Goal: Transaction & Acquisition: Purchase product/service

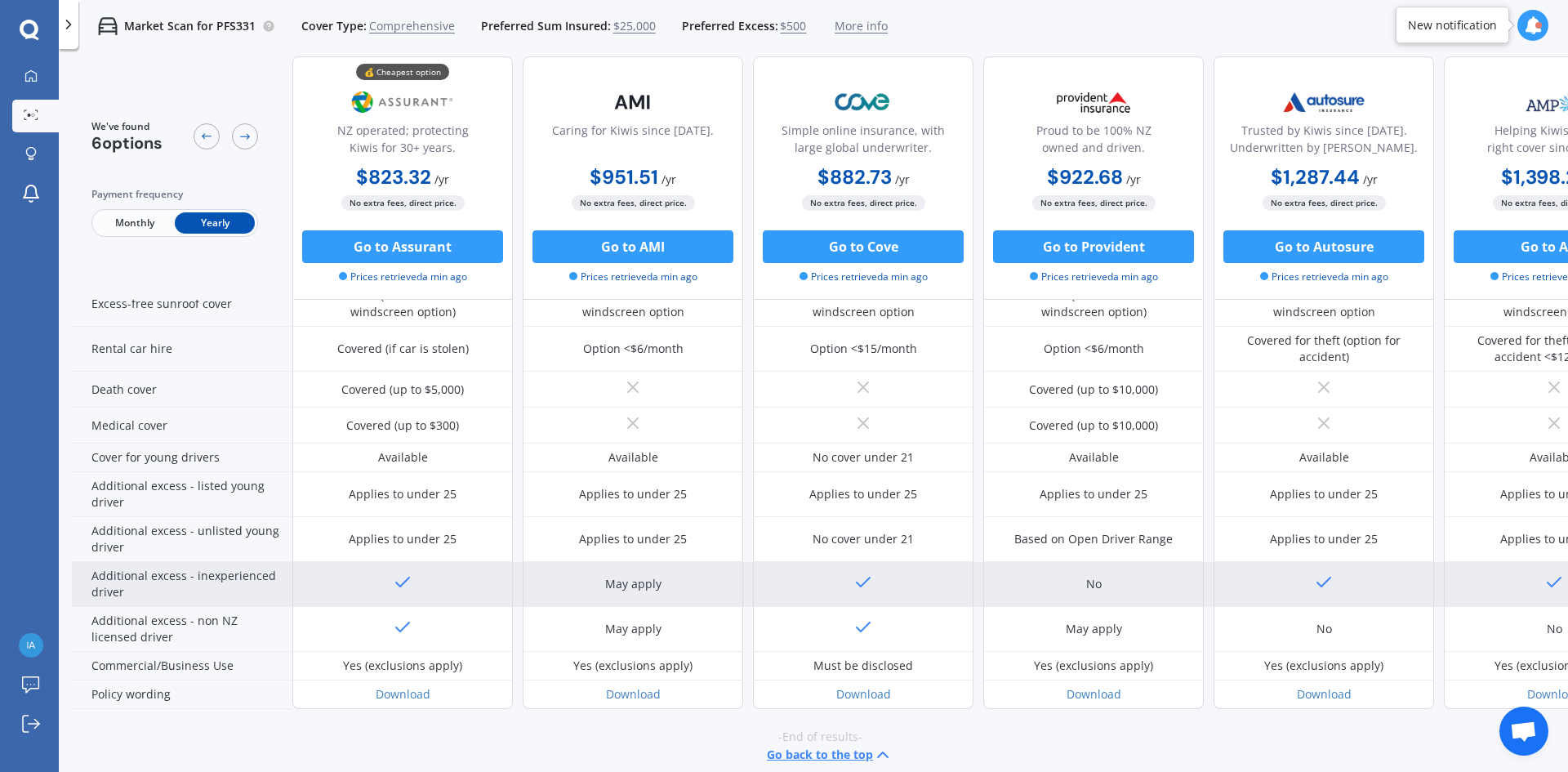
scroll to position [692, 0]
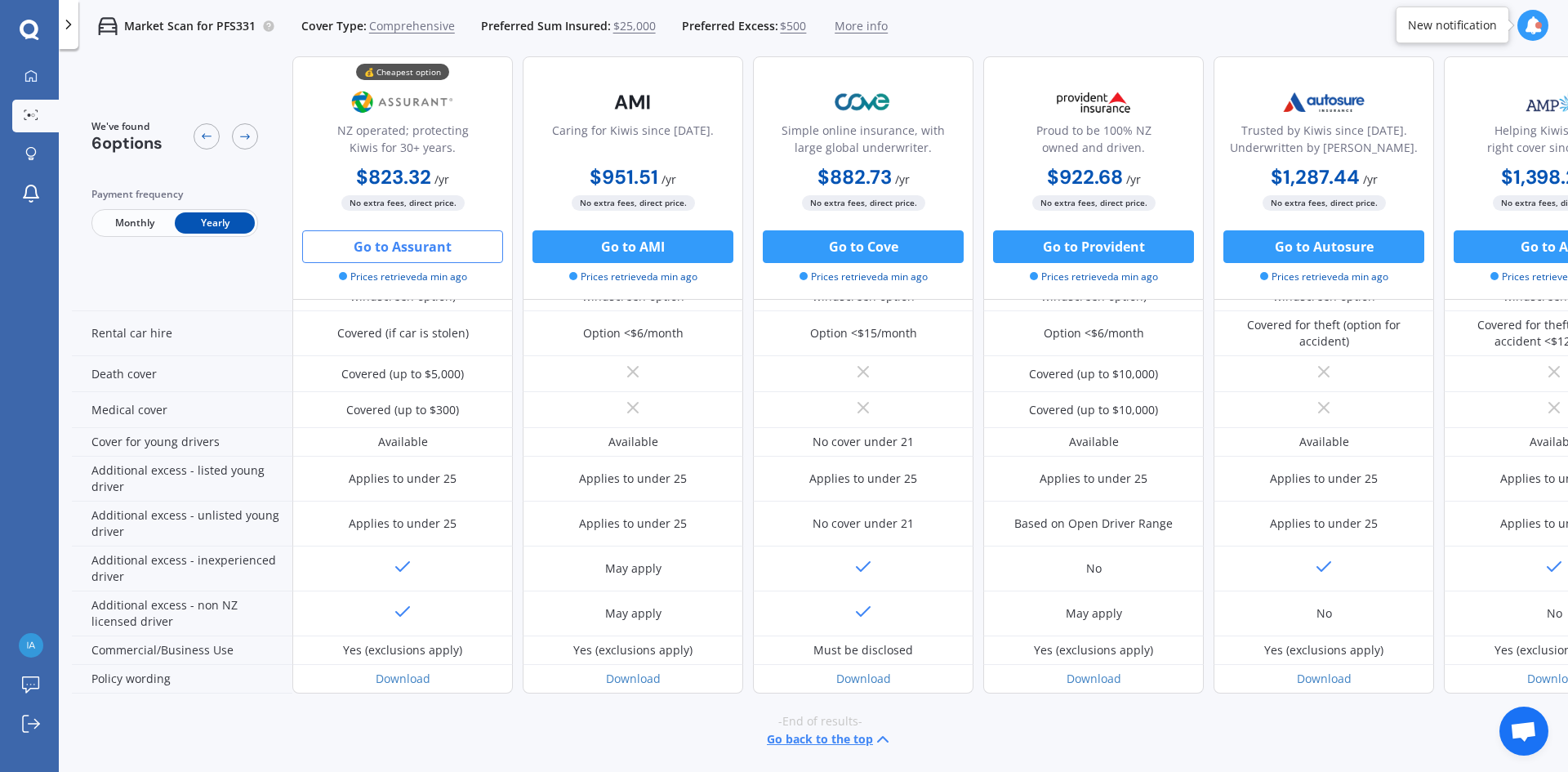
click at [391, 247] on button "Go to Assurant" at bounding box center [402, 246] width 201 height 32
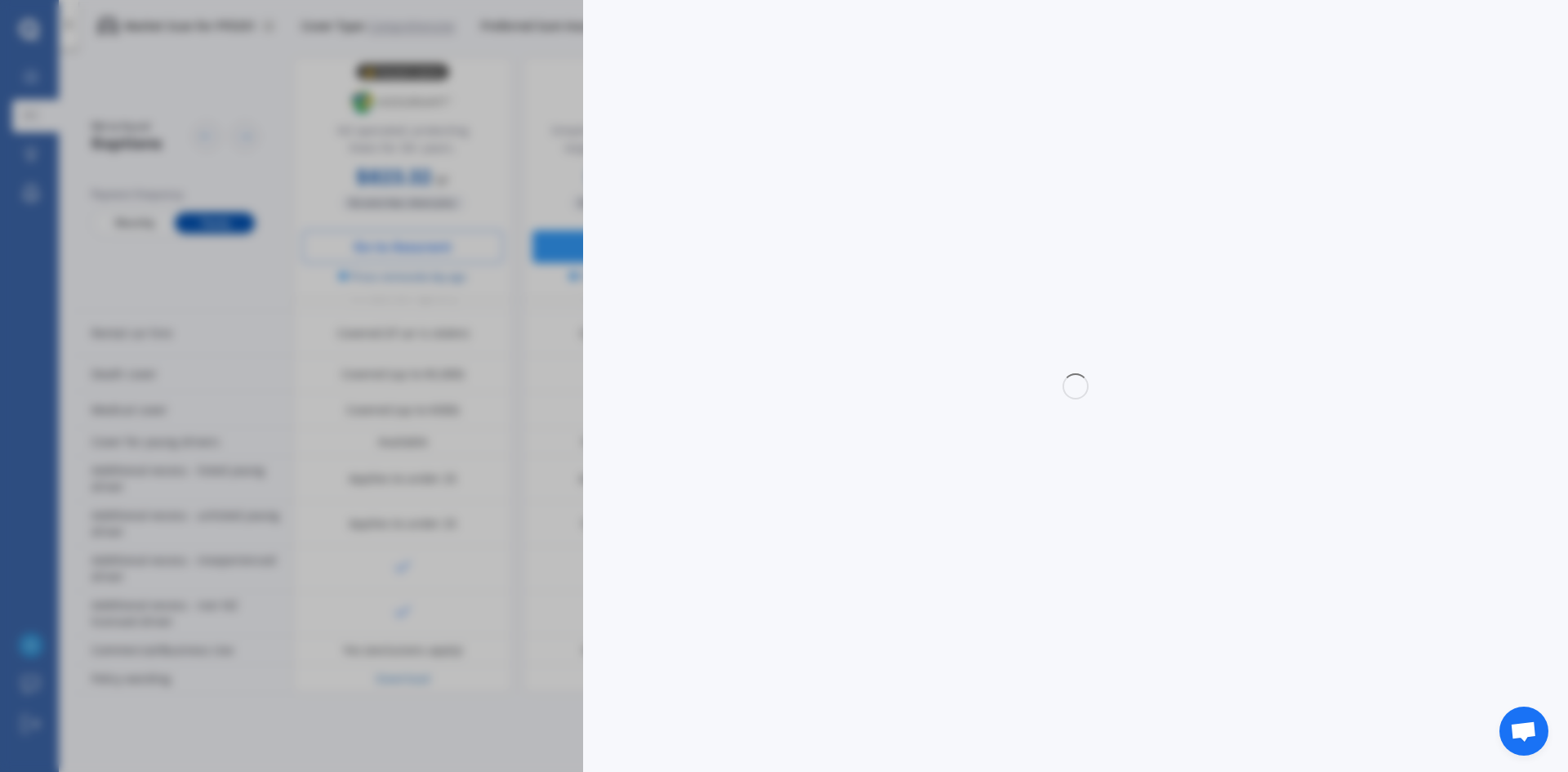
select select "full"
select select "0"
select select "[GEOGRAPHIC_DATA]"
select select "HONDA"
select select "JAZZ"
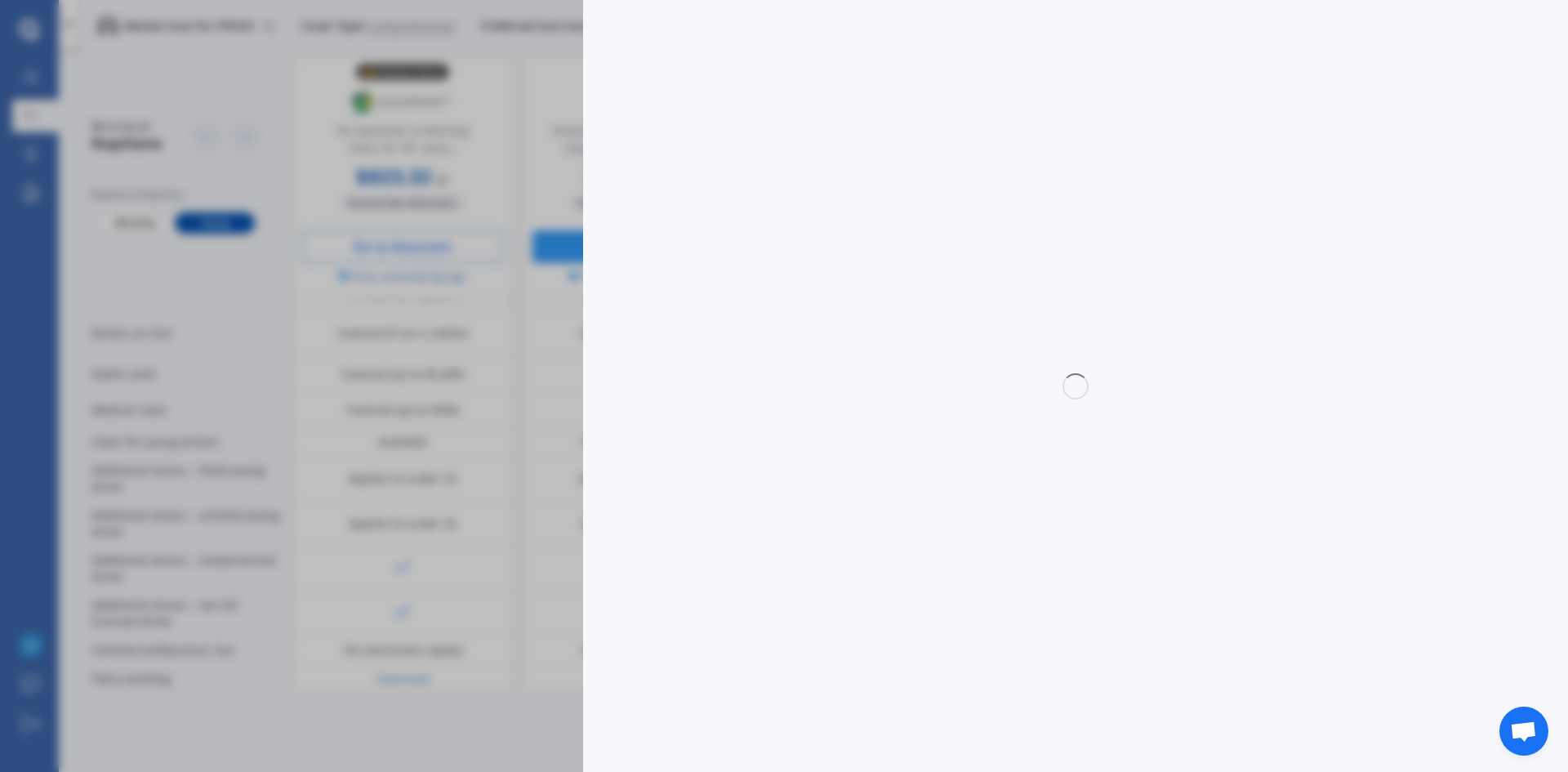
select select "(ALL OTHER)"
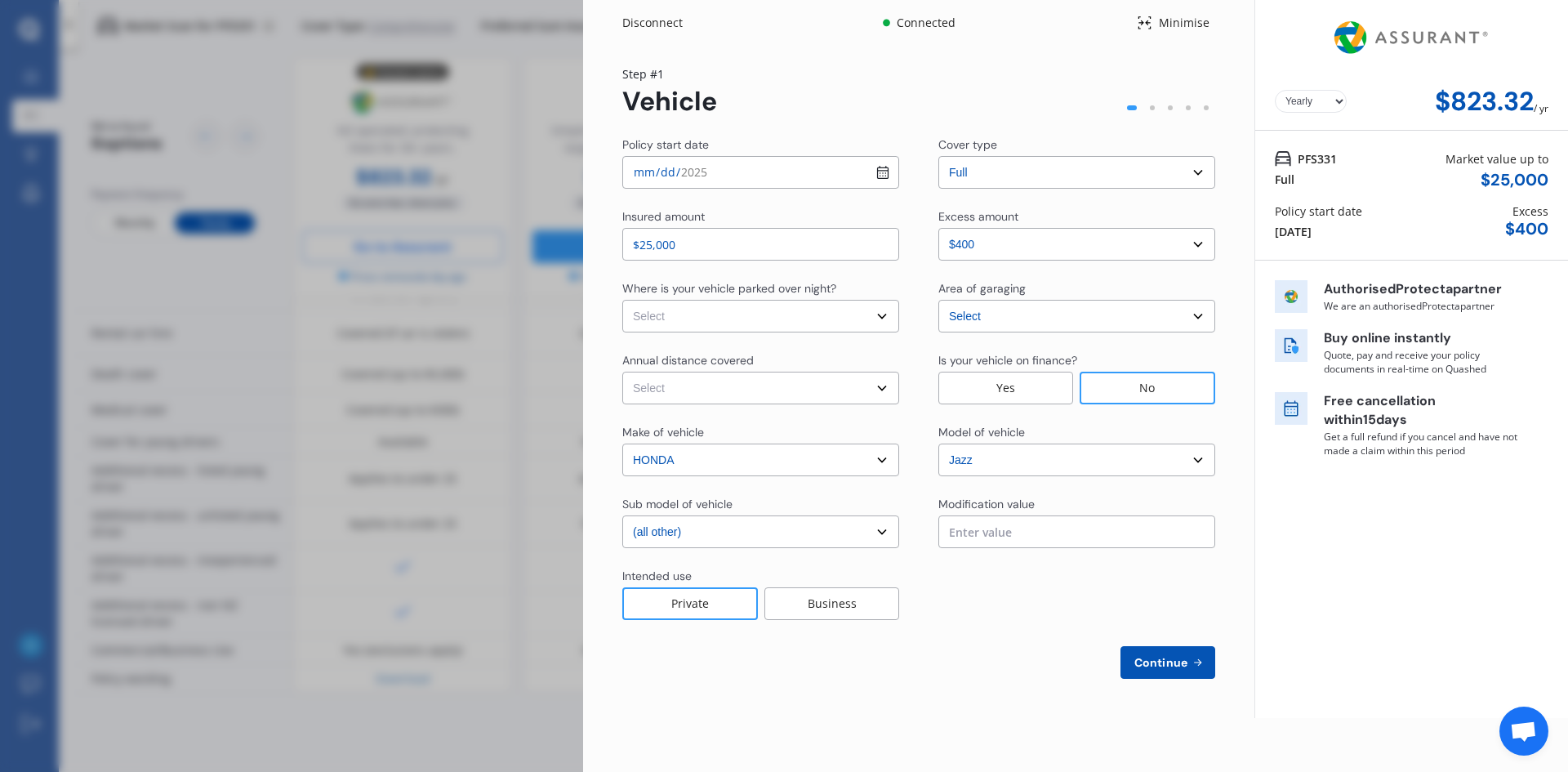
click at [648, 245] on input "$25,000" at bounding box center [760, 244] width 277 height 32
type input "$23,400"
click at [835, 322] on select "Select In a garage On own property On street or road" at bounding box center [760, 316] width 277 height 32
select select "On own property"
click at [622, 300] on select "Select In a garage On own property On street or road" at bounding box center [760, 316] width 277 height 32
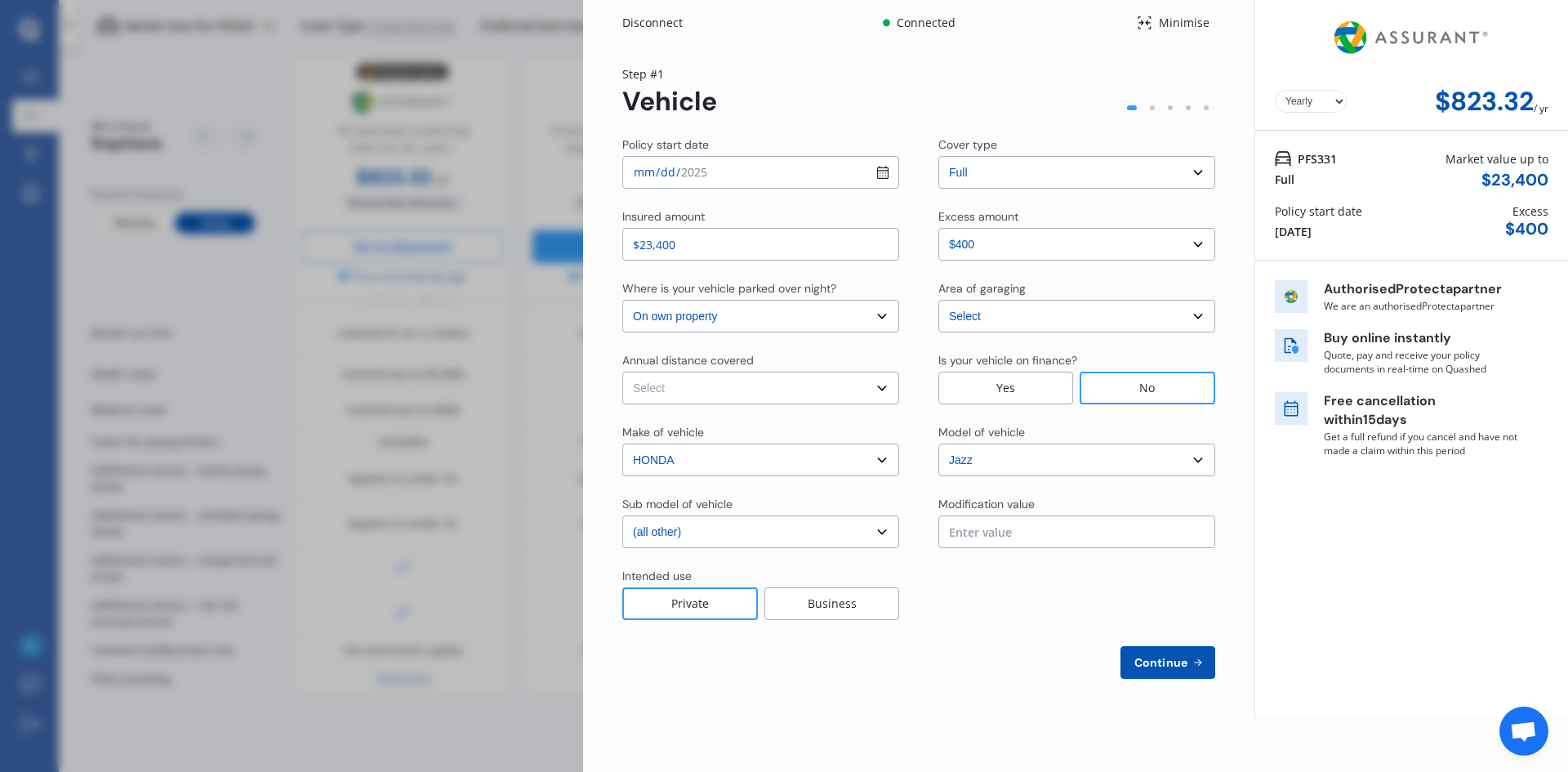
click at [690, 387] on select "Select Low (less than 15,000km per year) Average (15,000-30,000km per year) Hig…" at bounding box center [760, 388] width 277 height 32
select select "15000"
click at [622, 372] on select "Select Low (less than 15,000km per year) Average (15,000-30,000km per year) Hig…" at bounding box center [760, 388] width 277 height 32
click at [1194, 317] on select "Select [GEOGRAPHIC_DATA] [GEOGRAPHIC_DATA] [GEOGRAPHIC_DATA] / [PERSON_NAME] / …" at bounding box center [1077, 316] width 277 height 32
click at [1119, 278] on div "Policy start date [DATE] Cover type Select cover type 3rd Party Full Insured am…" at bounding box center [918, 407] width 592 height 542
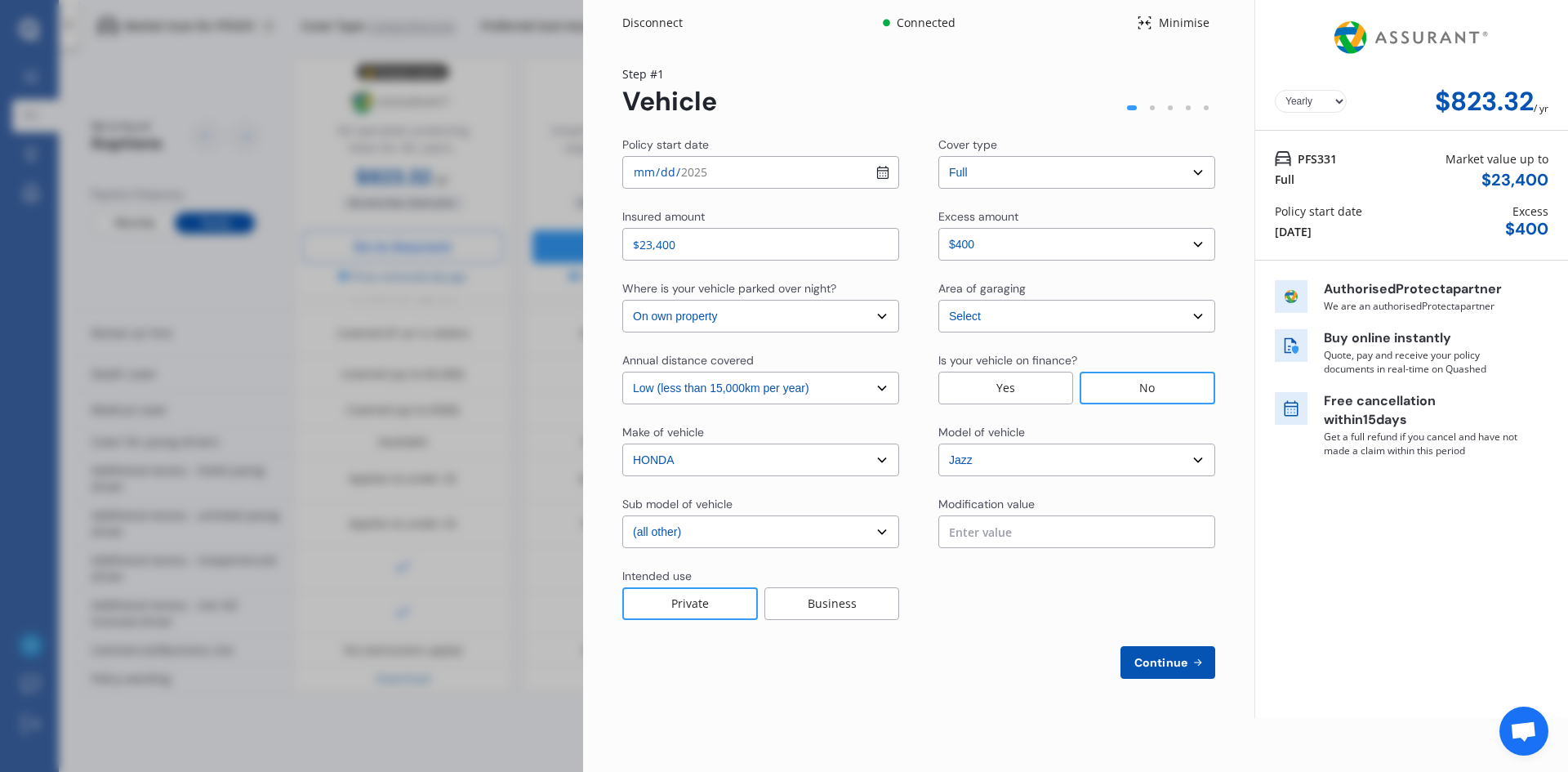
click at [1200, 246] on select "Select excess amount $400 $900 $1,400" at bounding box center [1077, 244] width 277 height 32
click at [979, 245] on select "Select excess amount $400 $900 $1,400" at bounding box center [1077, 244] width 277 height 32
click at [1168, 662] on span "Continue" at bounding box center [1160, 662] width 60 height 13
select select "Mr"
select select "05"
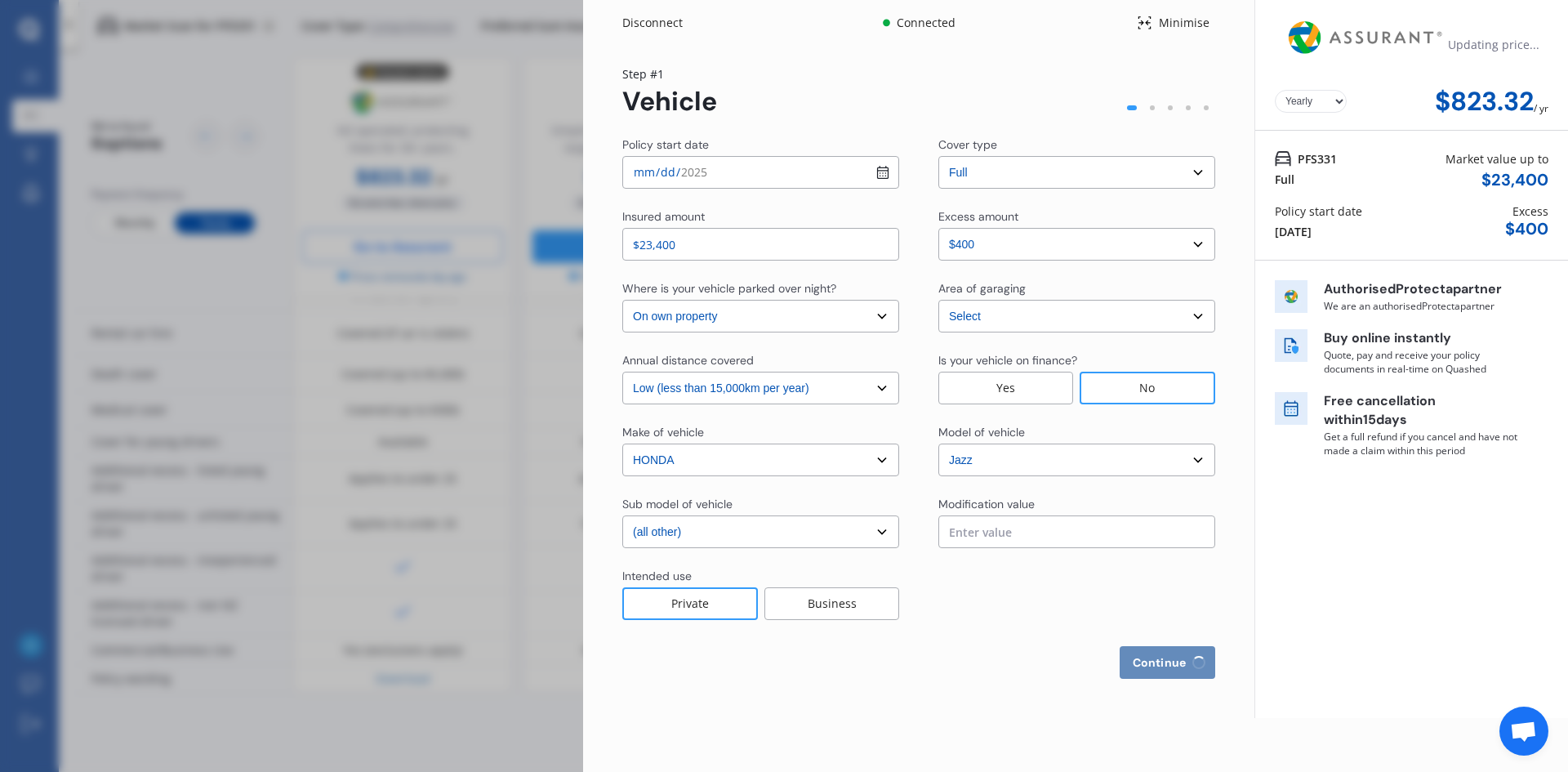
select select "08"
select select "1967"
select select "full"
select select "more than 4 years"
select select "[GEOGRAPHIC_DATA]"
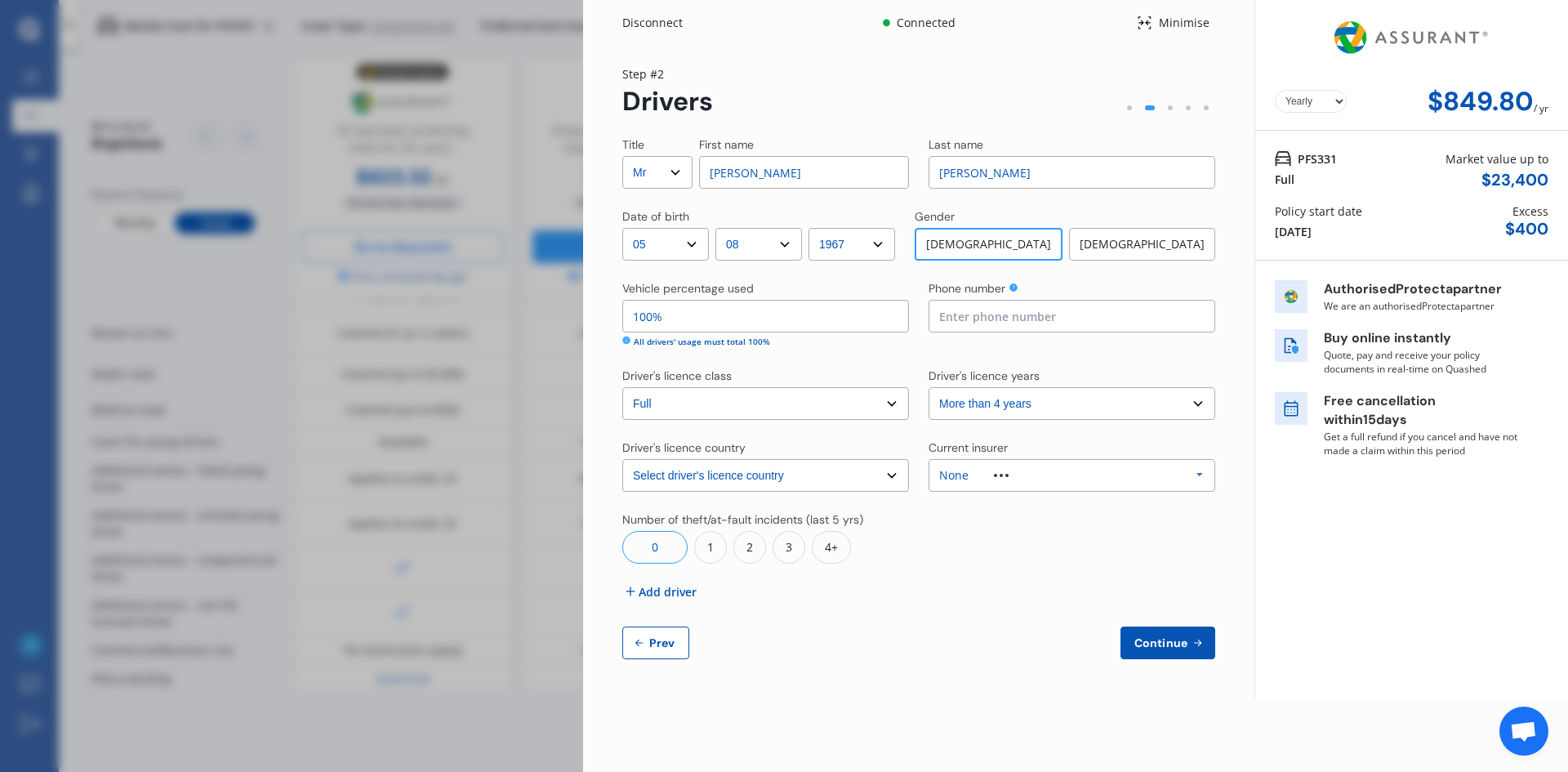
click at [1200, 474] on icon at bounding box center [1199, 475] width 25 height 30
click at [995, 645] on div "None" at bounding box center [1071, 646] width 257 height 11
click at [648, 596] on span "Add driver" at bounding box center [667, 592] width 58 height 18
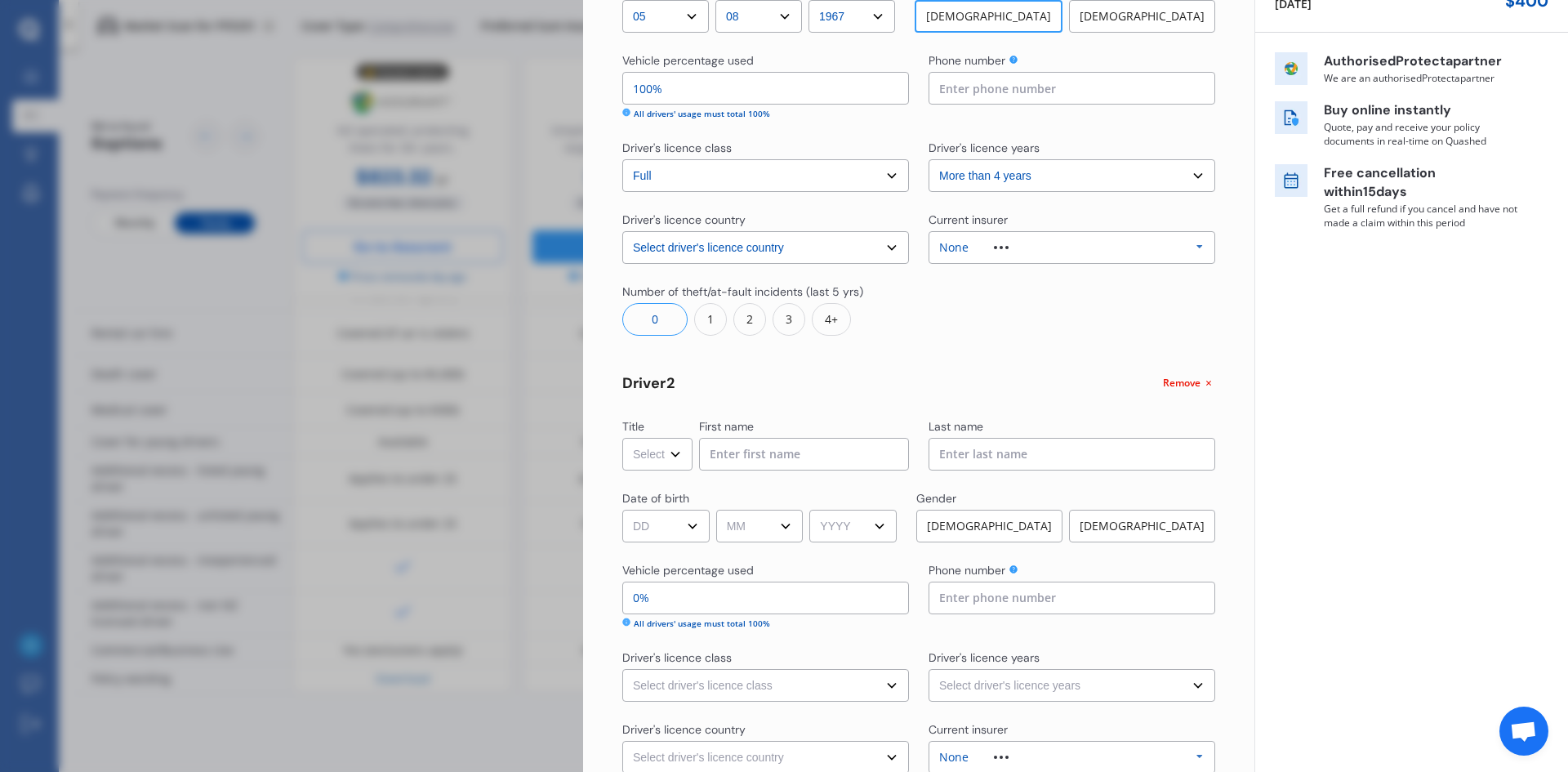
scroll to position [245, 0]
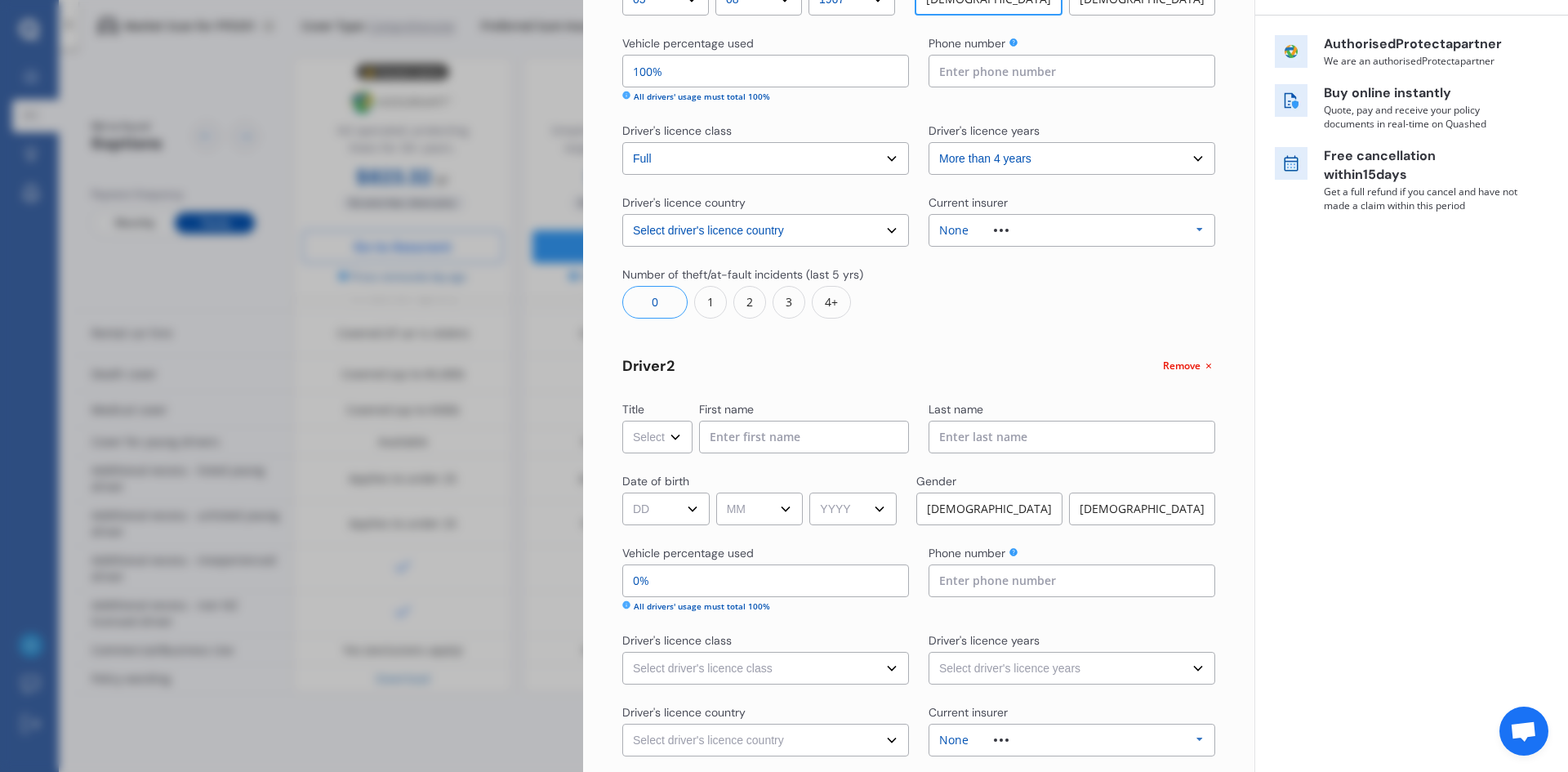
click at [669, 440] on select "Select Mr Mrs Miss Ms Dr" at bounding box center [657, 437] width 70 height 32
select select "Mrs"
click at [622, 421] on select "Select Mr Mrs Miss Ms Dr" at bounding box center [657, 437] width 70 height 32
drag, startPoint x: 729, startPoint y: 447, endPoint x: 1030, endPoint y: 459, distance: 301.2
click at [736, 445] on input at bounding box center [803, 437] width 209 height 32
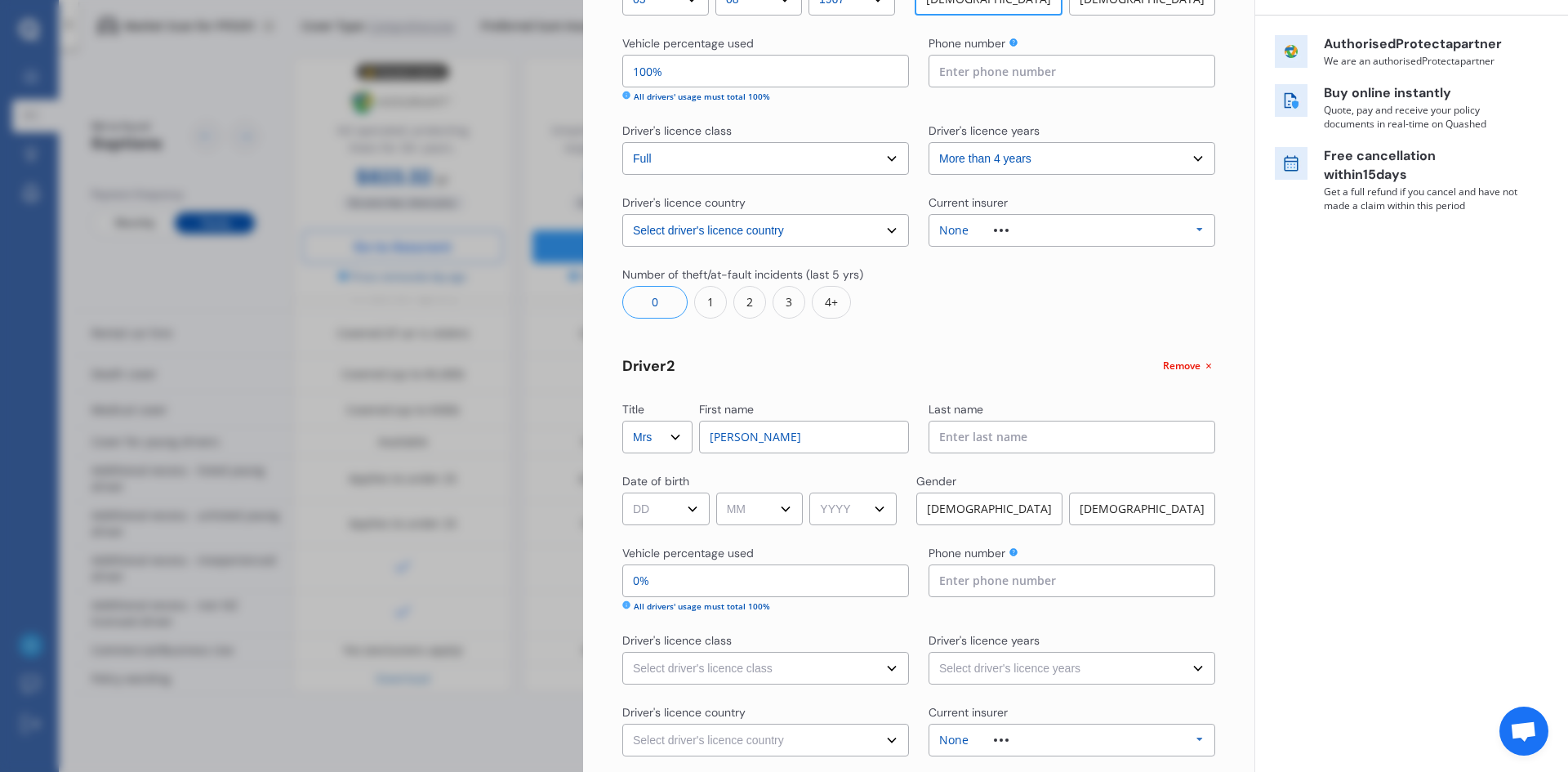
type input "[PERSON_NAME]"
select select "21"
select select "06"
select select "1973"
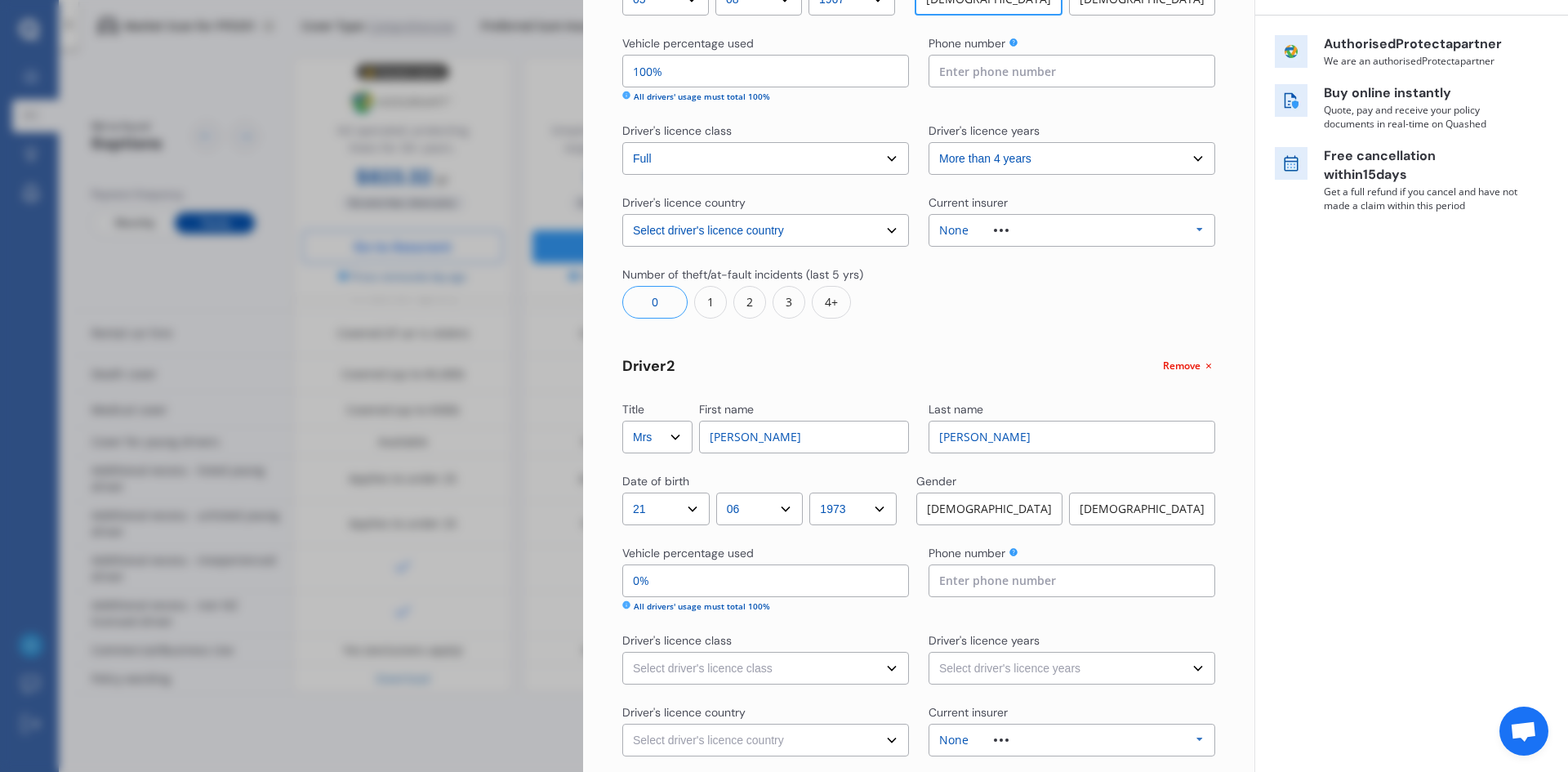
click at [672, 78] on input "100%" at bounding box center [765, 70] width 287 height 32
type input "10%"
type input "90%"
type input "1%"
type input "99%"
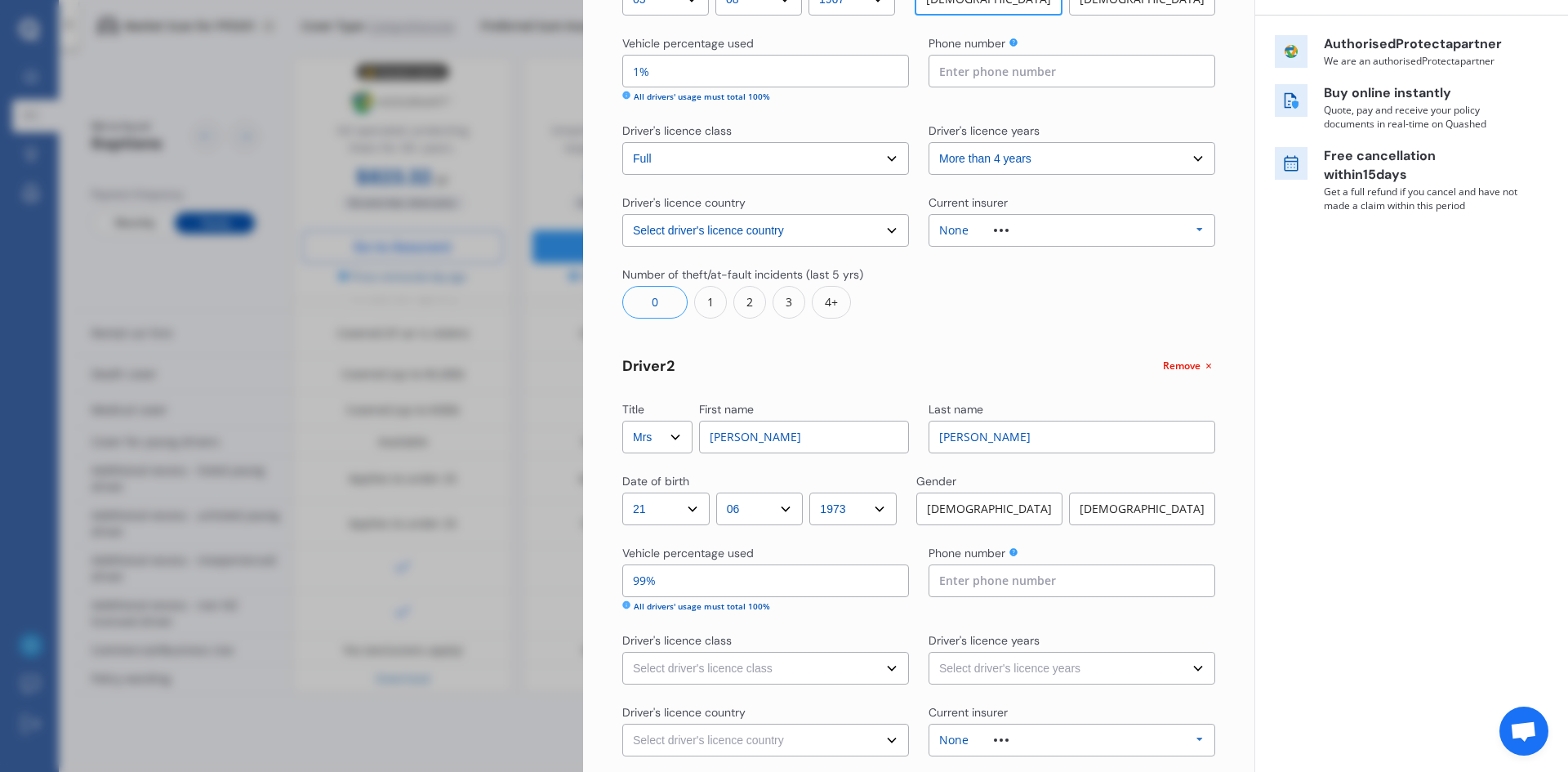
type input "0%"
type input "100%"
type input "40%"
type input "60%"
click at [635, 579] on input "60%" at bounding box center [765, 580] width 287 height 32
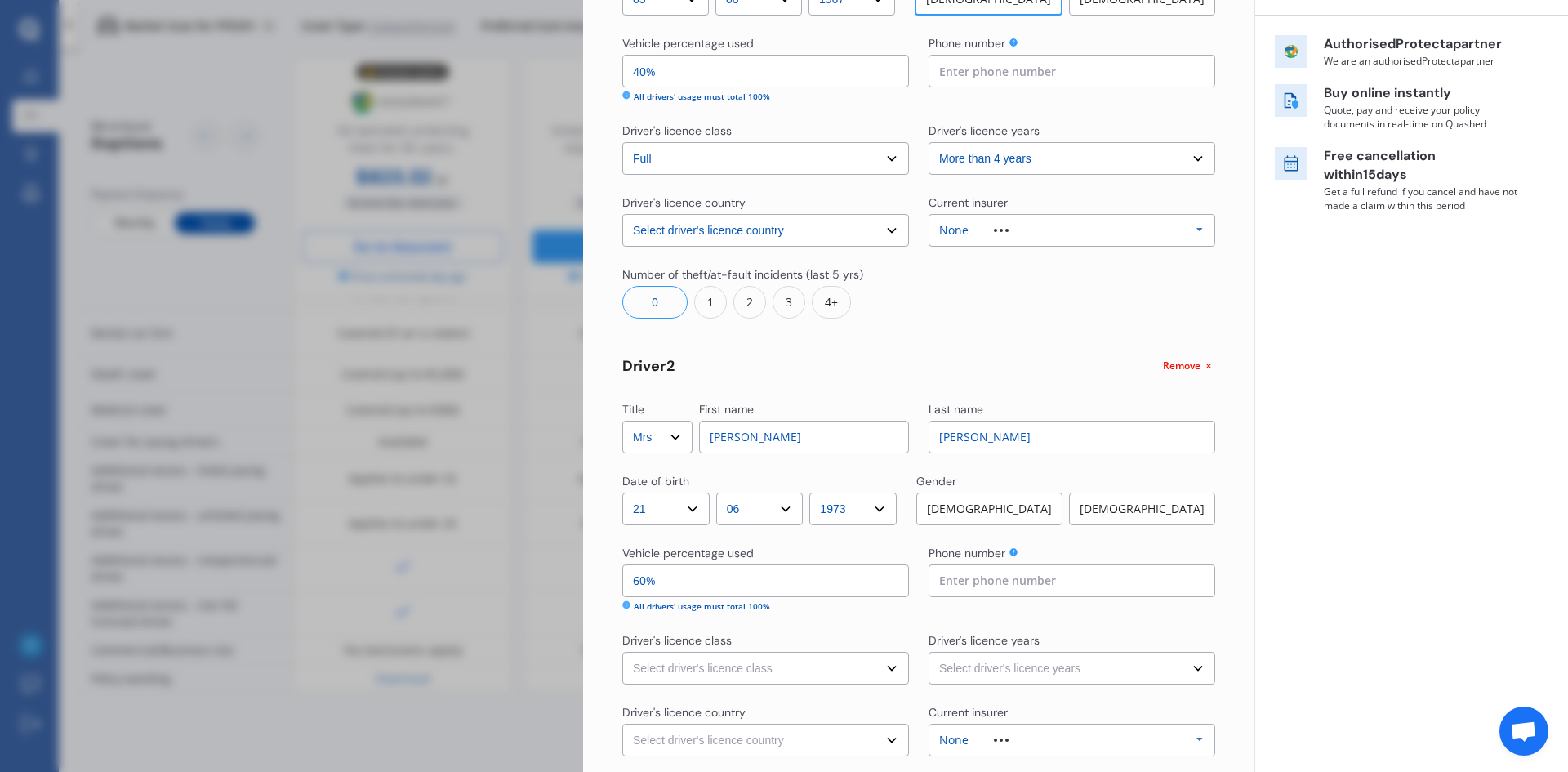
type input "100%"
type input "0%"
type input "60%"
type input "40%"
click at [1123, 509] on div "[DEMOGRAPHIC_DATA]" at bounding box center [1142, 508] width 146 height 32
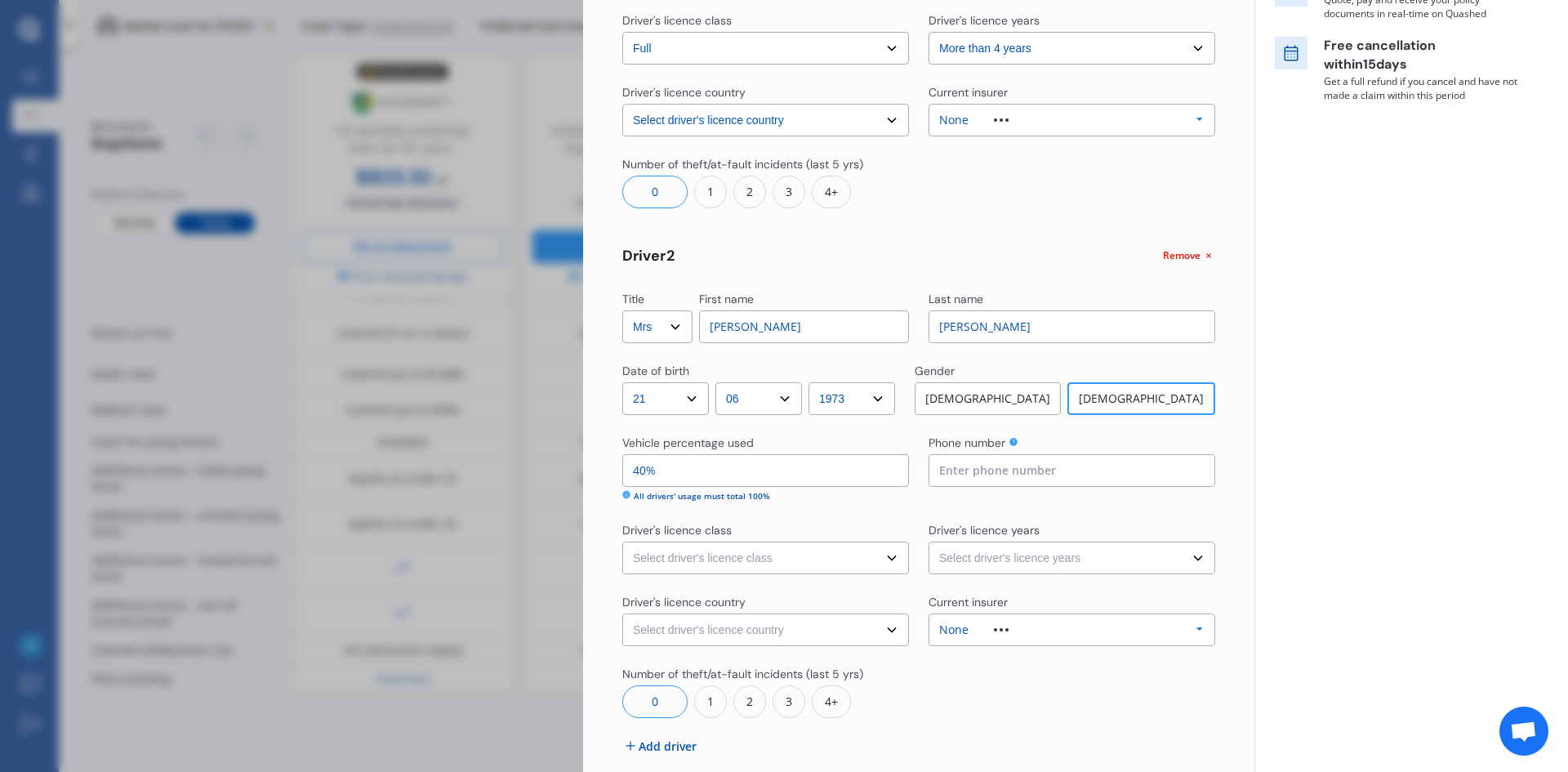
scroll to position [327, 0]
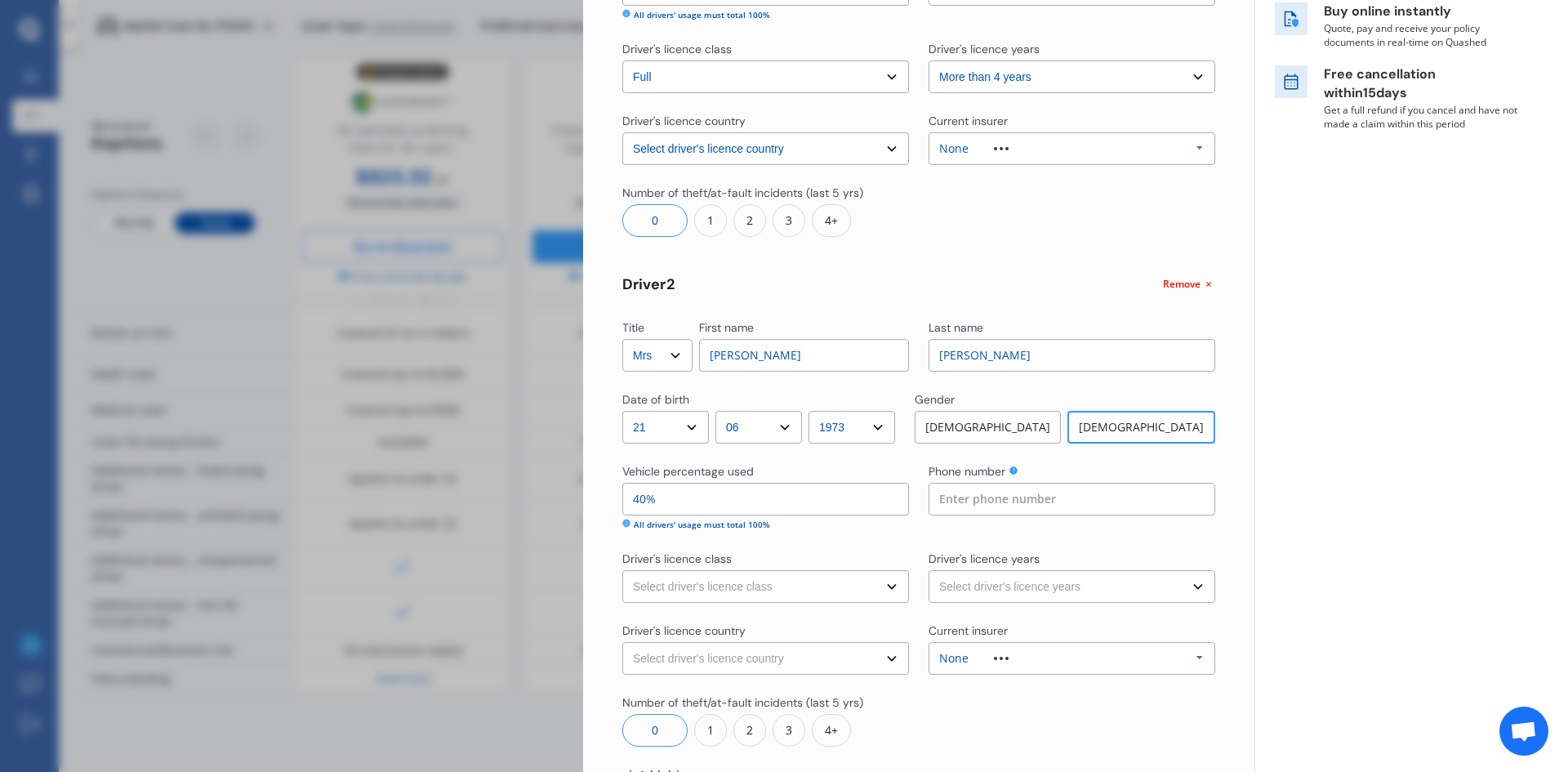
click at [888, 581] on select "Select driver's licence class None Learner Restricted Full" at bounding box center [765, 586] width 287 height 32
select select "full"
click at [622, 571] on select "Select driver's licence class None Learner Restricted Full" at bounding box center [765, 586] width 287 height 32
click at [868, 660] on select "Select driver's licence country [GEOGRAPHIC_DATA] [GEOGRAPHIC_DATA] [GEOGRAPHIC…" at bounding box center [765, 657] width 287 height 32
select select "[GEOGRAPHIC_DATA]"
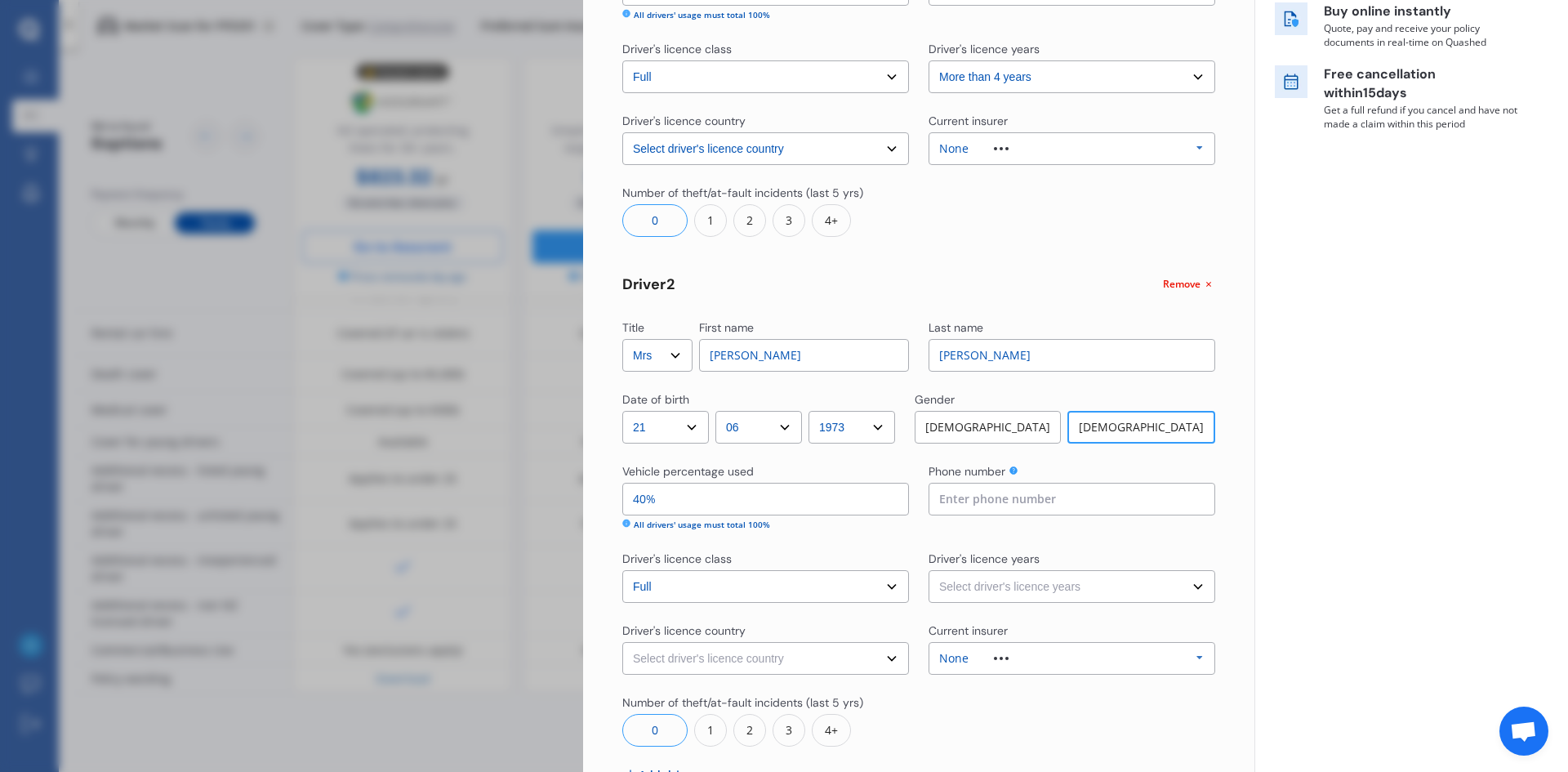
click at [622, 642] on select "Select driver's licence country [GEOGRAPHIC_DATA] [GEOGRAPHIC_DATA] [GEOGRAPHIC…" at bounding box center [765, 657] width 287 height 32
click at [1049, 584] on select "Select driver's licence years Less than 1 year 1-2 years 2-4 years More than 4 …" at bounding box center [1071, 586] width 287 height 32
select select "more than 4 years"
click at [928, 571] on select "Select driver's licence years Less than 1 year 1-2 years 2-4 years More than 4 …" at bounding box center [1071, 586] width 287 height 32
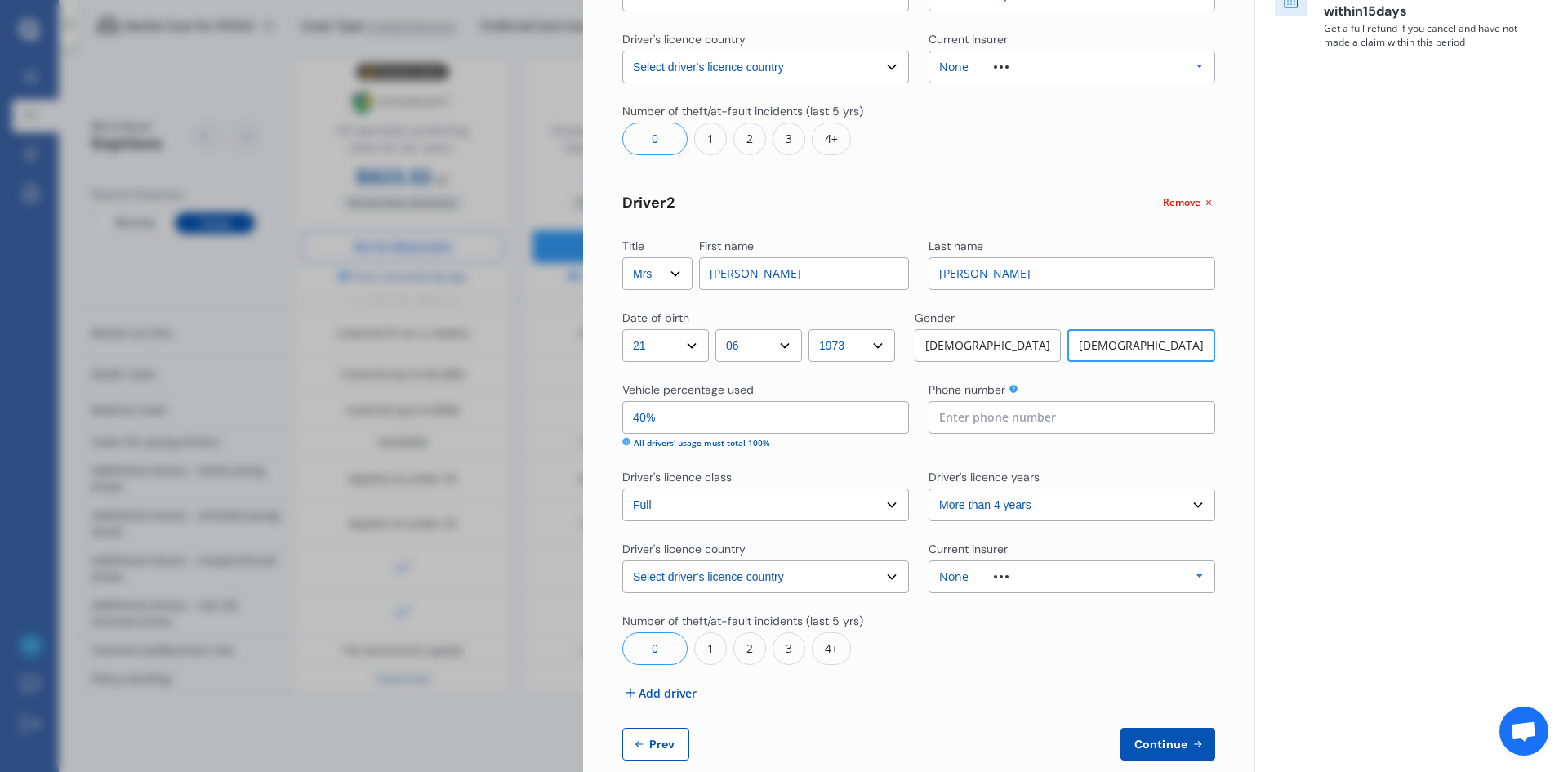
click at [660, 694] on span "Add driver" at bounding box center [667, 693] width 58 height 18
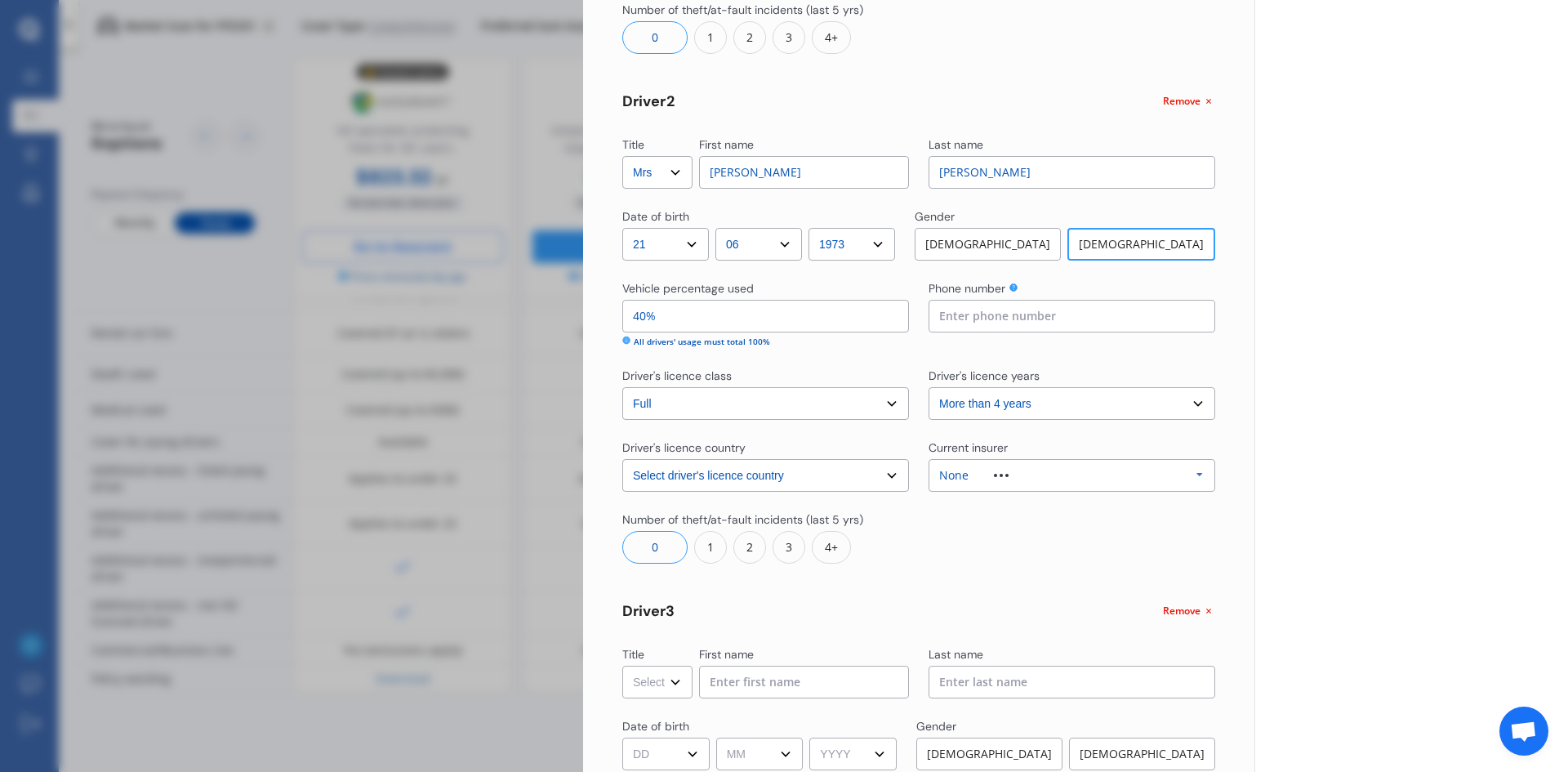
scroll to position [490, 0]
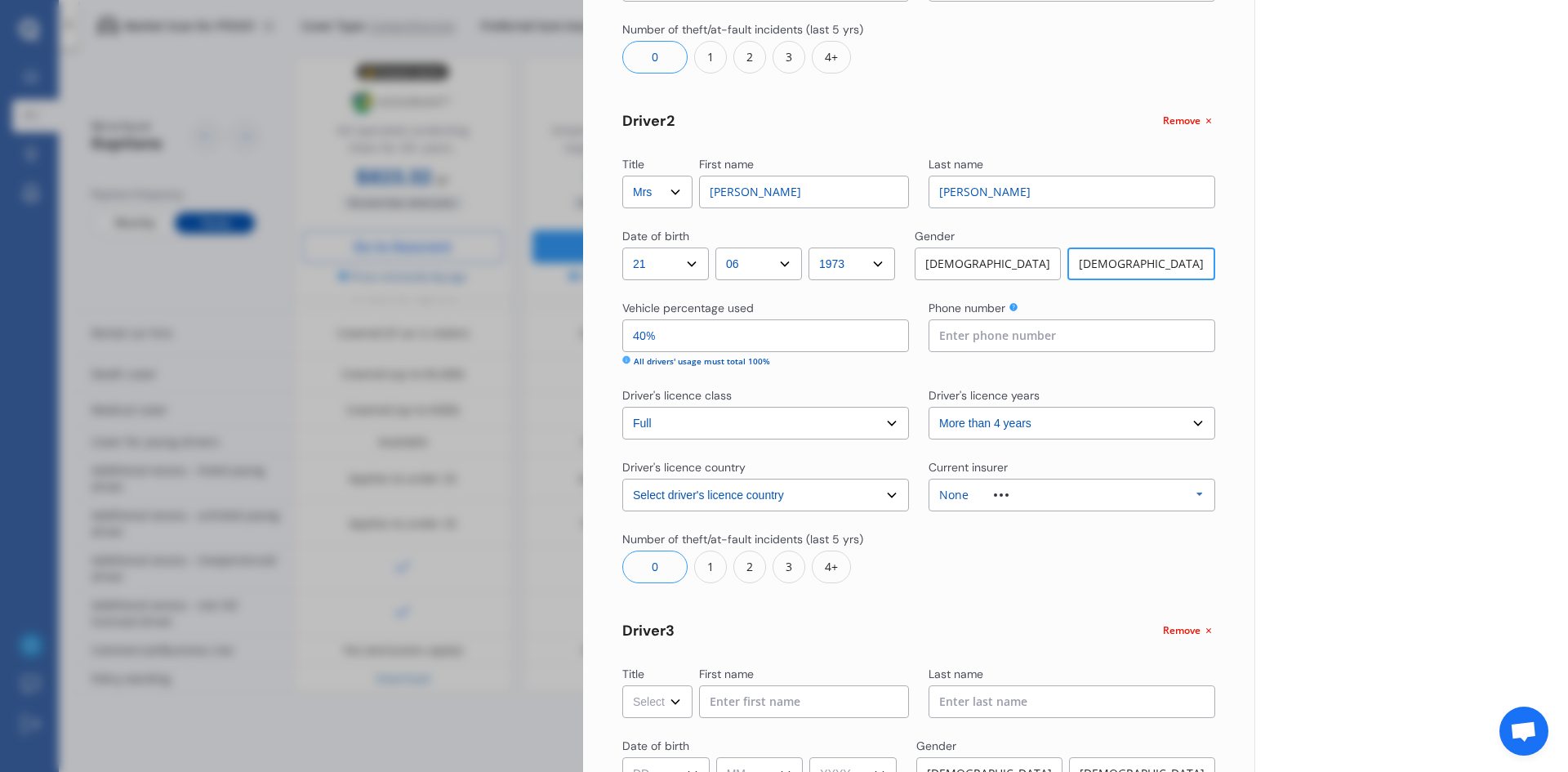
click at [676, 704] on select "Select Mr Mrs Miss Ms Dr" at bounding box center [657, 701] width 70 height 32
select select "Ms"
click at [622, 685] on select "Select Mr Mrs Miss Ms Dr" at bounding box center [657, 701] width 70 height 32
click at [739, 705] on input at bounding box center [803, 701] width 209 height 32
click at [726, 705] on input "Gabiella" at bounding box center [803, 701] width 209 height 32
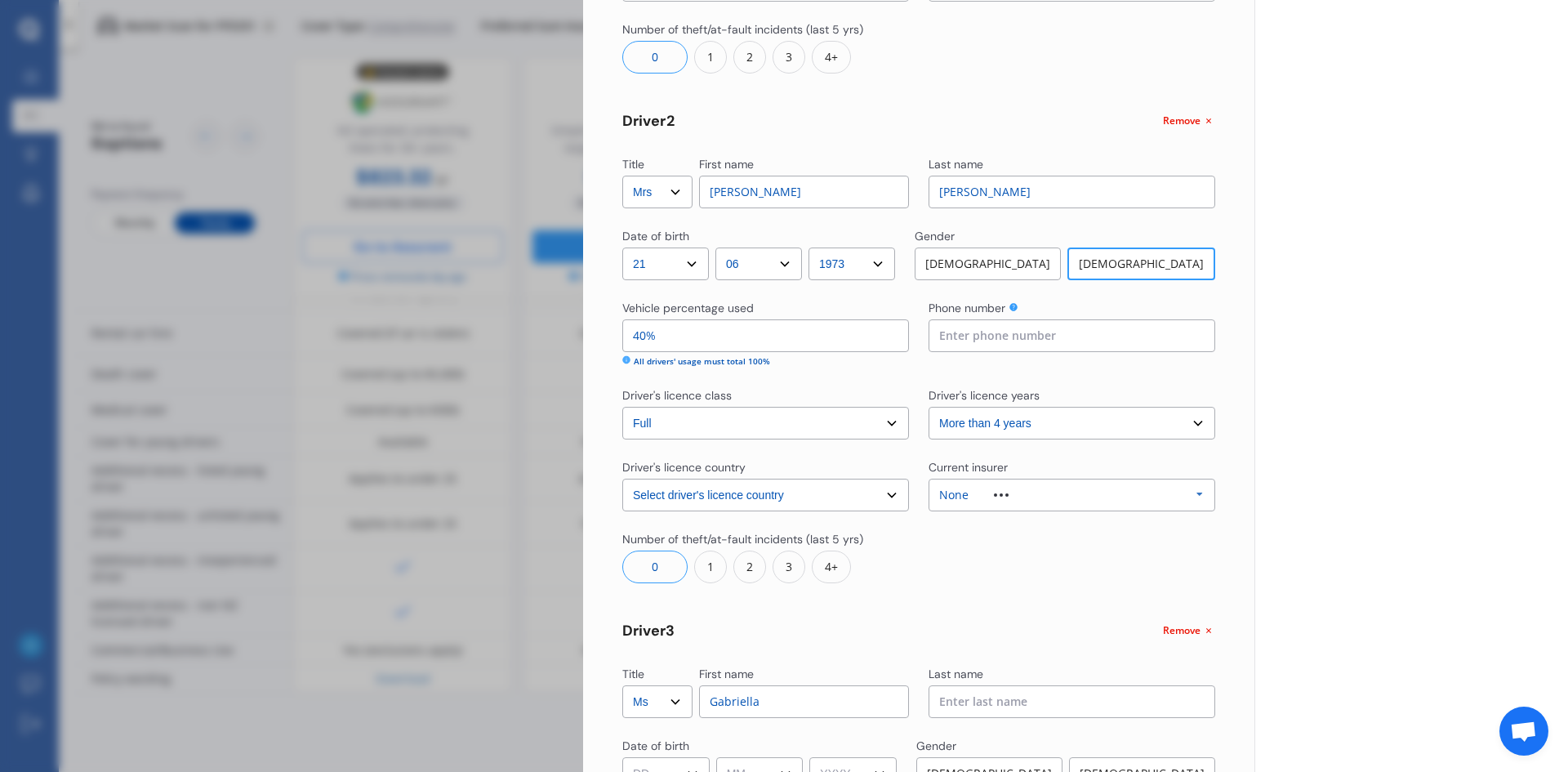
type input "Gabriella"
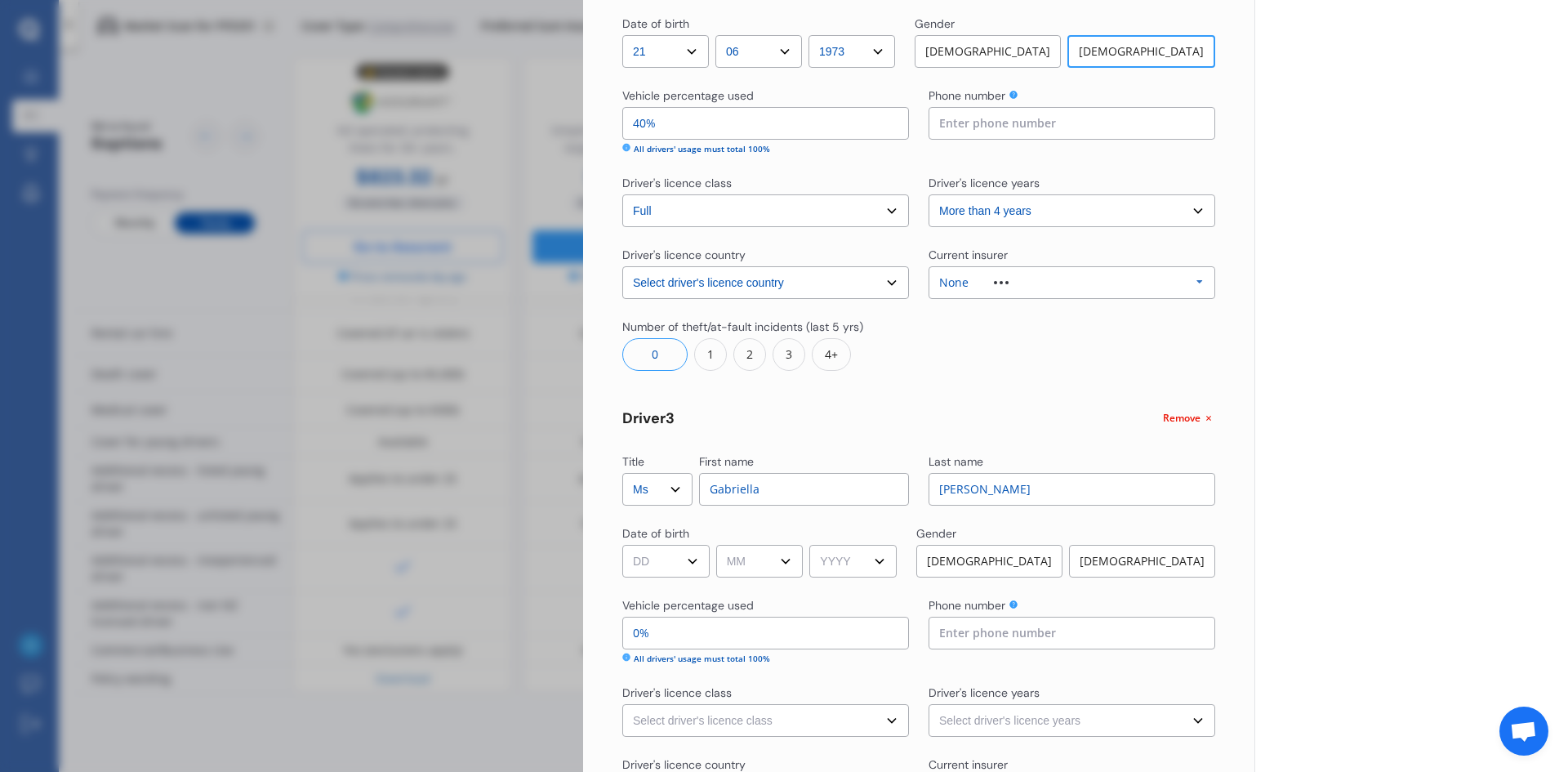
scroll to position [899, 0]
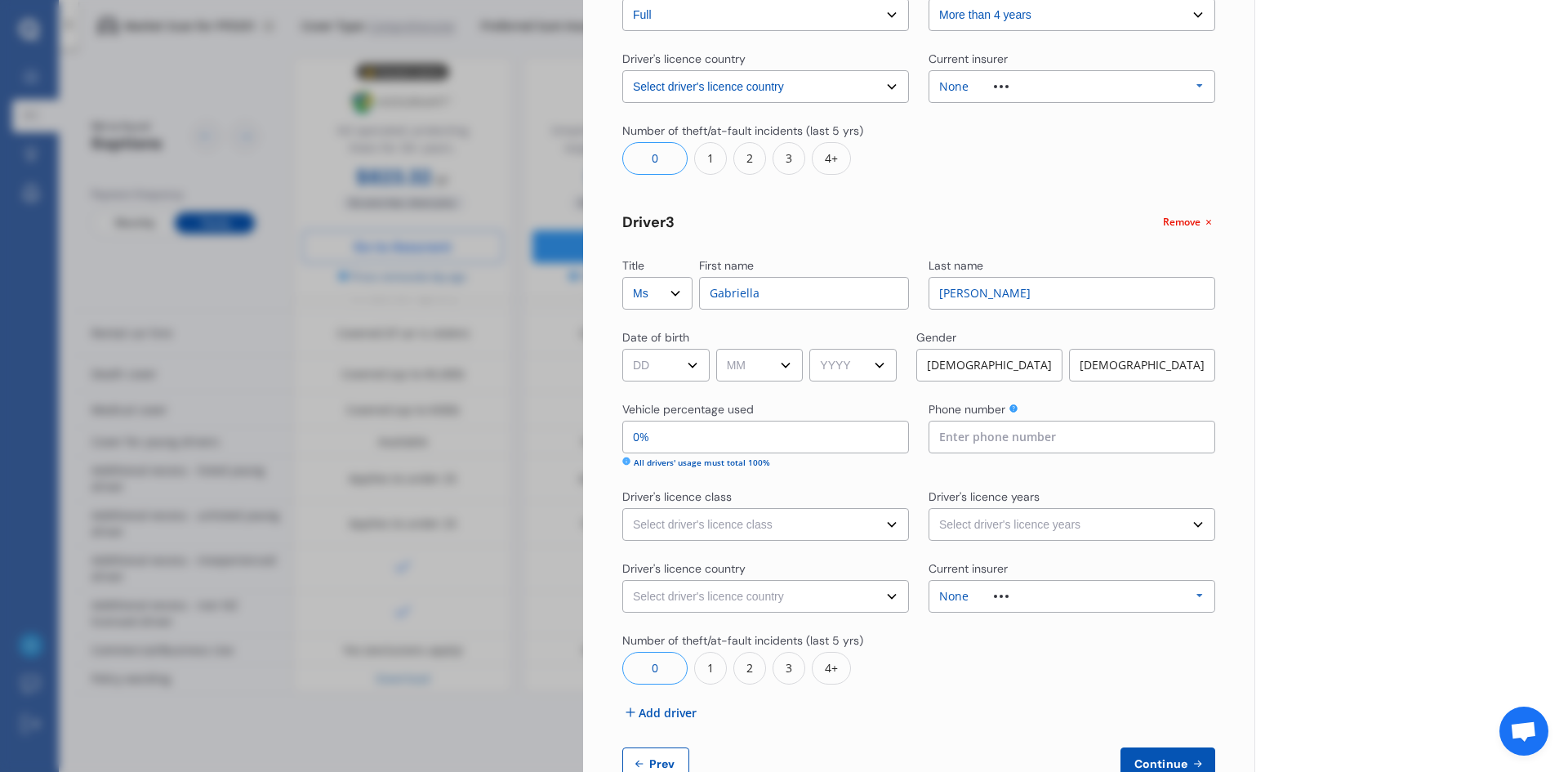
type input "[PERSON_NAME]"
click at [660, 367] on select "DD 01 02 03 04 05 06 07 08 09 10 11 12 13 14 15 16 17 18 19 20 21 22 23 24 25 2…" at bounding box center [665, 365] width 88 height 32
select select "19"
click at [660, 367] on select "DD 01 02 03 04 05 06 07 08 09 10 11 12 13 14 15 16 17 18 19 20 21 22 23 24 25 2…" at bounding box center [665, 365] width 88 height 32
select select "08"
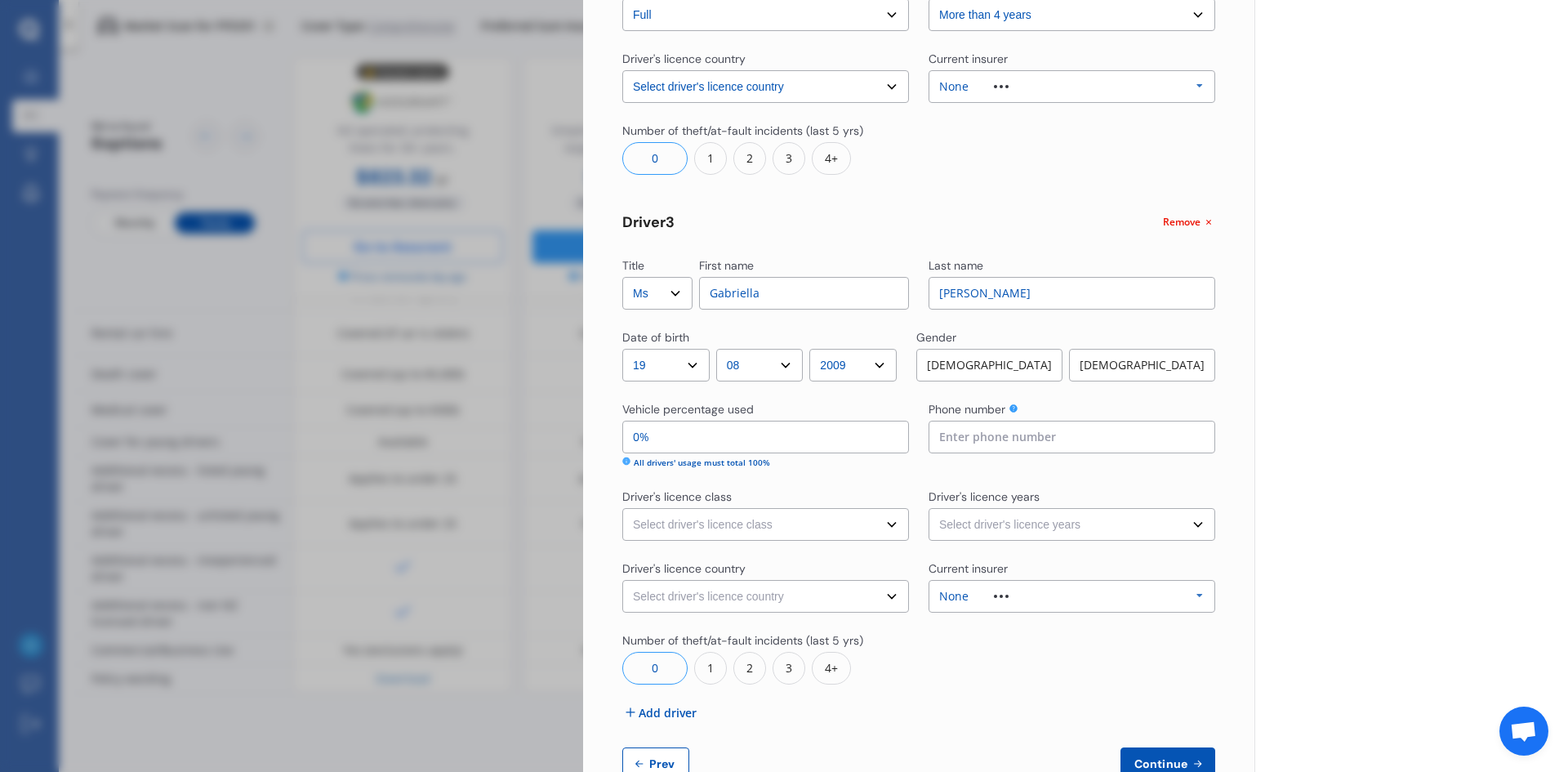
select select "2006"
click at [1159, 365] on div "[DEMOGRAPHIC_DATA]" at bounding box center [1142, 365] width 146 height 32
click at [634, 439] on input "0%" at bounding box center [765, 437] width 287 height 32
type input "20%"
click at [703, 518] on select "Select driver's licence class None Learner Restricted Full" at bounding box center [765, 524] width 287 height 32
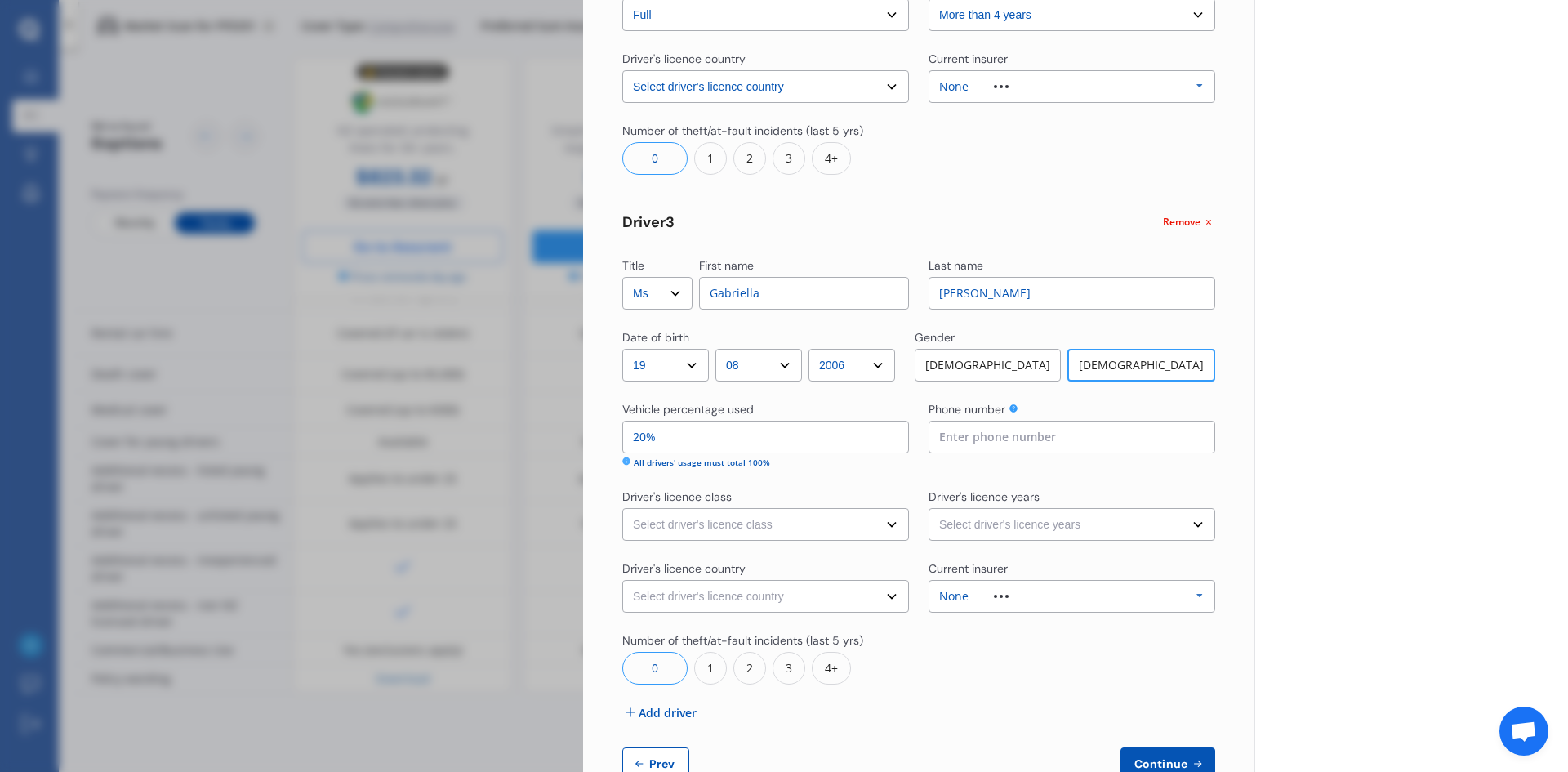
select select "full"
click at [622, 508] on select "Select driver's licence class None Learner Restricted Full" at bounding box center [765, 524] width 287 height 32
click at [1038, 525] on select "Select driver's licence years Less than 1 year 1-2 years 2-4 years More than 4 …" at bounding box center [1071, 524] width 287 height 32
select select "1-2 years"
click at [928, 508] on select "Select driver's licence years Less than 1 year 1-2 years 2-4 years More than 4 …" at bounding box center [1071, 524] width 287 height 32
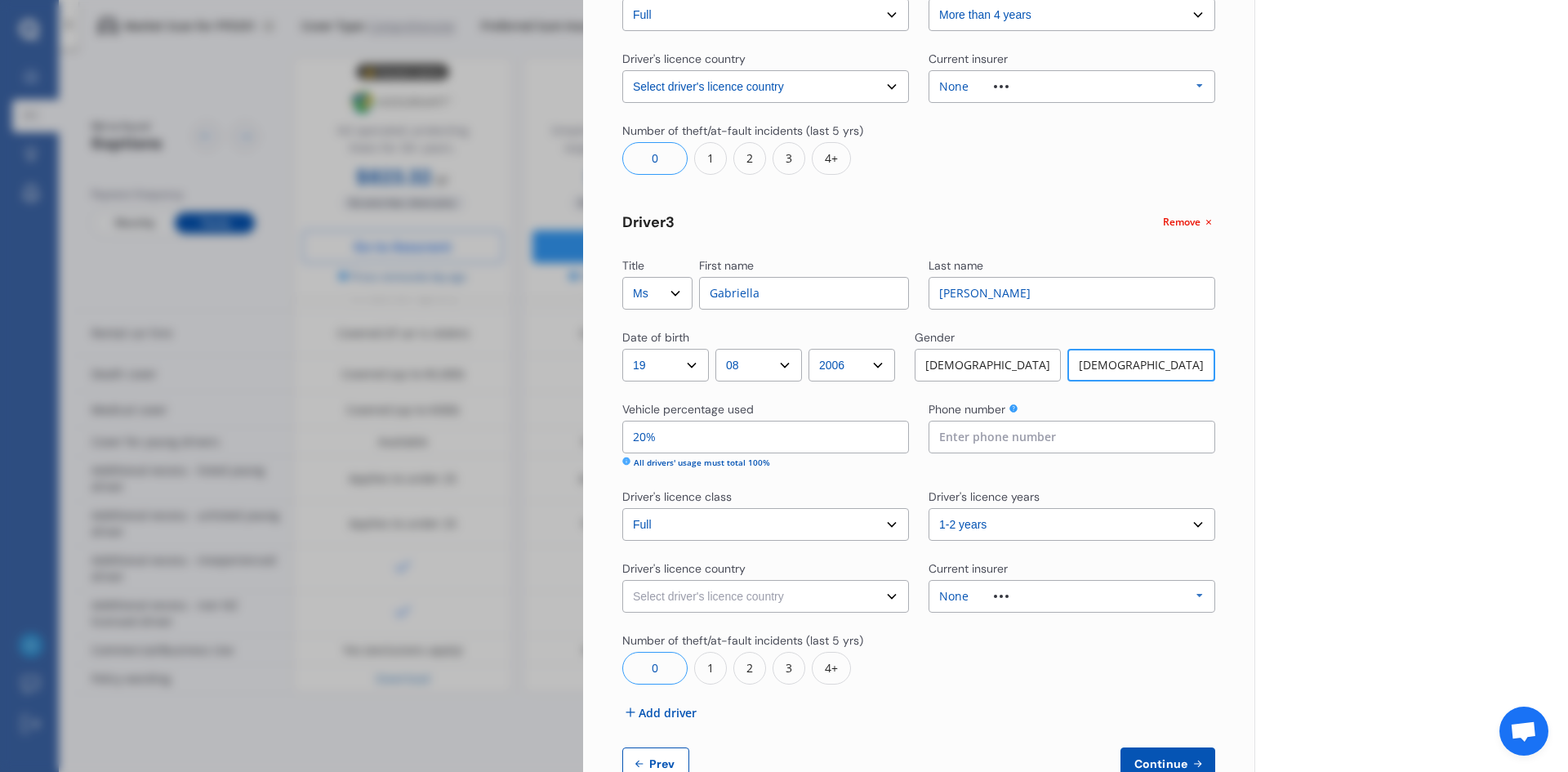
click at [825, 596] on select "Select driver's licence country [GEOGRAPHIC_DATA] [GEOGRAPHIC_DATA] [GEOGRAPHIC…" at bounding box center [765, 596] width 287 height 32
select select "[GEOGRAPHIC_DATA]"
click at [622, 580] on select "Select driver's licence country [GEOGRAPHIC_DATA] [GEOGRAPHIC_DATA] [GEOGRAPHIC…" at bounding box center [765, 596] width 287 height 32
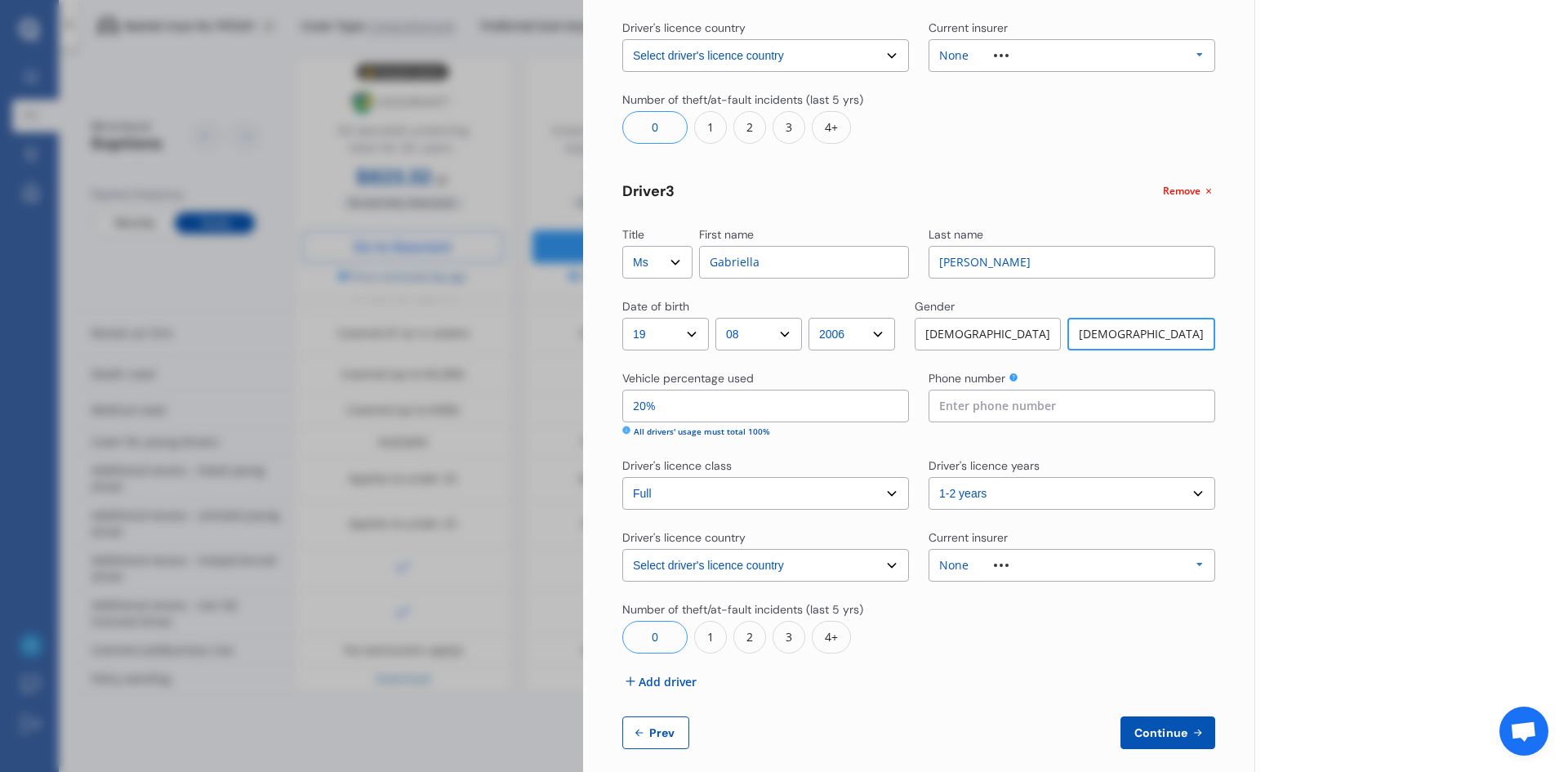
scroll to position [946, 0]
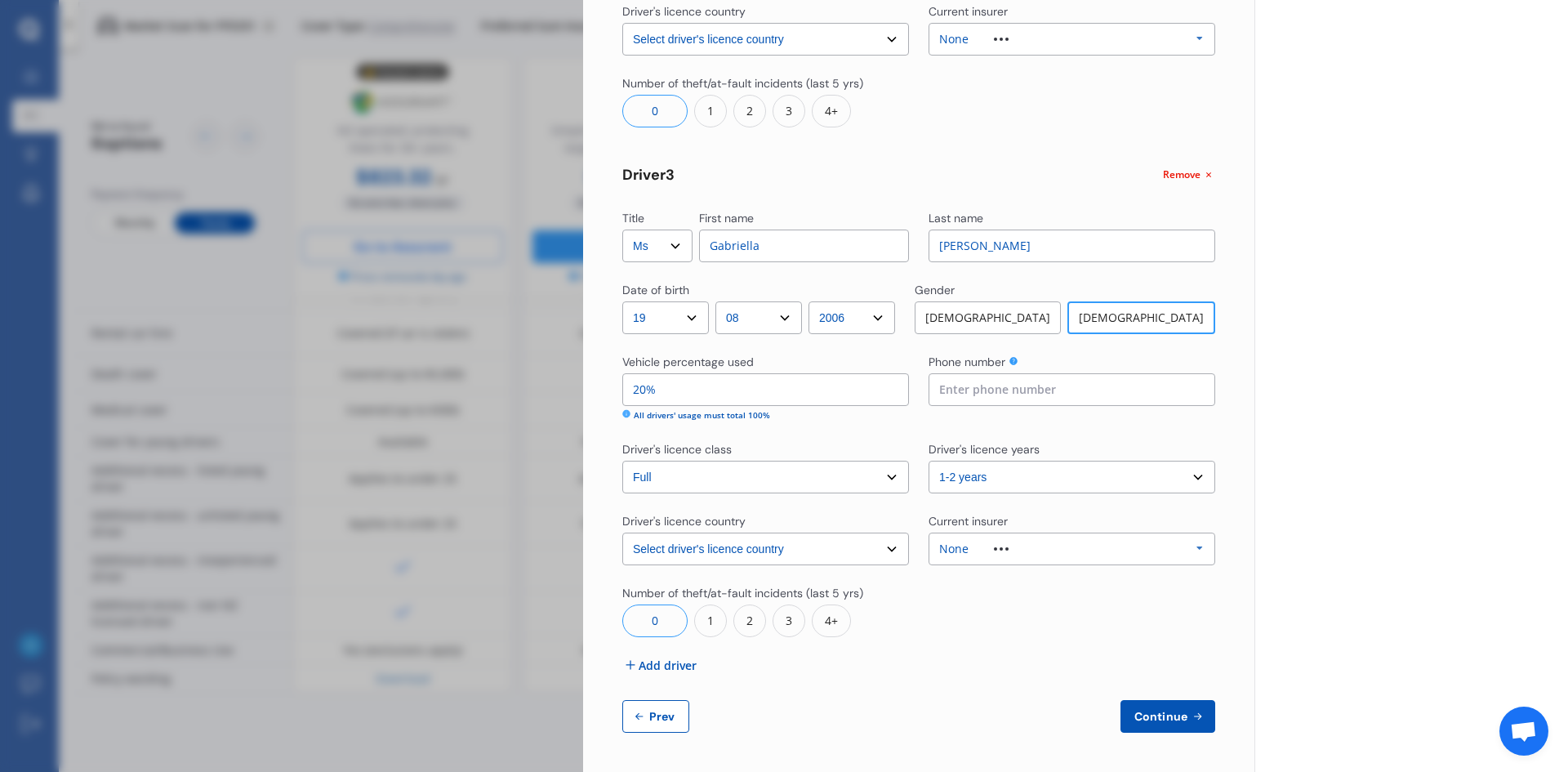
click at [1131, 719] on span "Continue" at bounding box center [1160, 717] width 60 height 13
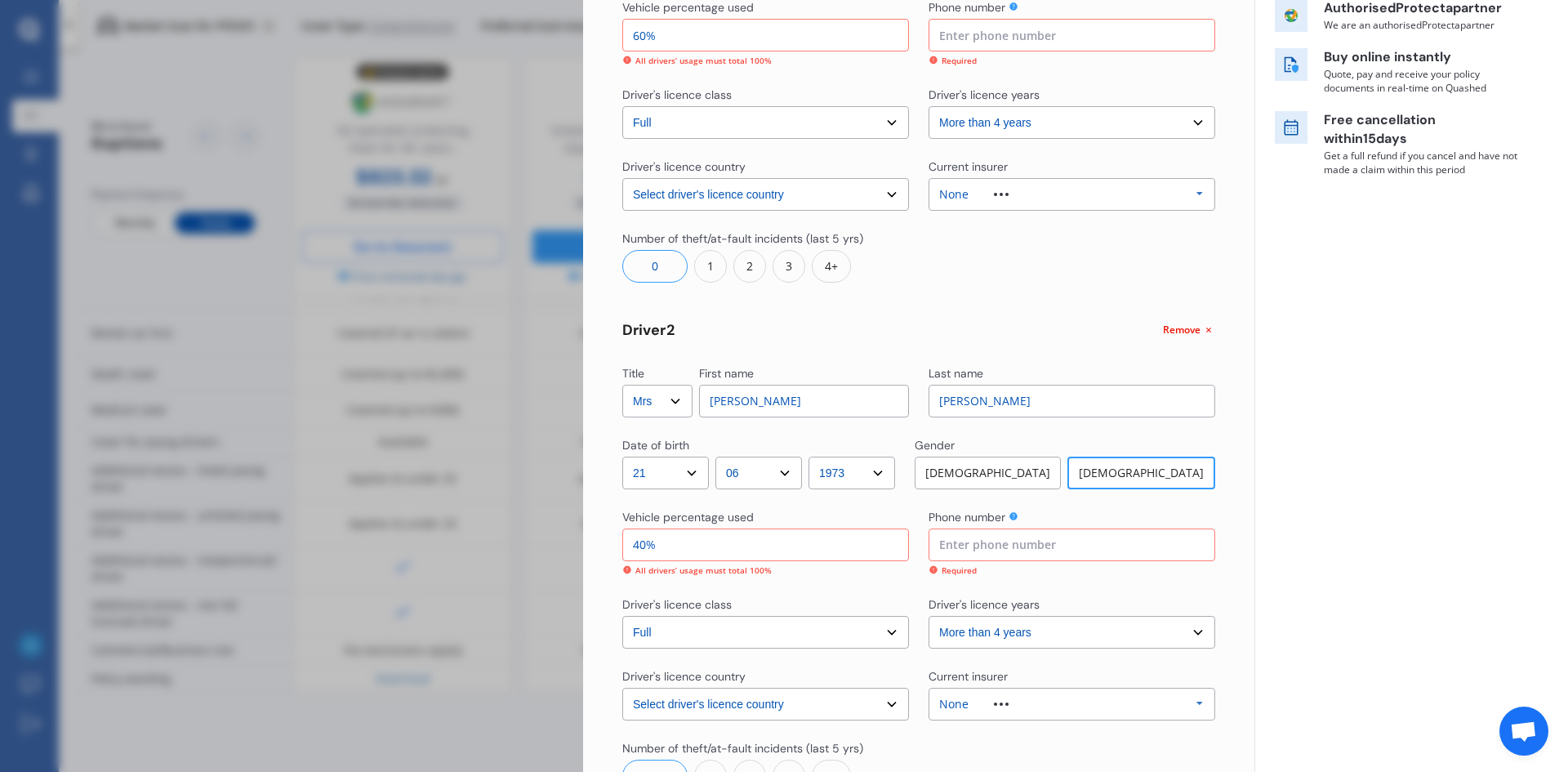
scroll to position [280, 0]
click at [1058, 546] on input at bounding box center [1071, 545] width 287 height 32
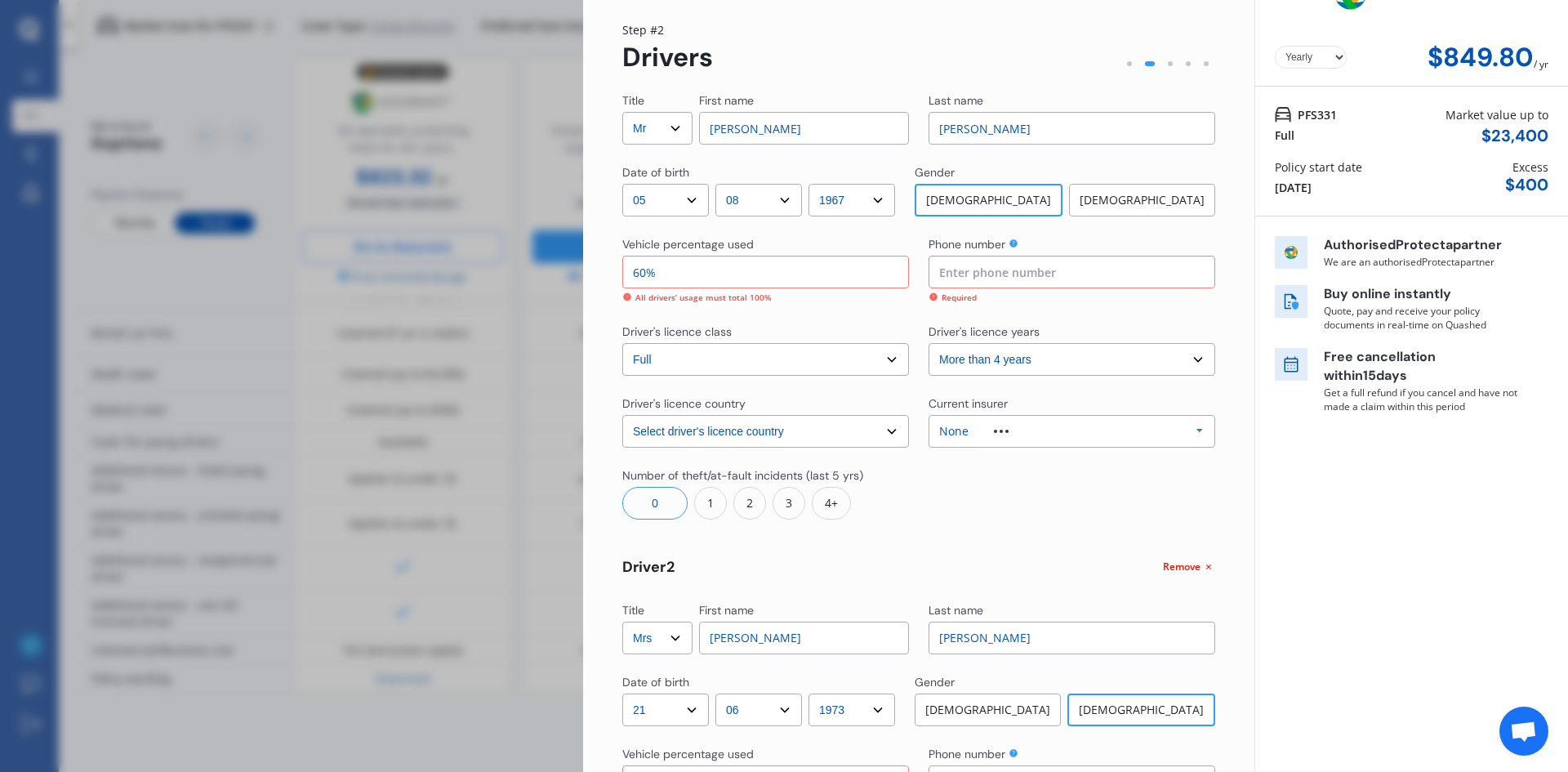
scroll to position [35, 0]
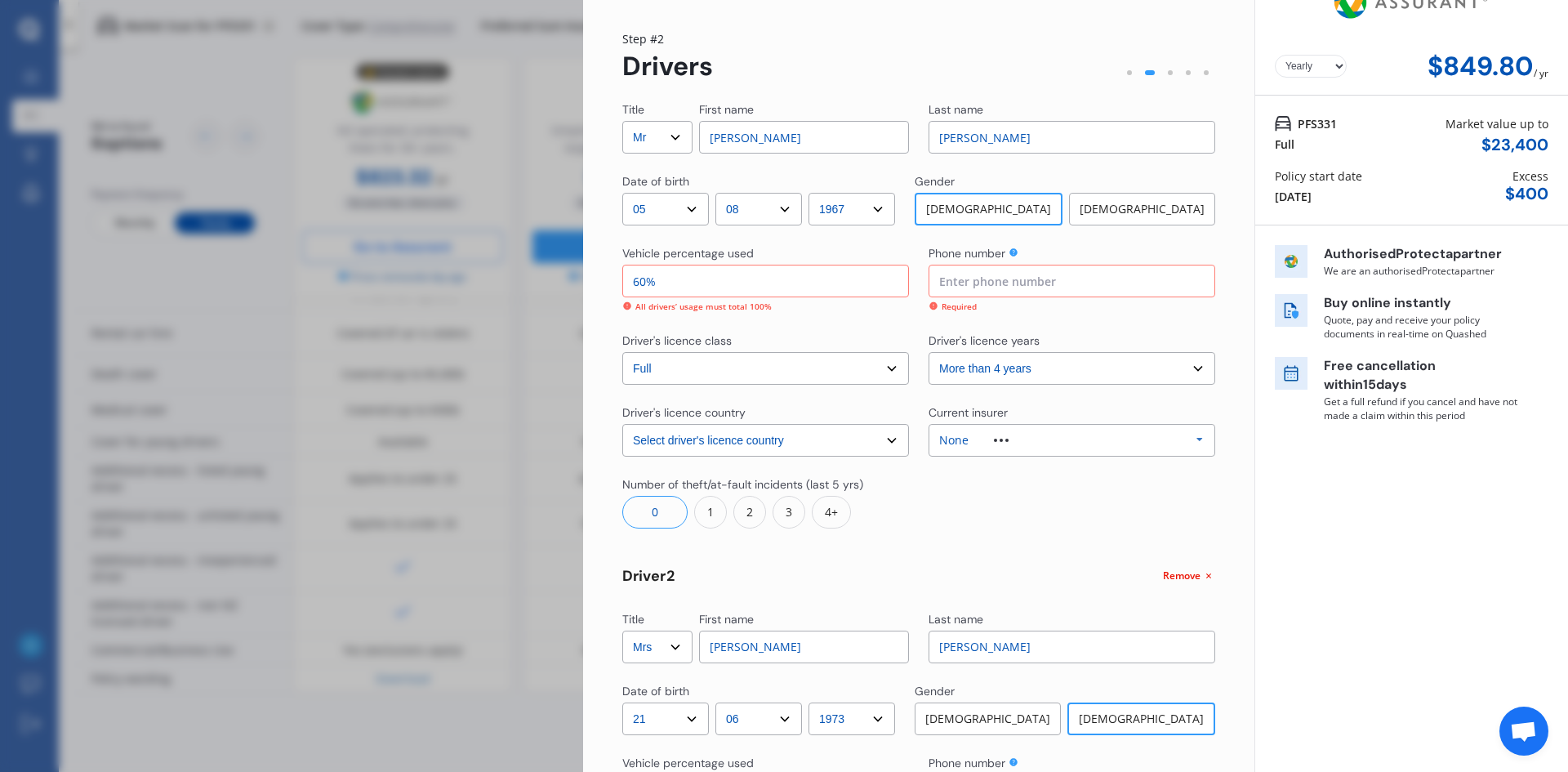
type input "0210305963"
click at [967, 284] on input at bounding box center [1071, 281] width 287 height 32
type input "0210305963"
click at [641, 280] on input "60%" at bounding box center [765, 281] width 287 height 32
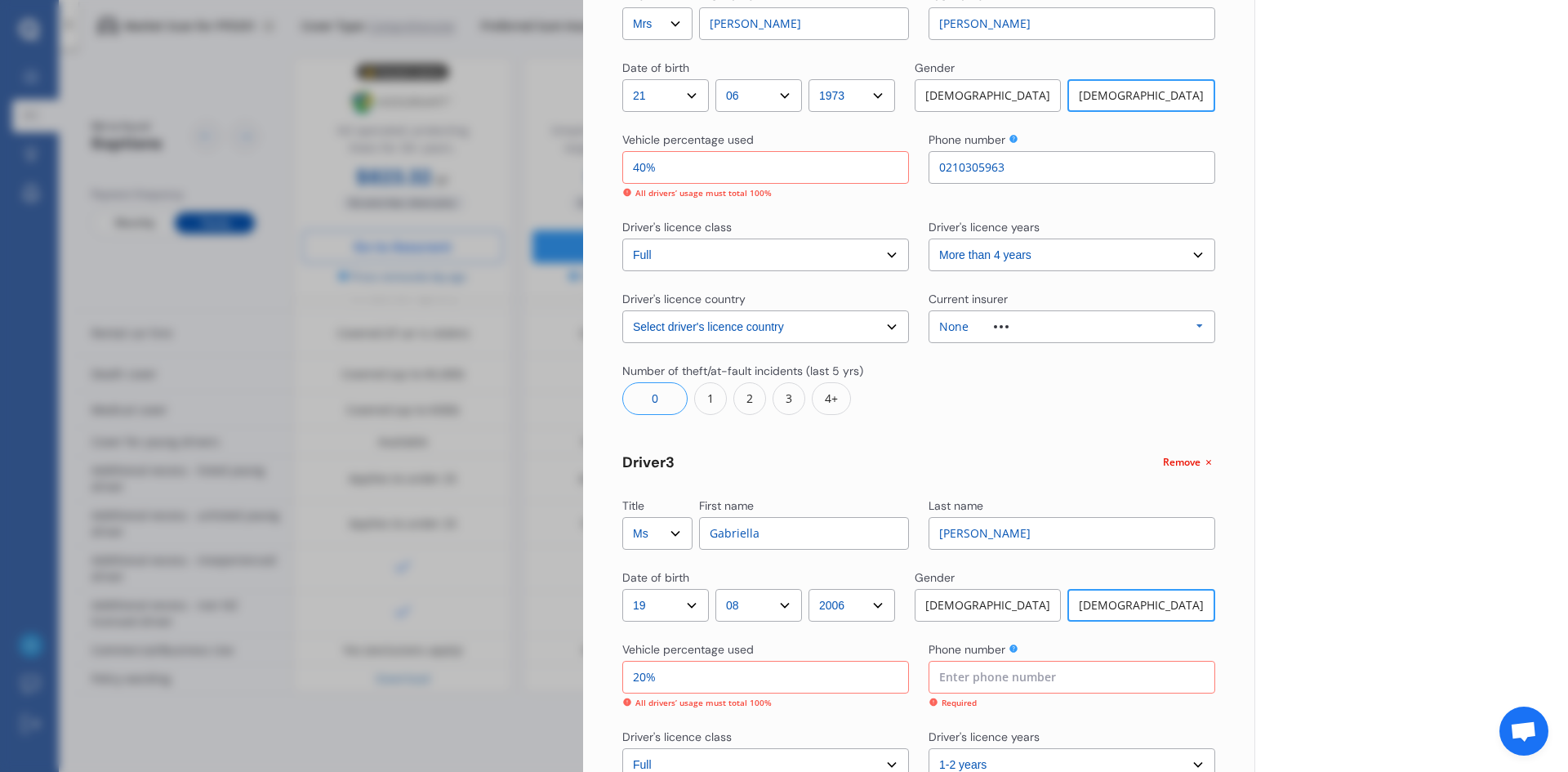
scroll to position [770, 0]
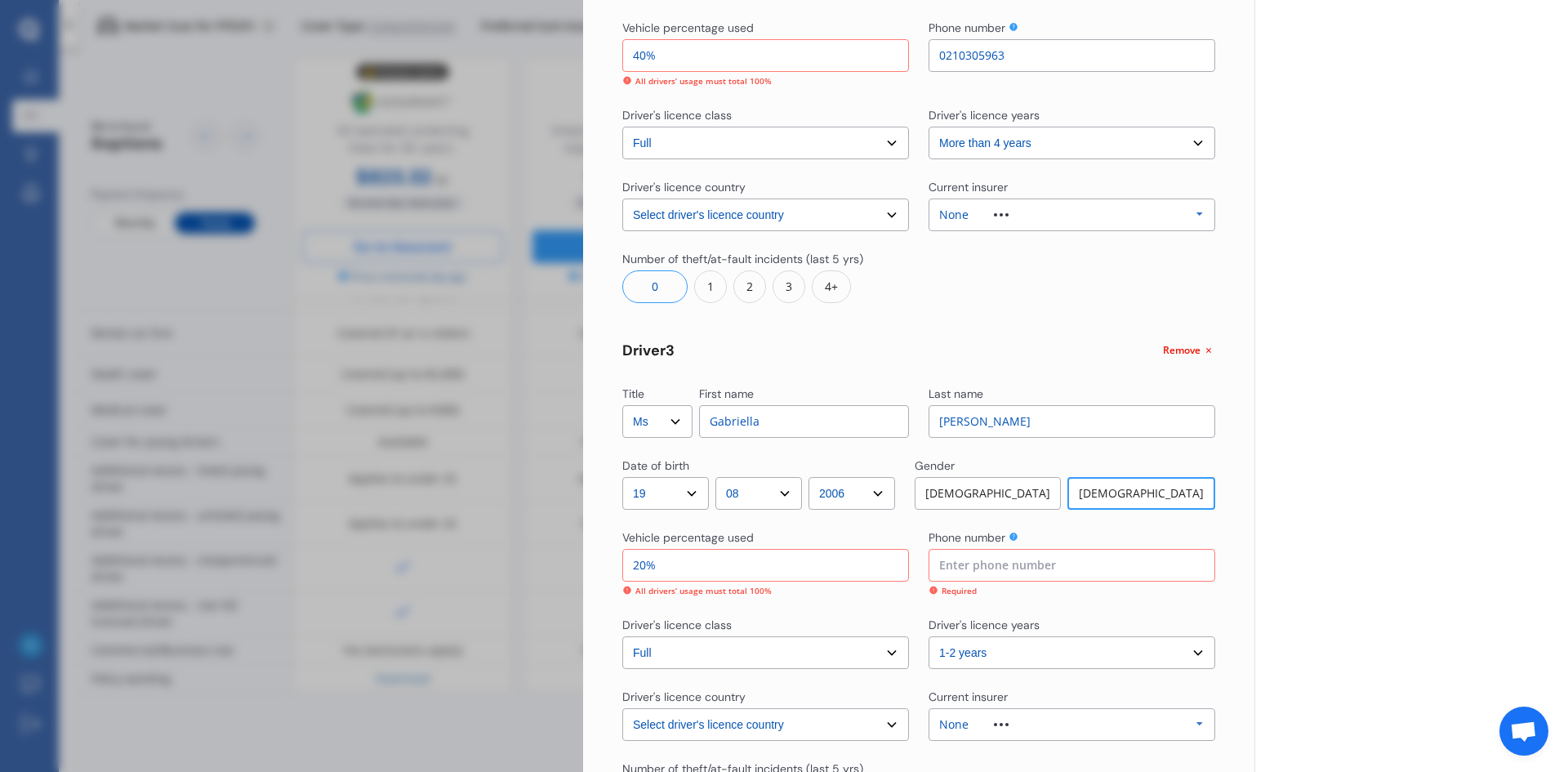
type input "40%"
click at [945, 565] on input at bounding box center [1071, 565] width 287 height 32
type input "0210305963"
click at [906, 539] on div "Vehicle percentage used 20% All drivers’ usage must total 100% Phone number [PH…" at bounding box center [918, 562] width 592 height 67
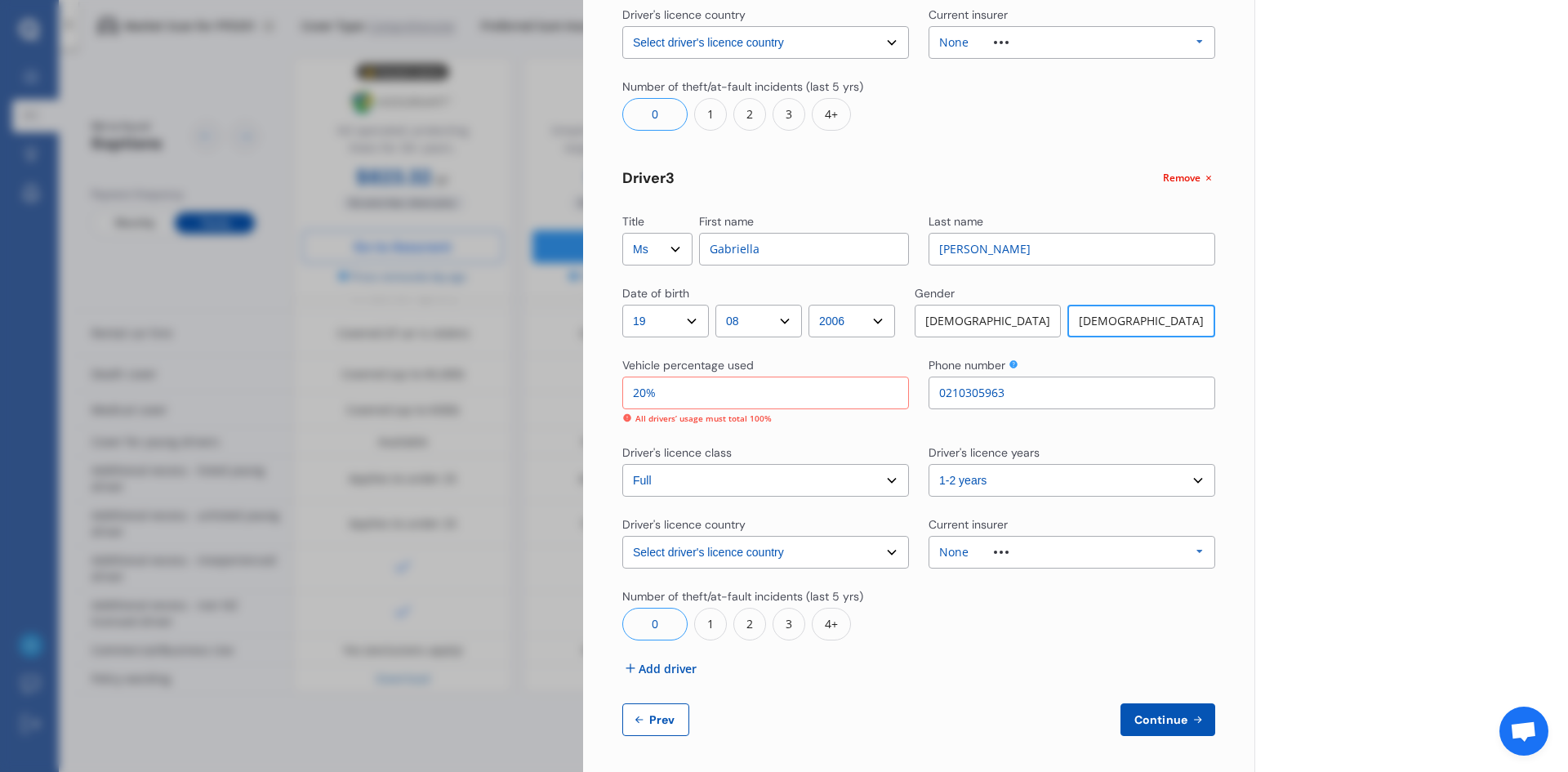
scroll to position [946, 0]
click at [1151, 718] on span "Continue" at bounding box center [1160, 717] width 60 height 13
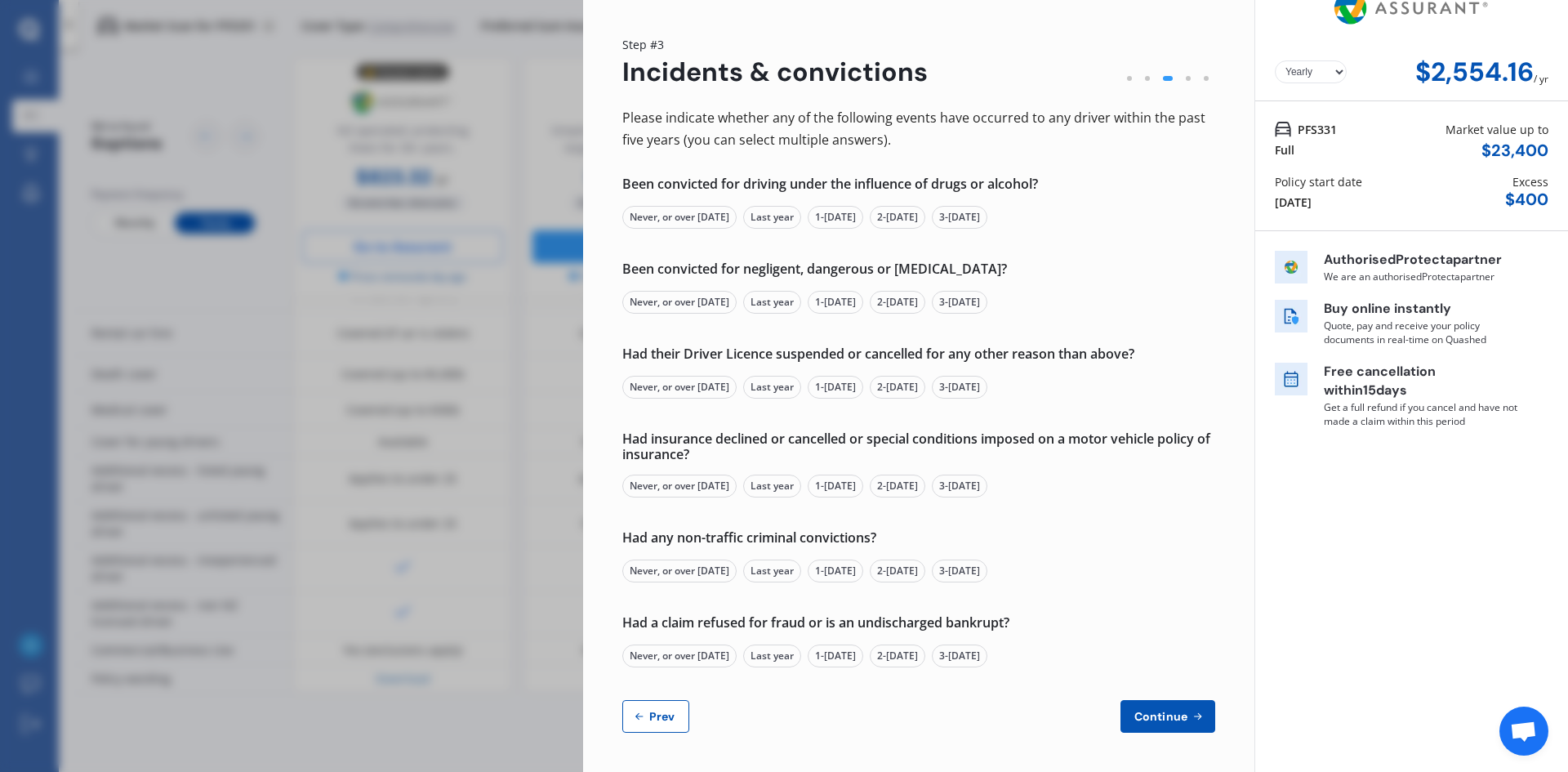
scroll to position [0, 0]
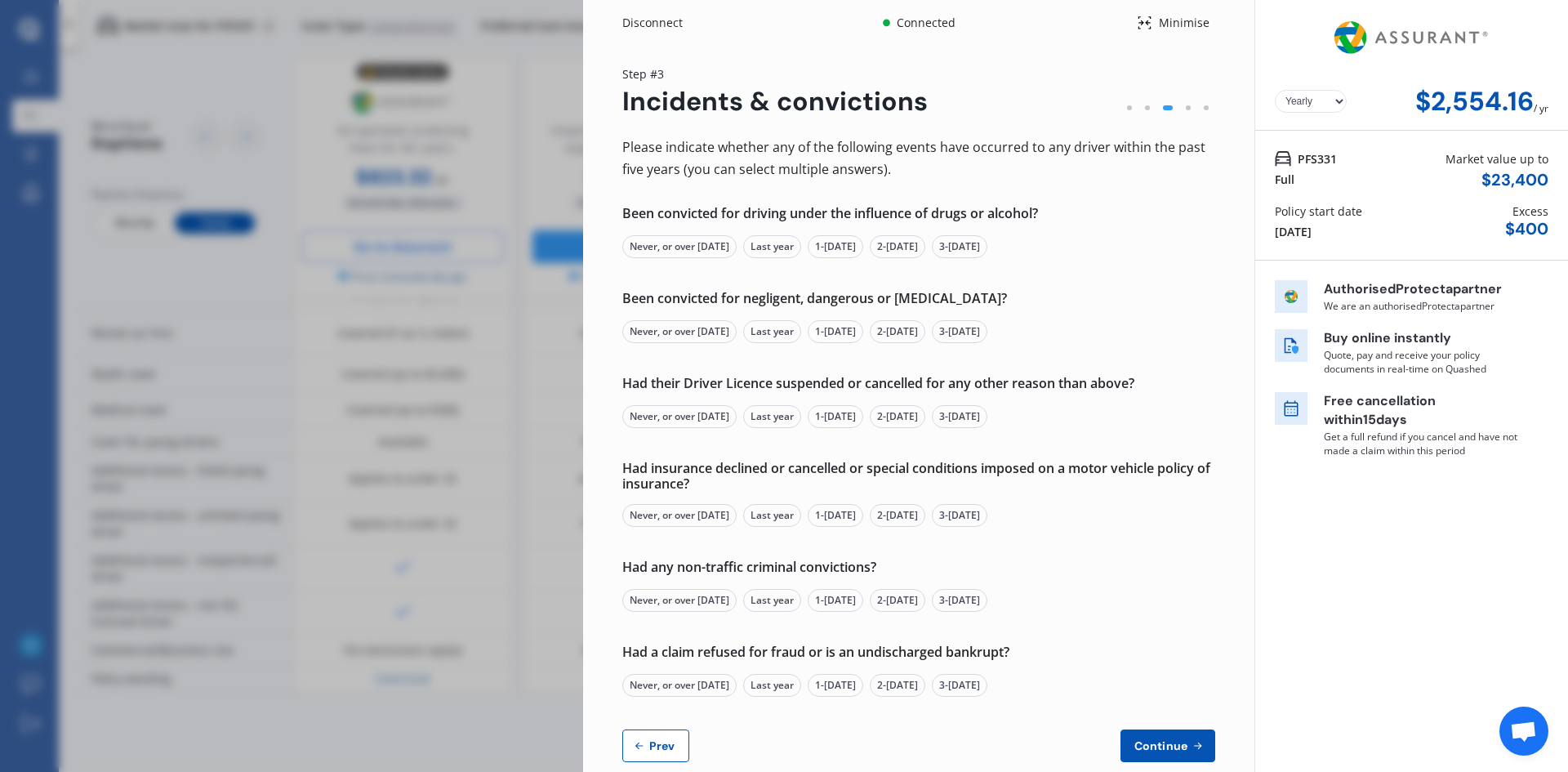
click at [645, 246] on div "Never, or over [DATE]" at bounding box center [679, 247] width 114 height 23
click at [652, 332] on div "Never, or over [DATE]" at bounding box center [679, 332] width 114 height 23
click at [649, 414] on div "Never, or over [DATE]" at bounding box center [679, 416] width 114 height 23
click at [652, 508] on div "Never, or over [DATE]" at bounding box center [679, 515] width 114 height 23
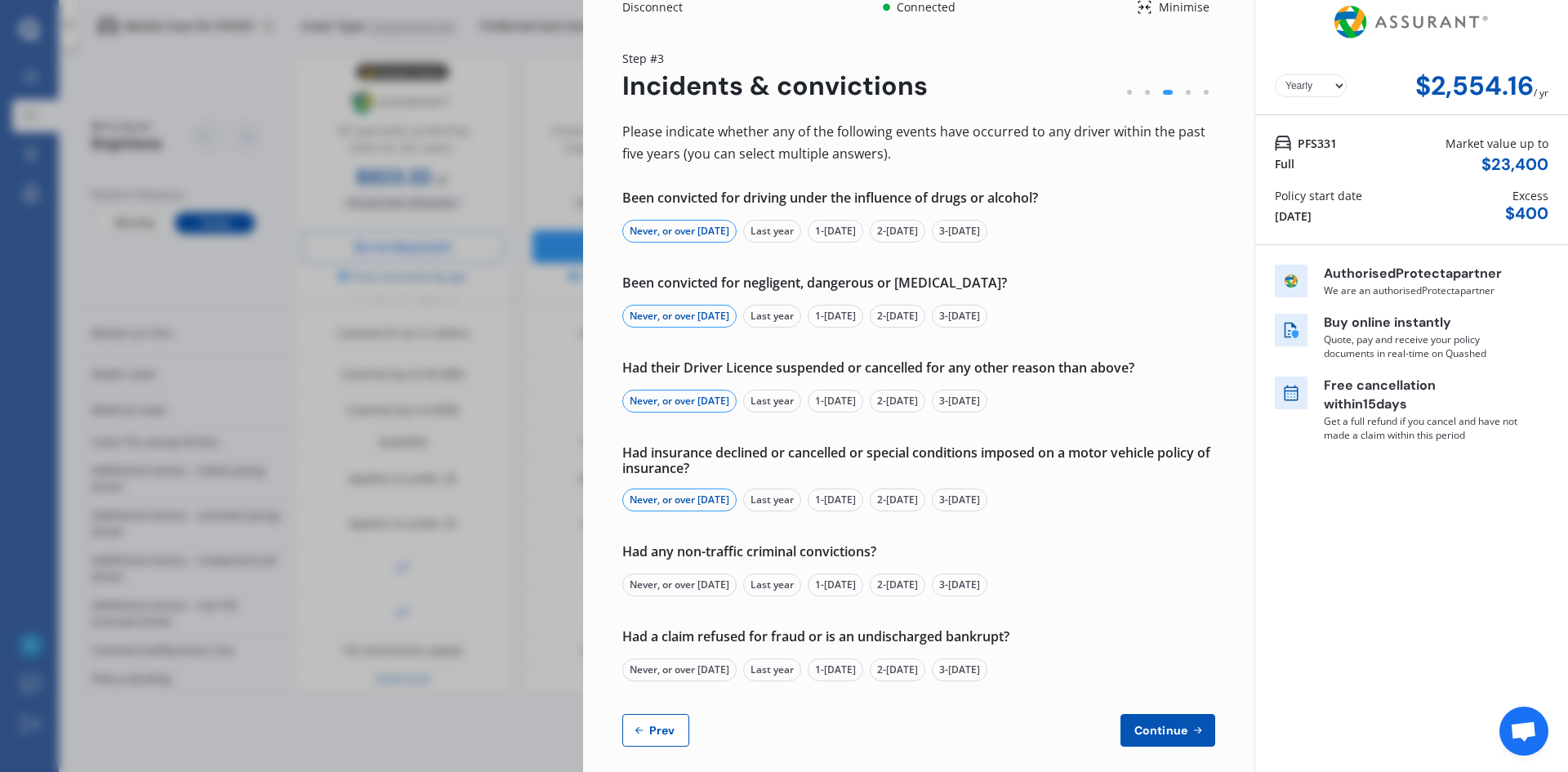
scroll to position [30, 0]
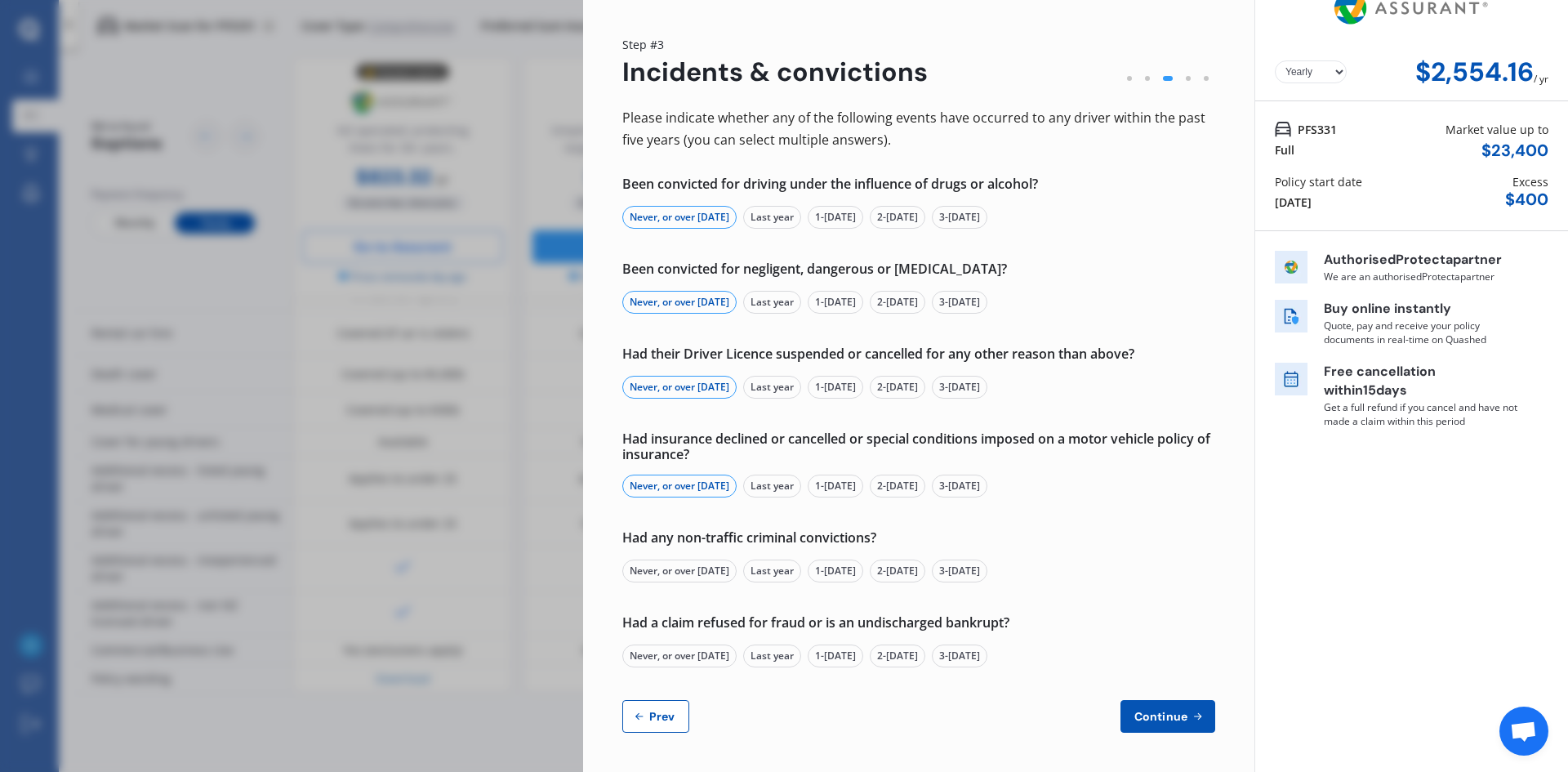
click at [649, 568] on div "Never, or over [DATE]" at bounding box center [679, 571] width 114 height 23
click at [658, 656] on div "Never, or over [DATE]" at bounding box center [679, 656] width 114 height 23
click at [1166, 719] on span "Continue" at bounding box center [1160, 717] width 60 height 13
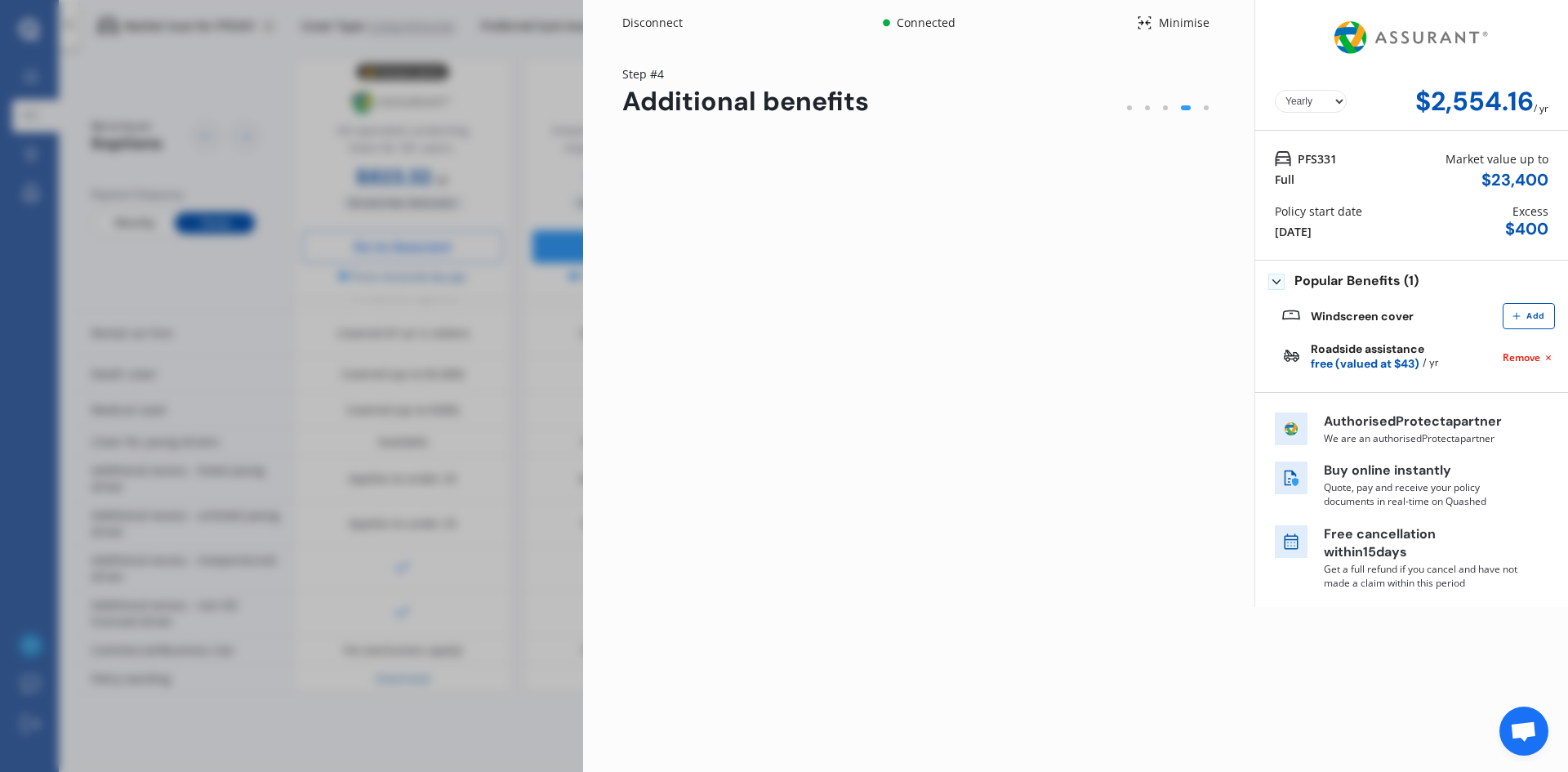
scroll to position [0, 0]
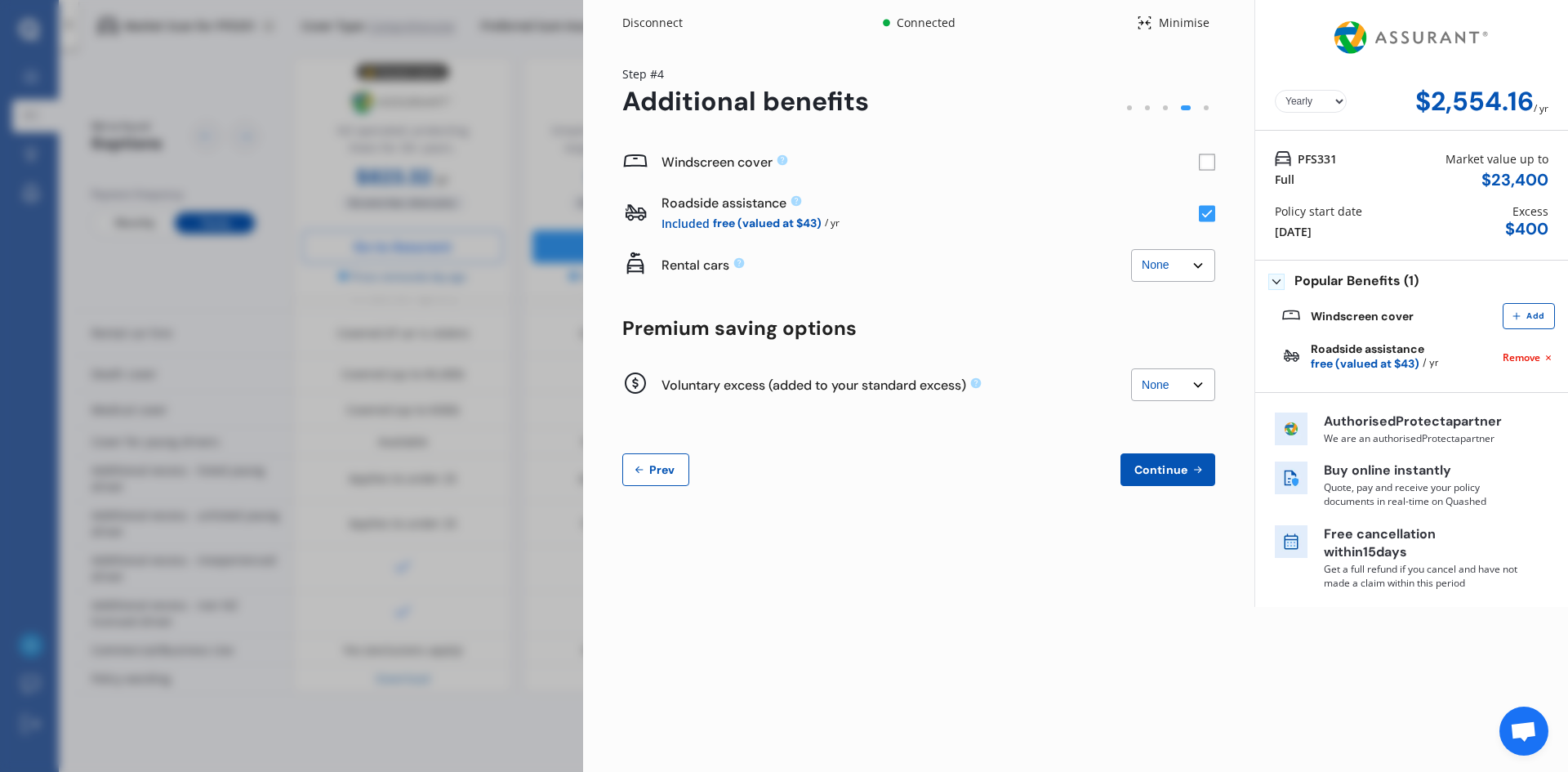
click at [1168, 475] on span "Continue" at bounding box center [1160, 470] width 60 height 13
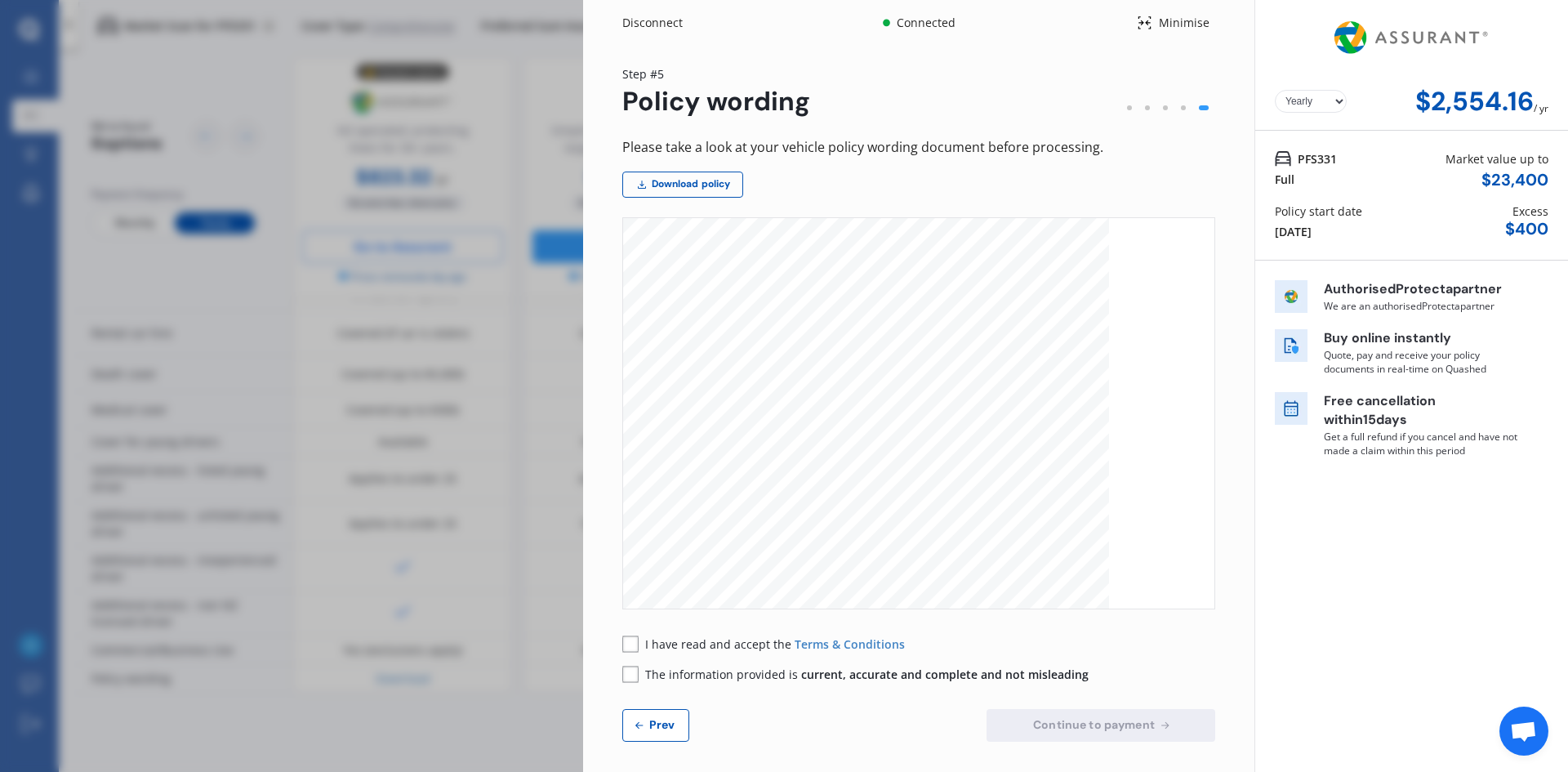
click at [1154, 20] on div "Minimise" at bounding box center [1183, 23] width 63 height 17
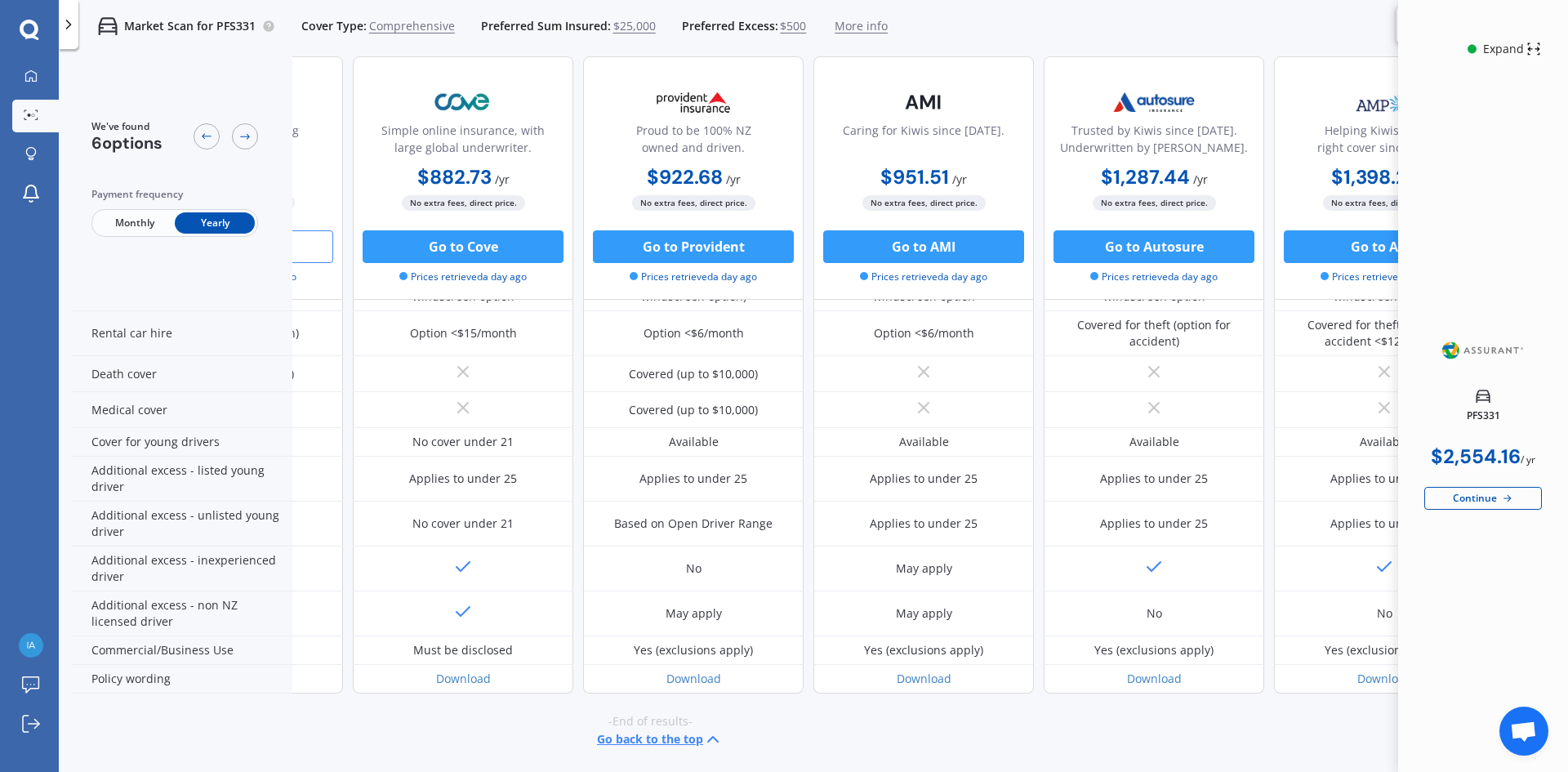
scroll to position [694, 166]
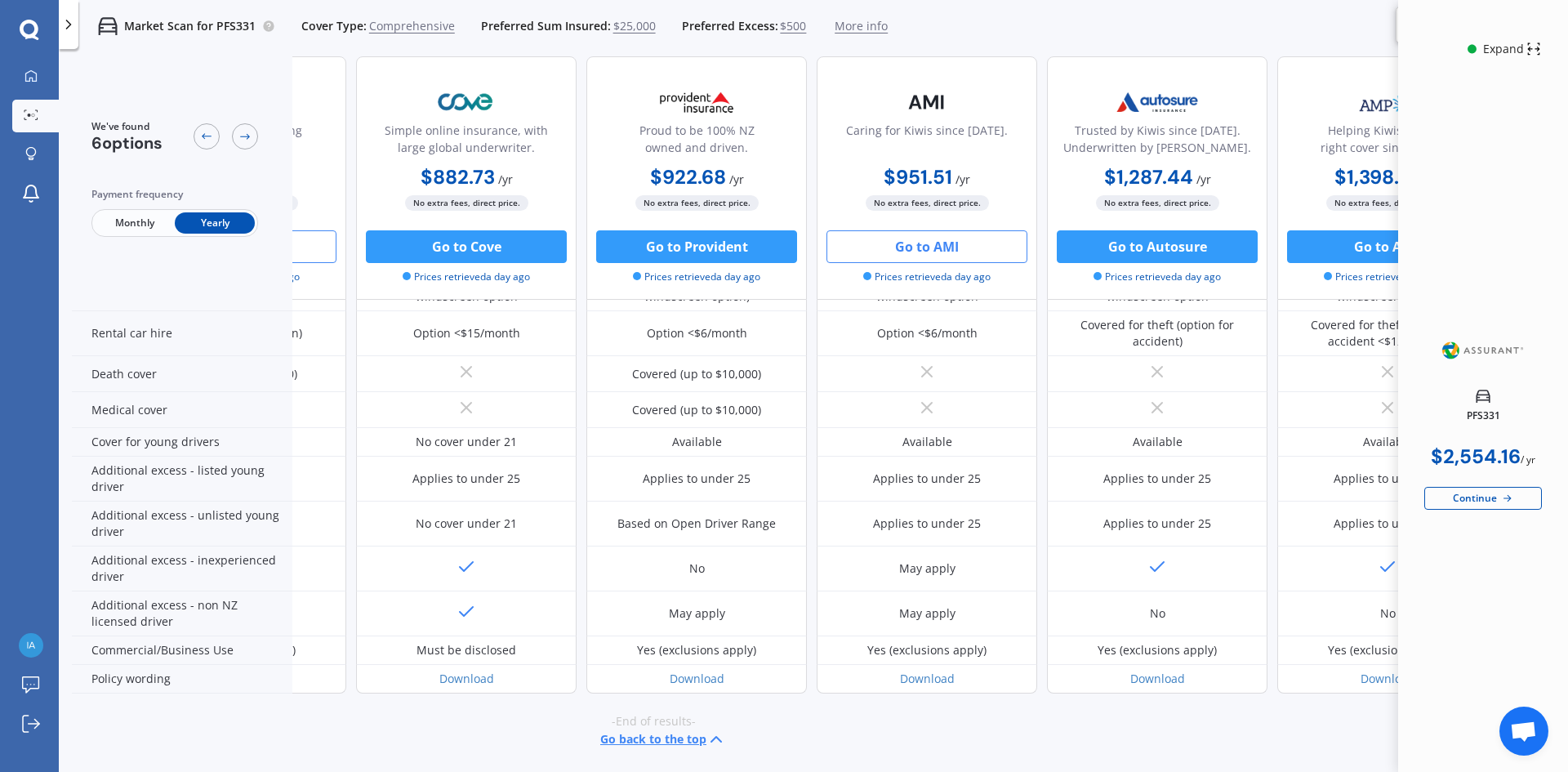
click at [916, 251] on button "Go to AMI" at bounding box center [927, 246] width 201 height 32
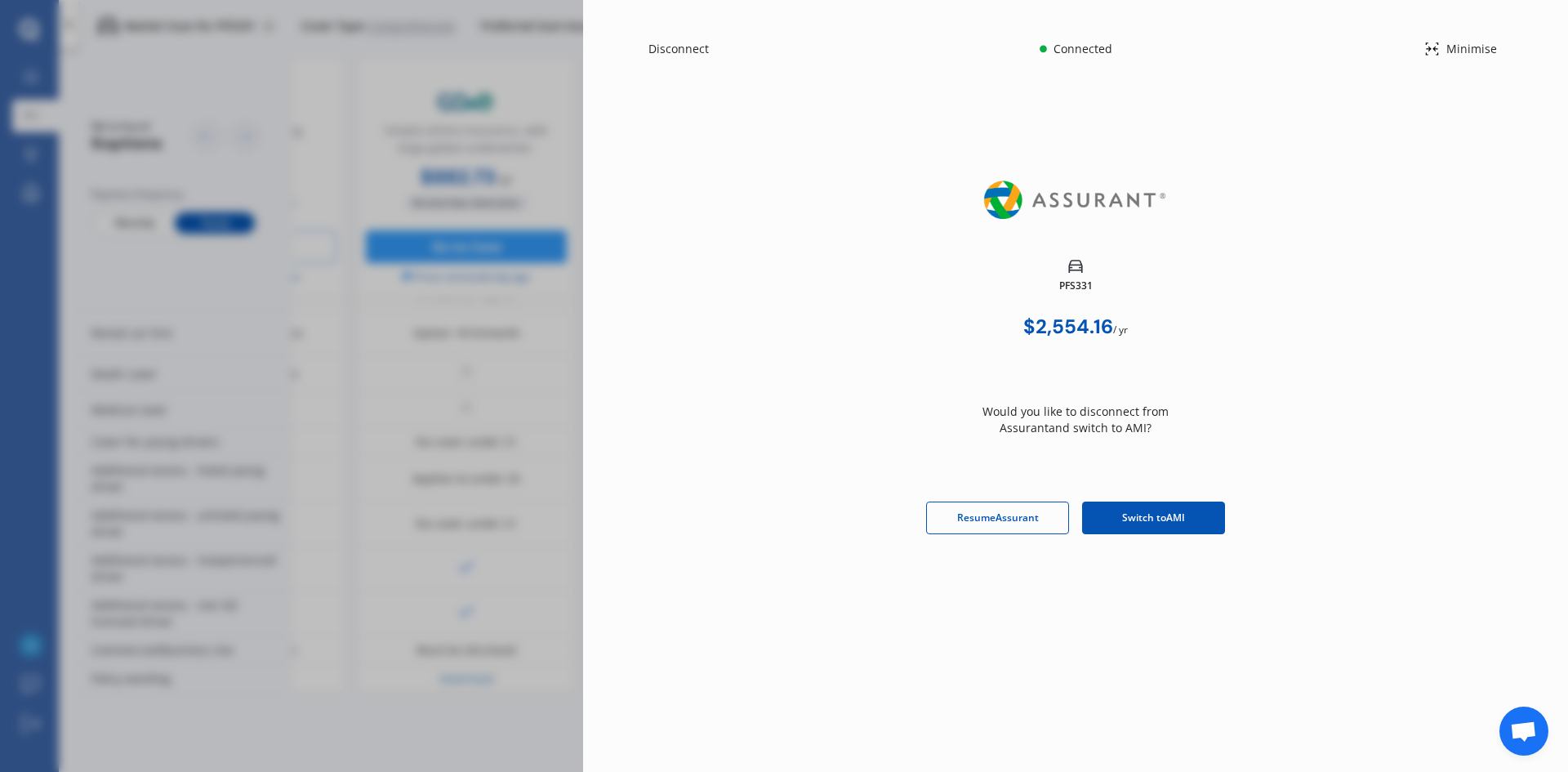
click at [1138, 516] on span "Switch to AMI" at bounding box center [1154, 518] width 63 height 15
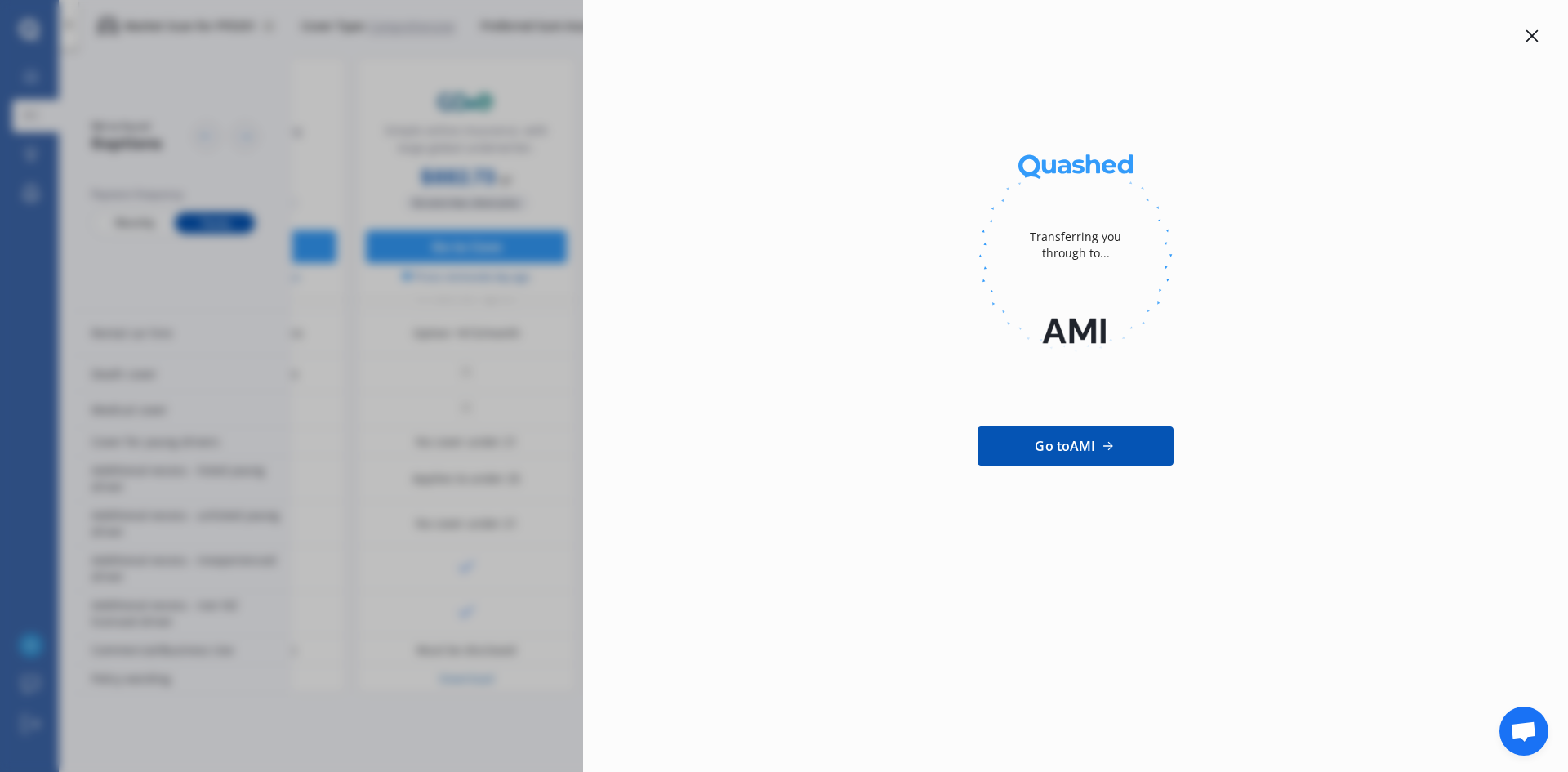
click at [1531, 34] on icon at bounding box center [1531, 36] width 12 height 12
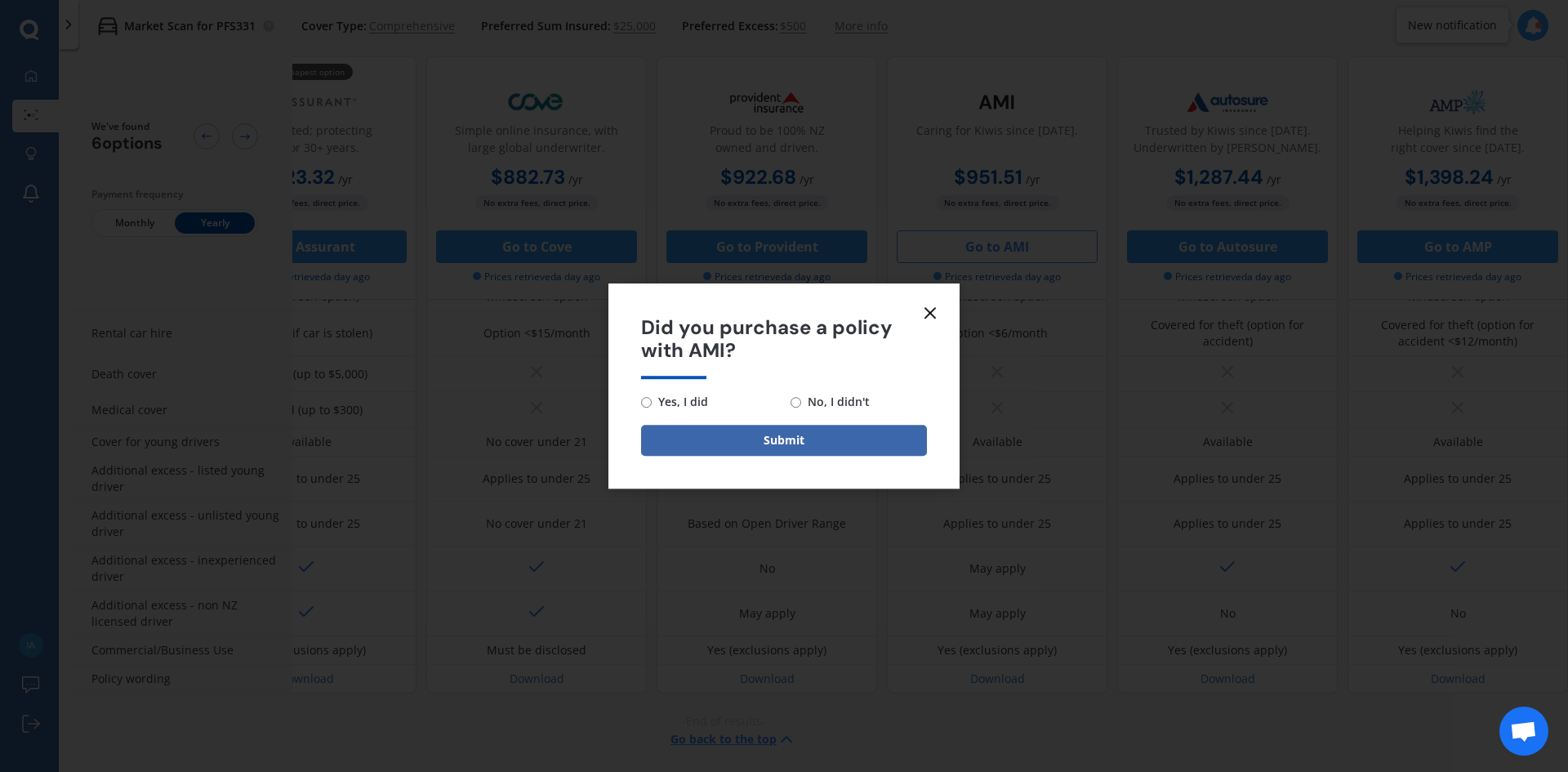
scroll to position [694, 104]
click at [931, 312] on line at bounding box center [929, 313] width 10 height 10
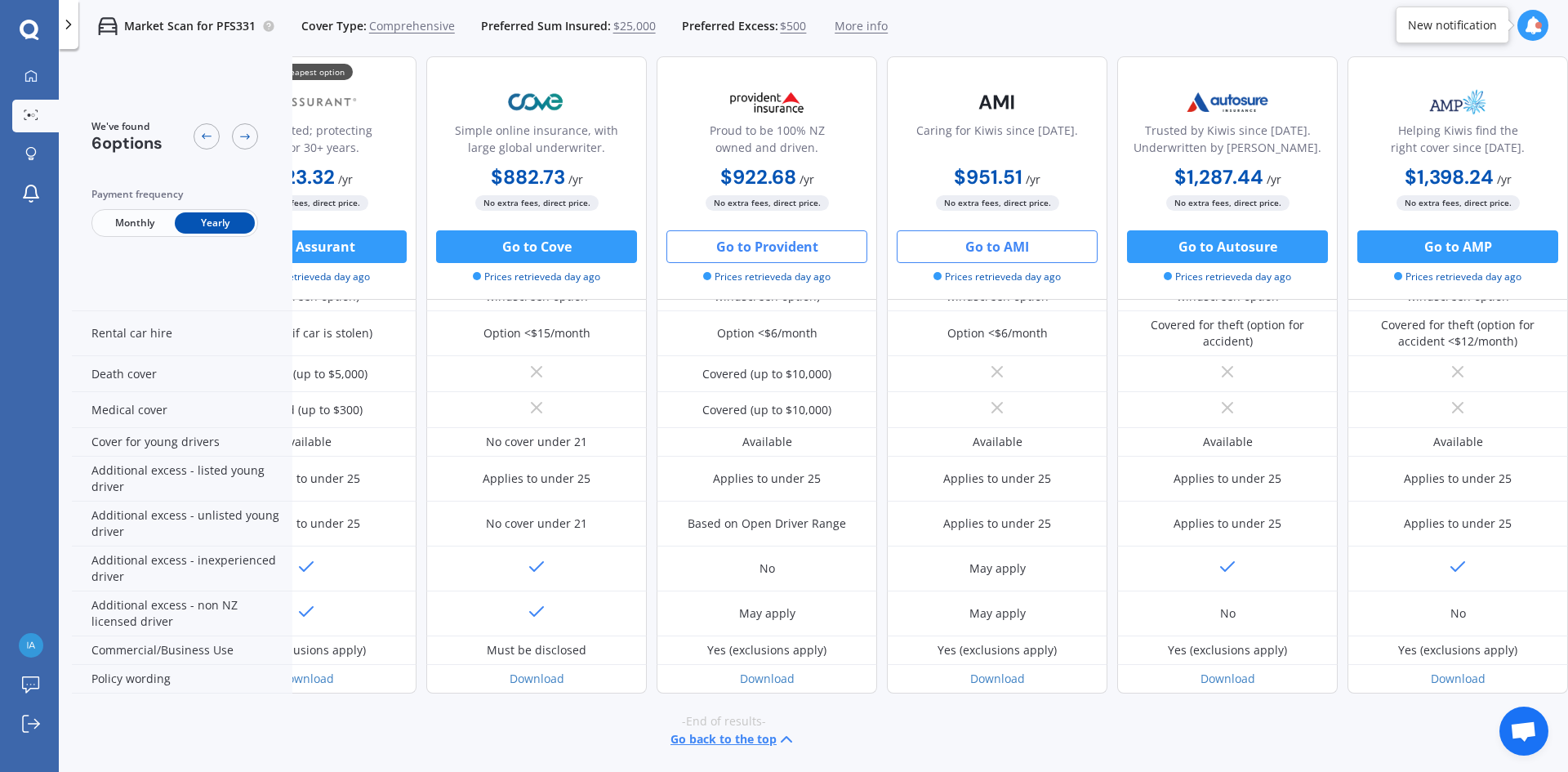
click at [753, 252] on button "Go to Provident" at bounding box center [767, 246] width 201 height 32
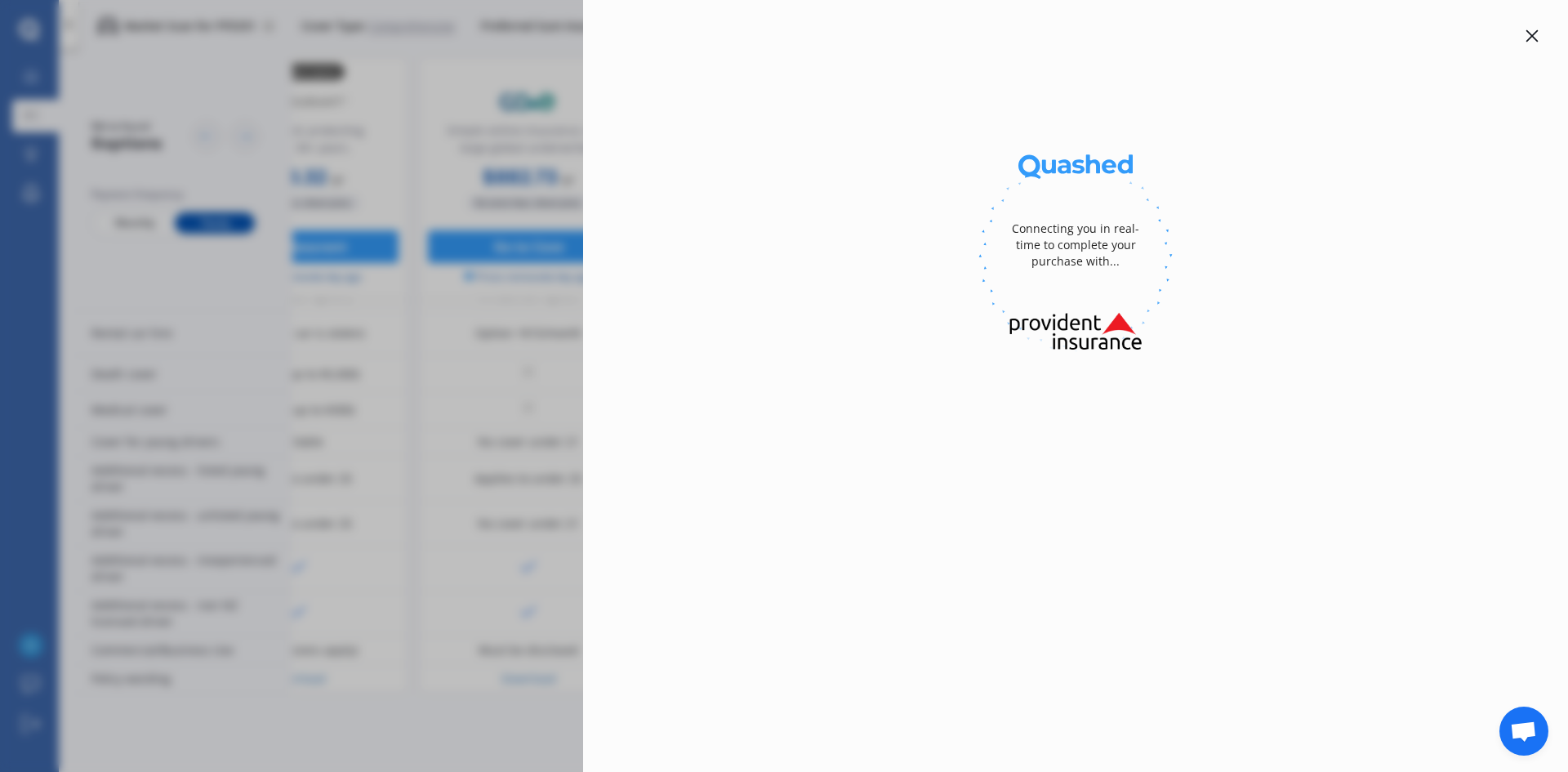
select select "full"
select select "[STREET_ADDRESS][PERSON_NAME]"
select select "HONDA"
select select "JAZZ"
select select "NO"
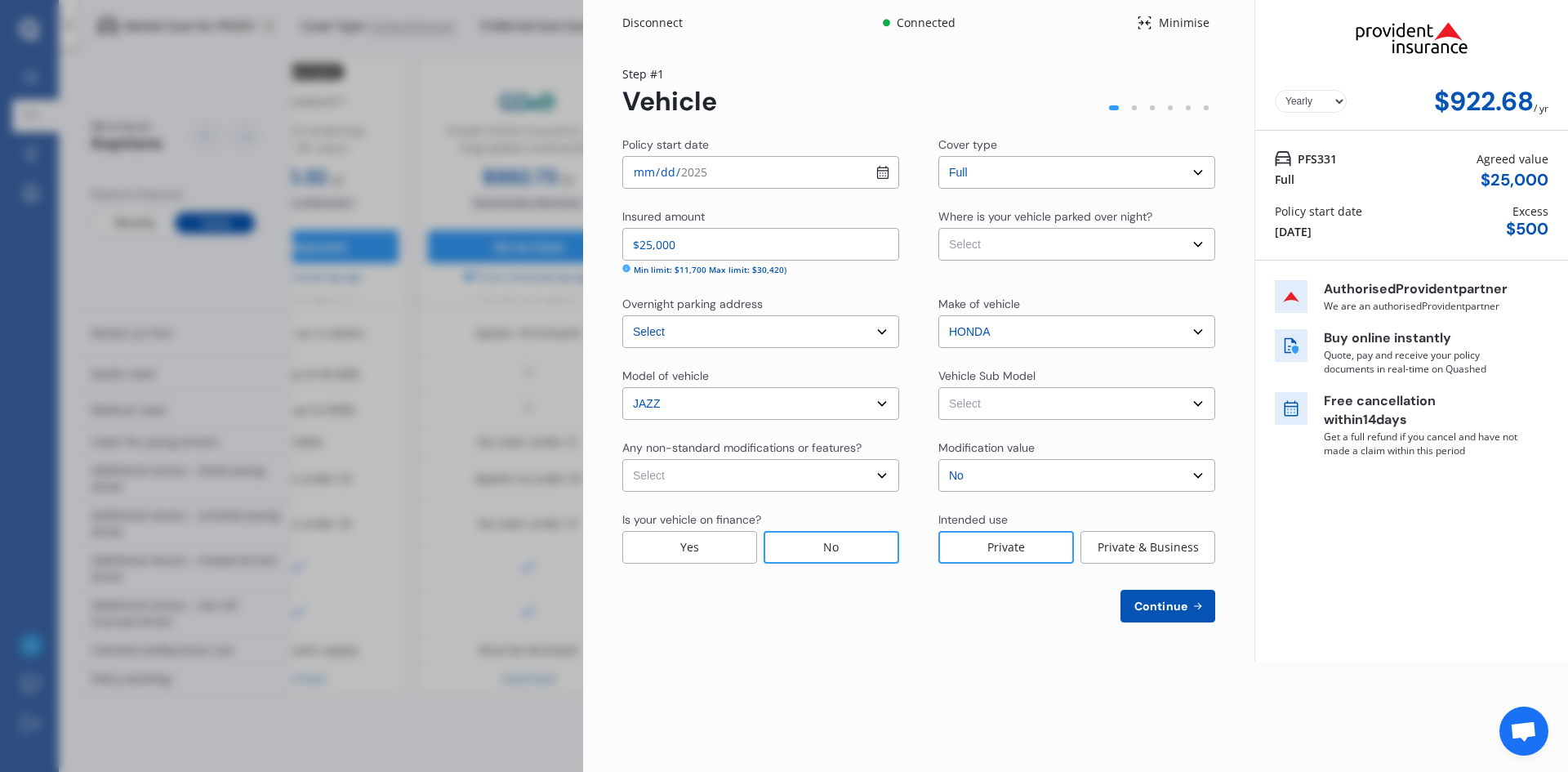
click at [646, 249] on input "$25,000" at bounding box center [760, 244] width 277 height 32
type input "$23,400"
click at [1008, 247] on select "Select Garage (fully enclosed) Off Street Parking Other" at bounding box center [1077, 244] width 277 height 32
select select "OTHER"
click at [939, 228] on select "Select Garage (fully enclosed) Off Street Parking Other" at bounding box center [1077, 244] width 277 height 32
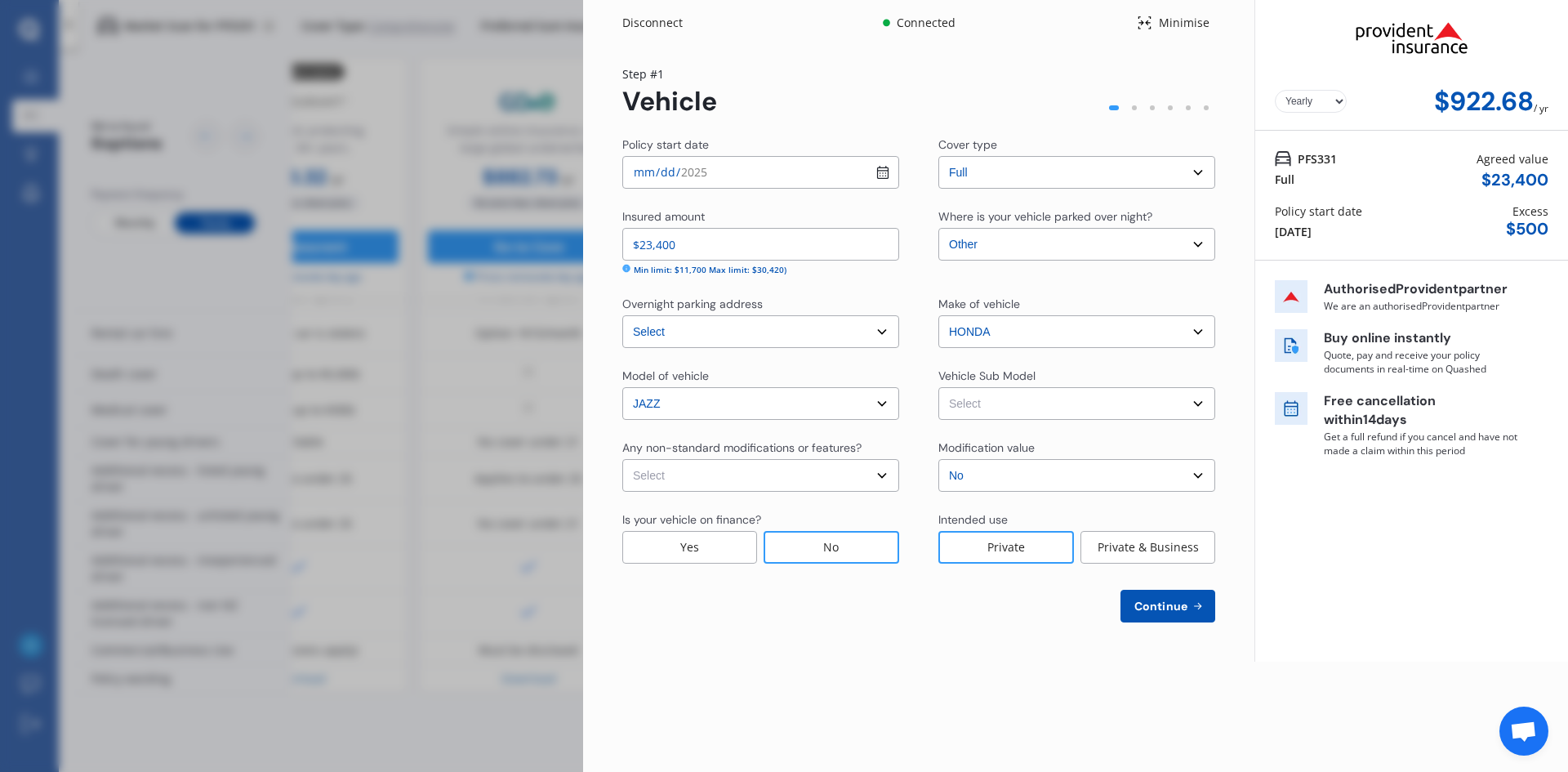
click at [1159, 606] on span "Continue" at bounding box center [1160, 606] width 60 height 13
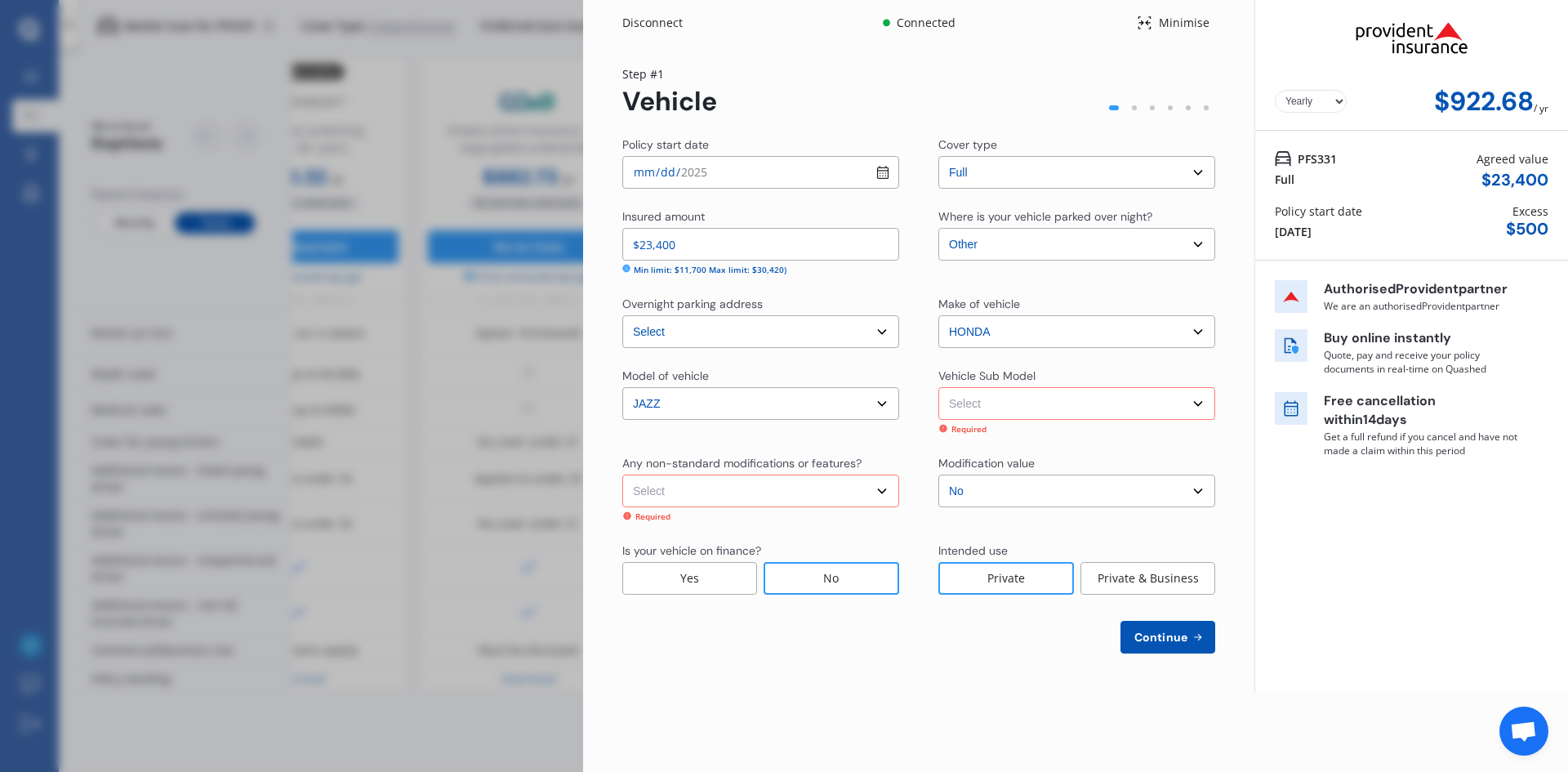
click at [1059, 406] on select "Select Jazz e:HEV Luxe Hatchback 5dr ECVT 1sp 1.5i/80kW Hybrid MY21" at bounding box center [1077, 403] width 277 height 32
select select "NZVHOND2022AEAH"
click at [939, 387] on select "Select Jazz e:HEV Luxe Hatchback 5dr ECVT 1sp 1.5i/80kW Hybrid MY21" at bounding box center [1077, 403] width 277 height 32
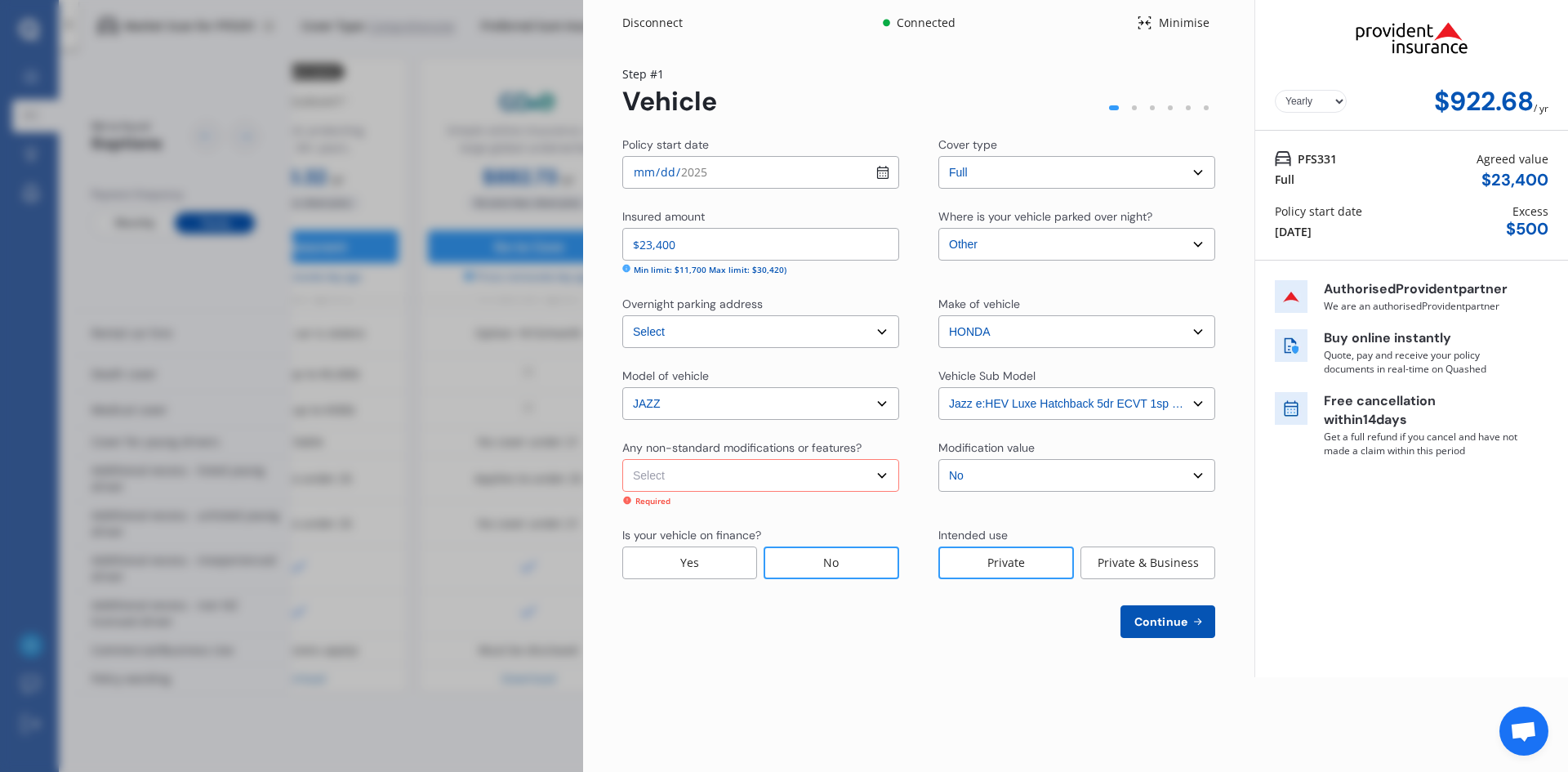
click at [880, 476] on select "Select None [MEDICAL_DATA] System(NOS) Roll Cage Full Racing Harness" at bounding box center [760, 475] width 277 height 32
select select "none"
click at [622, 459] on select "Select None [MEDICAL_DATA] System(NOS) Roll Cage Full Racing Harness" at bounding box center [760, 475] width 277 height 32
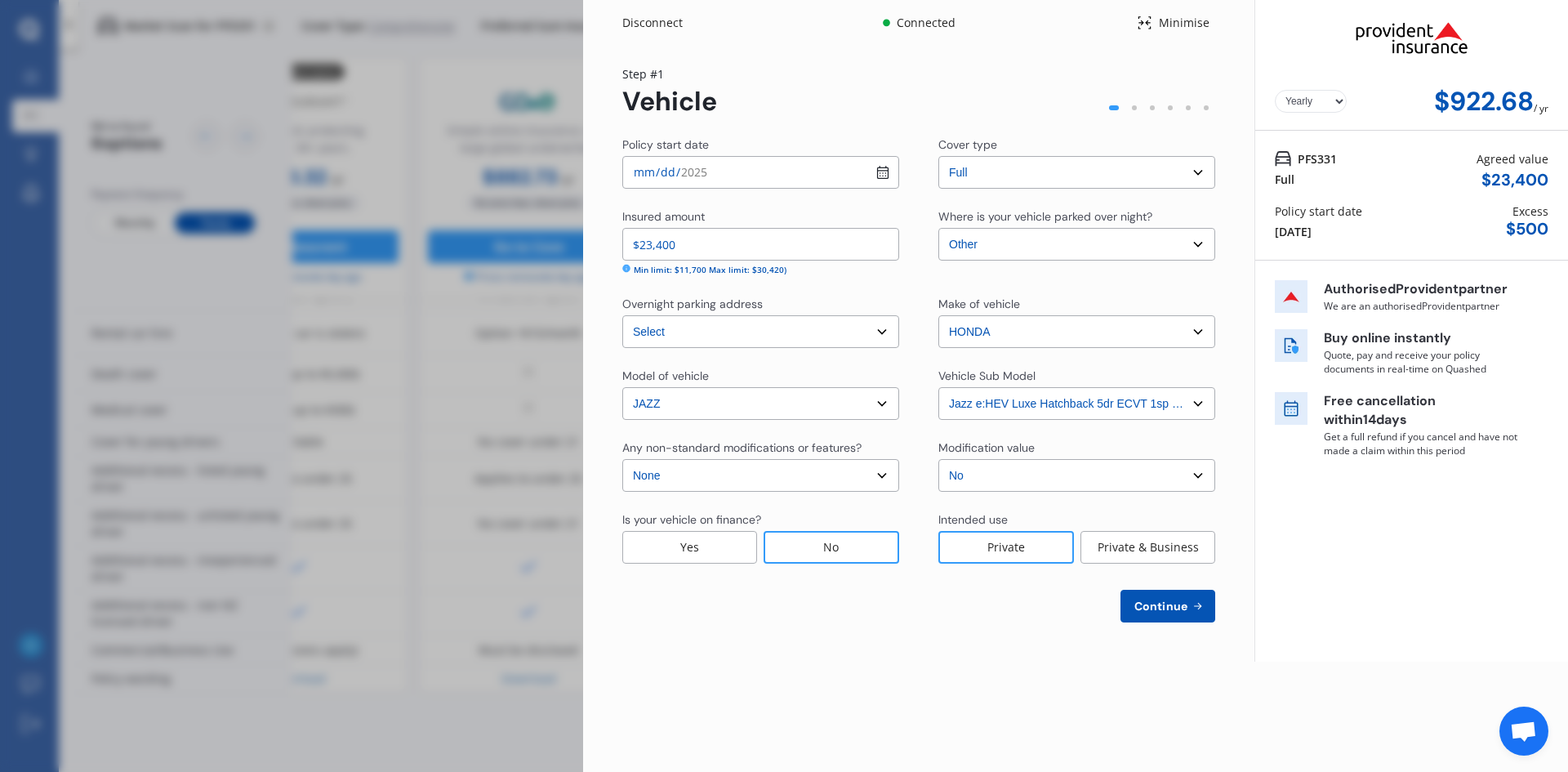
click at [1155, 606] on span "Continue" at bounding box center [1160, 606] width 60 height 13
select select "05"
select select "08"
select select "1967"
select select "NZ_FULL"
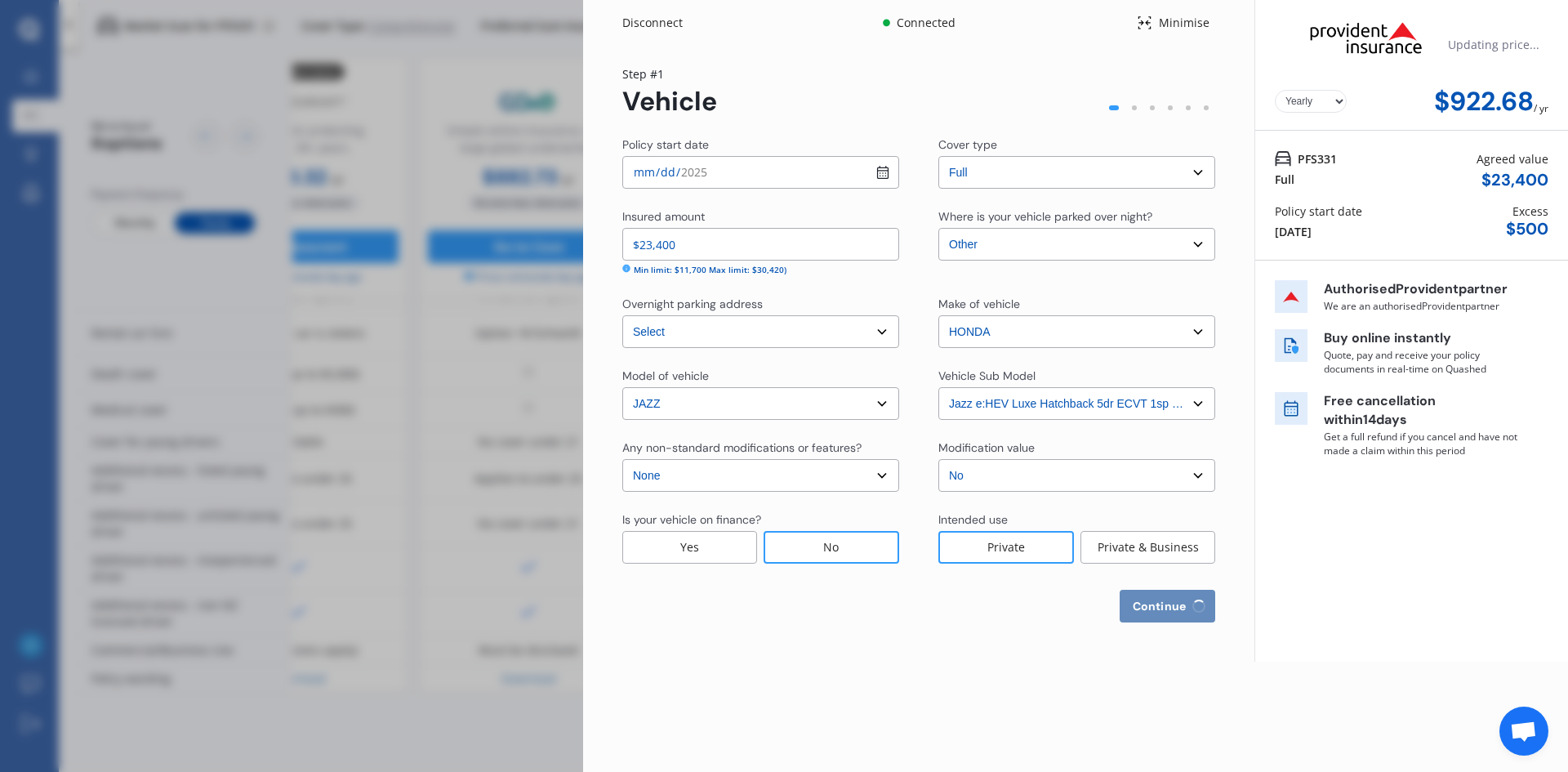
select select "0"
select select "25"
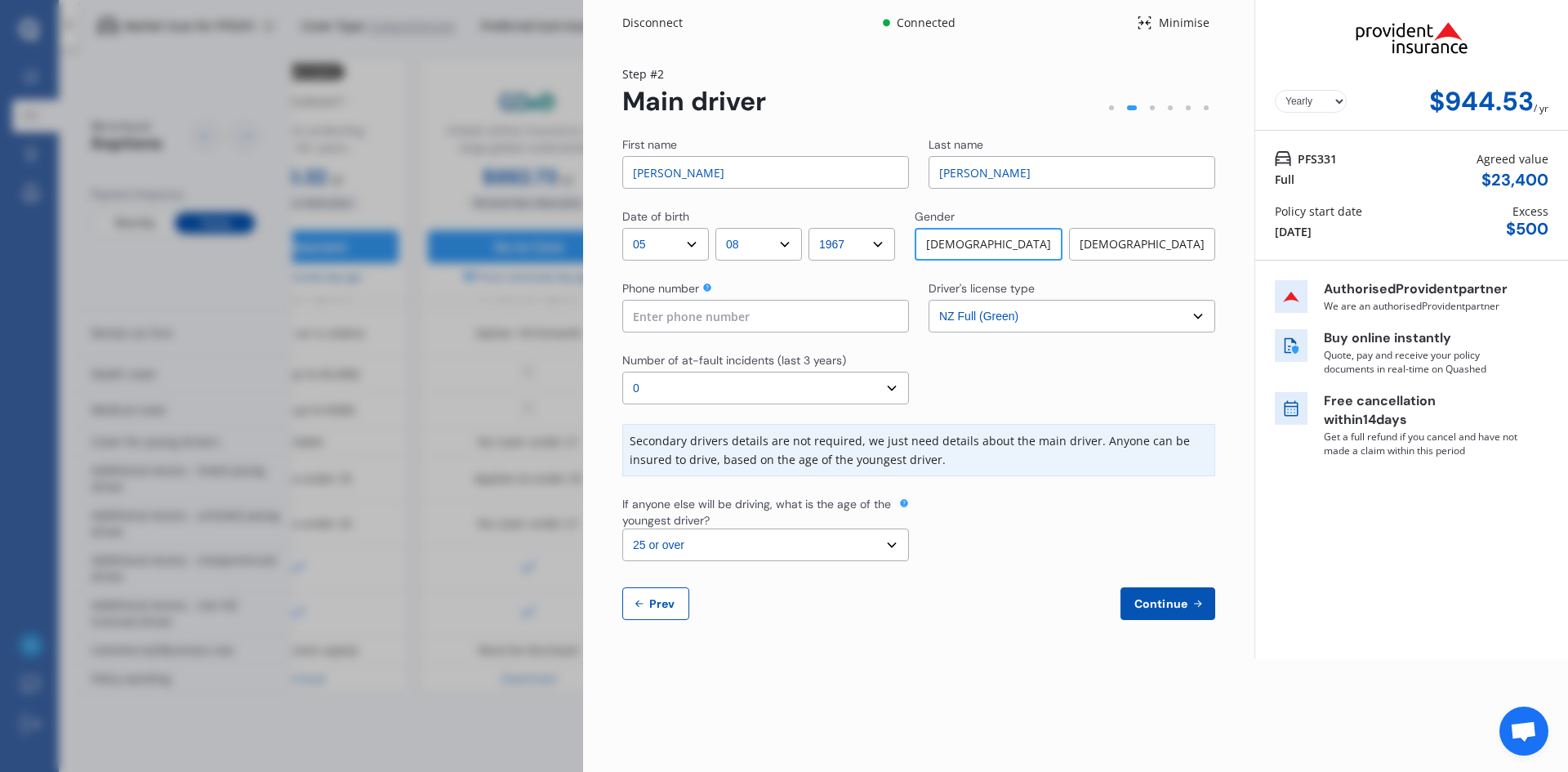
click at [706, 315] on input at bounding box center [765, 316] width 287 height 32
type input "0210305963"
click at [787, 387] on select "Select number of at-fault incidents (last 3 years) 0 1 2 3 4 5 or more" at bounding box center [765, 388] width 287 height 32
click at [895, 544] on select "Select the age of the youngest driver. 16 17 18 19 20 21 22 23 24 25 or over" at bounding box center [765, 544] width 287 height 32
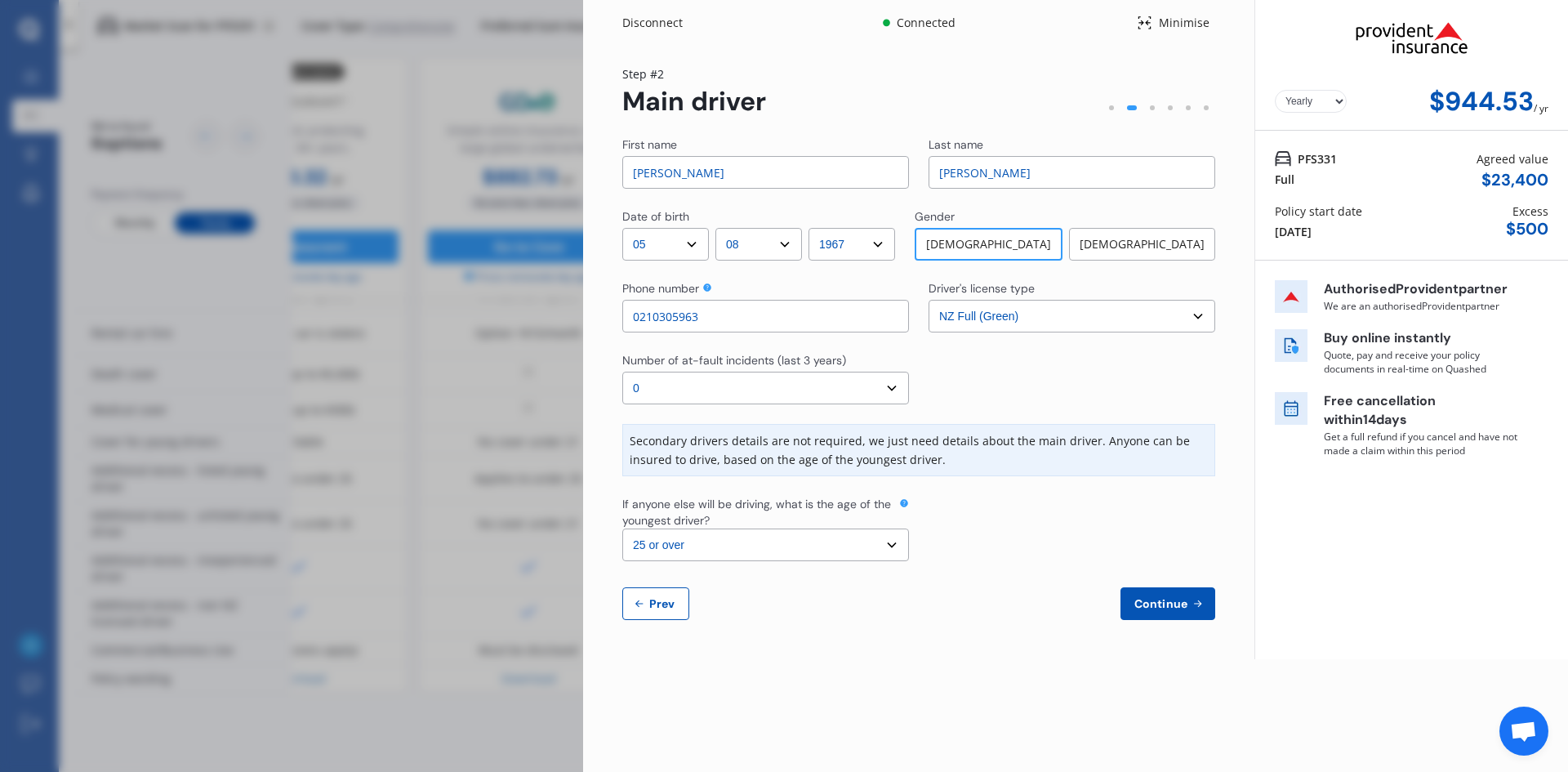
select select "18"
click at [622, 528] on select "Select the age of the youngest driver. 16 17 18 19 20 21 22 23 24 25 or over" at bounding box center [765, 544] width 287 height 32
click at [1174, 603] on span "Continue" at bounding box center [1160, 604] width 60 height 13
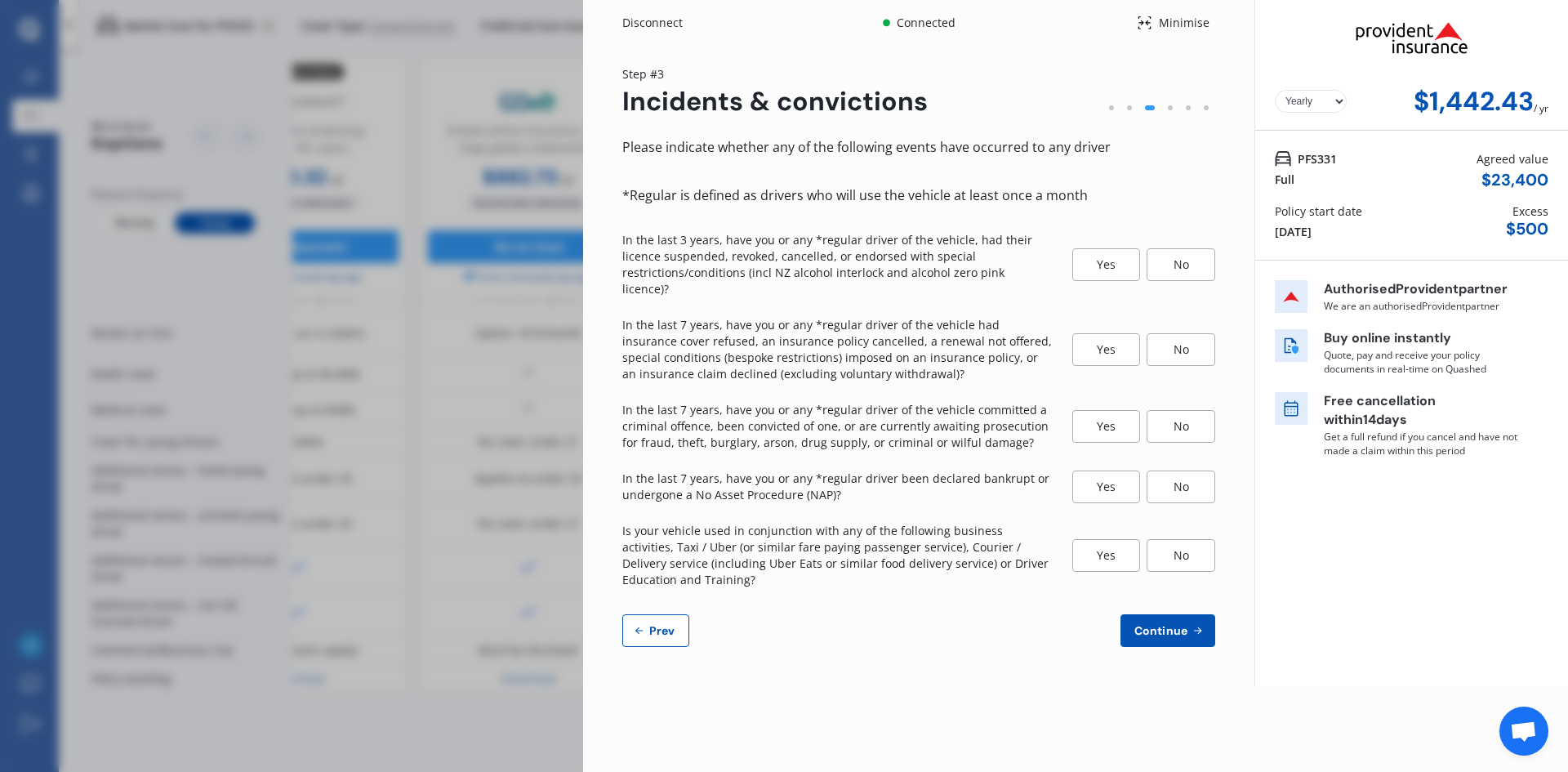
click at [1179, 254] on div "No" at bounding box center [1180, 264] width 68 height 32
click at [1182, 333] on div "No" at bounding box center [1180, 349] width 68 height 32
click at [1184, 410] on div "No" at bounding box center [1180, 426] width 68 height 32
click at [1179, 477] on div "No" at bounding box center [1180, 487] width 68 height 32
click at [1185, 539] on div "No" at bounding box center [1180, 555] width 68 height 32
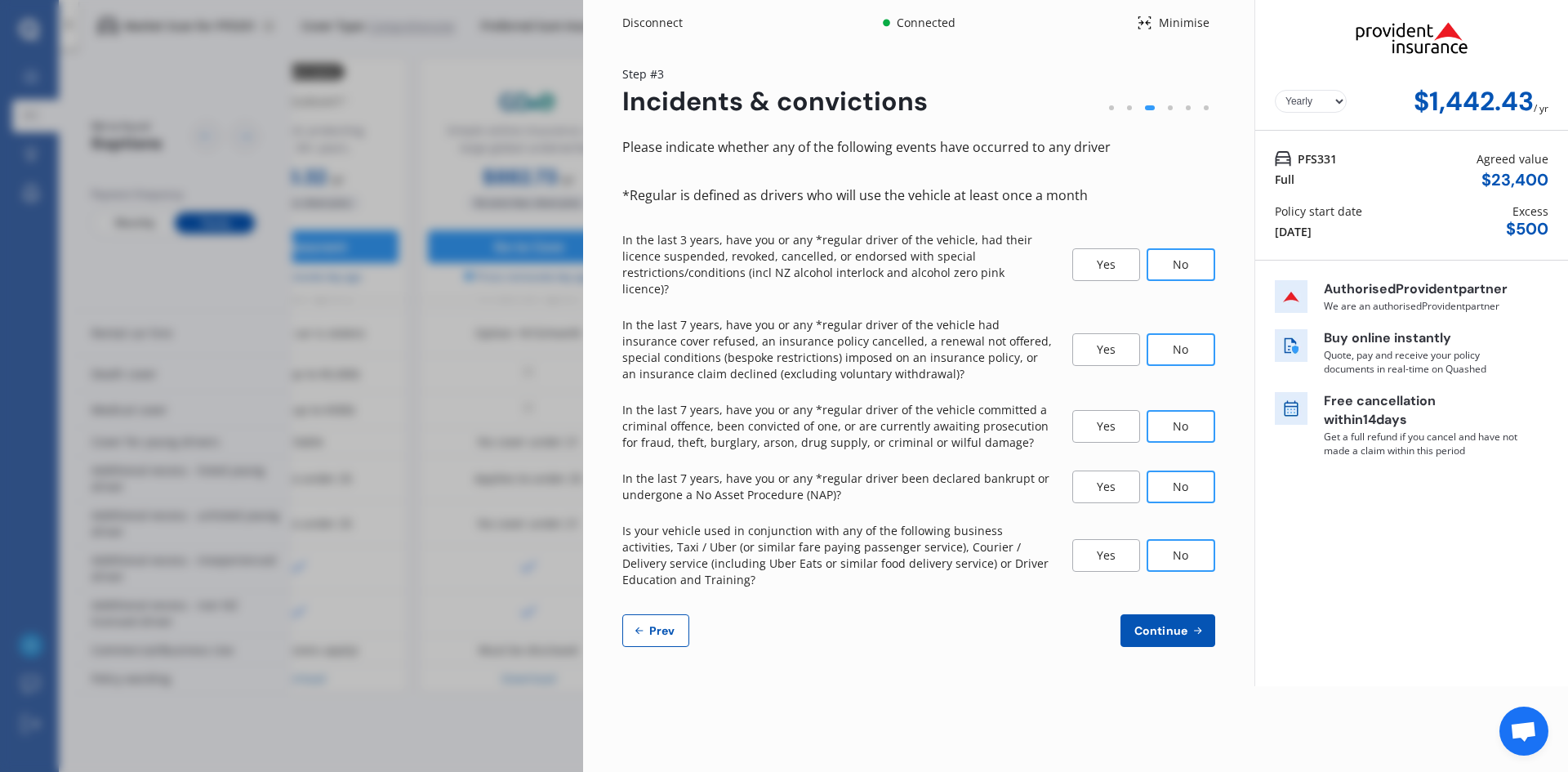
click at [1179, 624] on span "Continue" at bounding box center [1160, 631] width 60 height 13
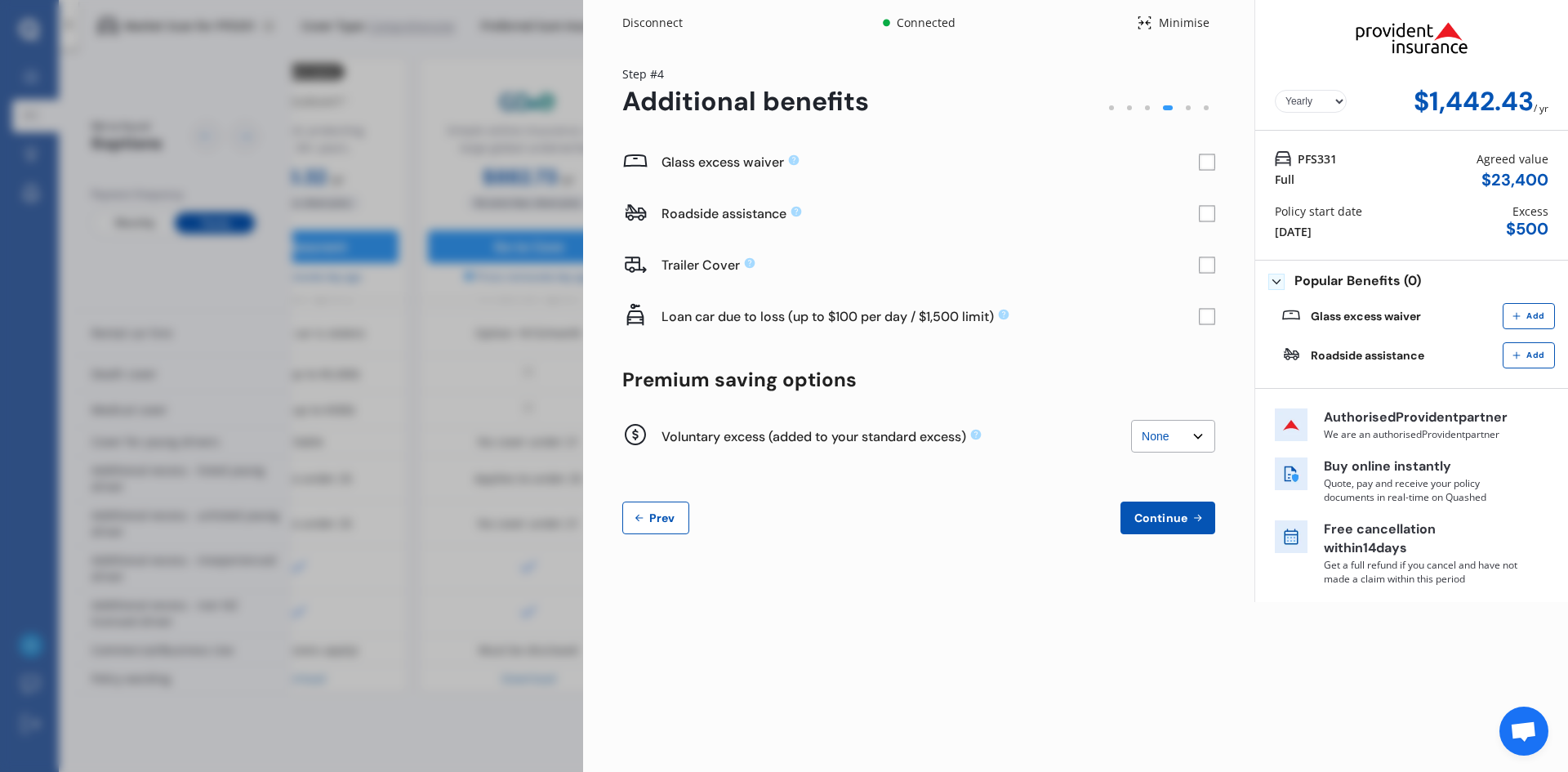
click at [1209, 158] on rect at bounding box center [1207, 163] width 17 height 17
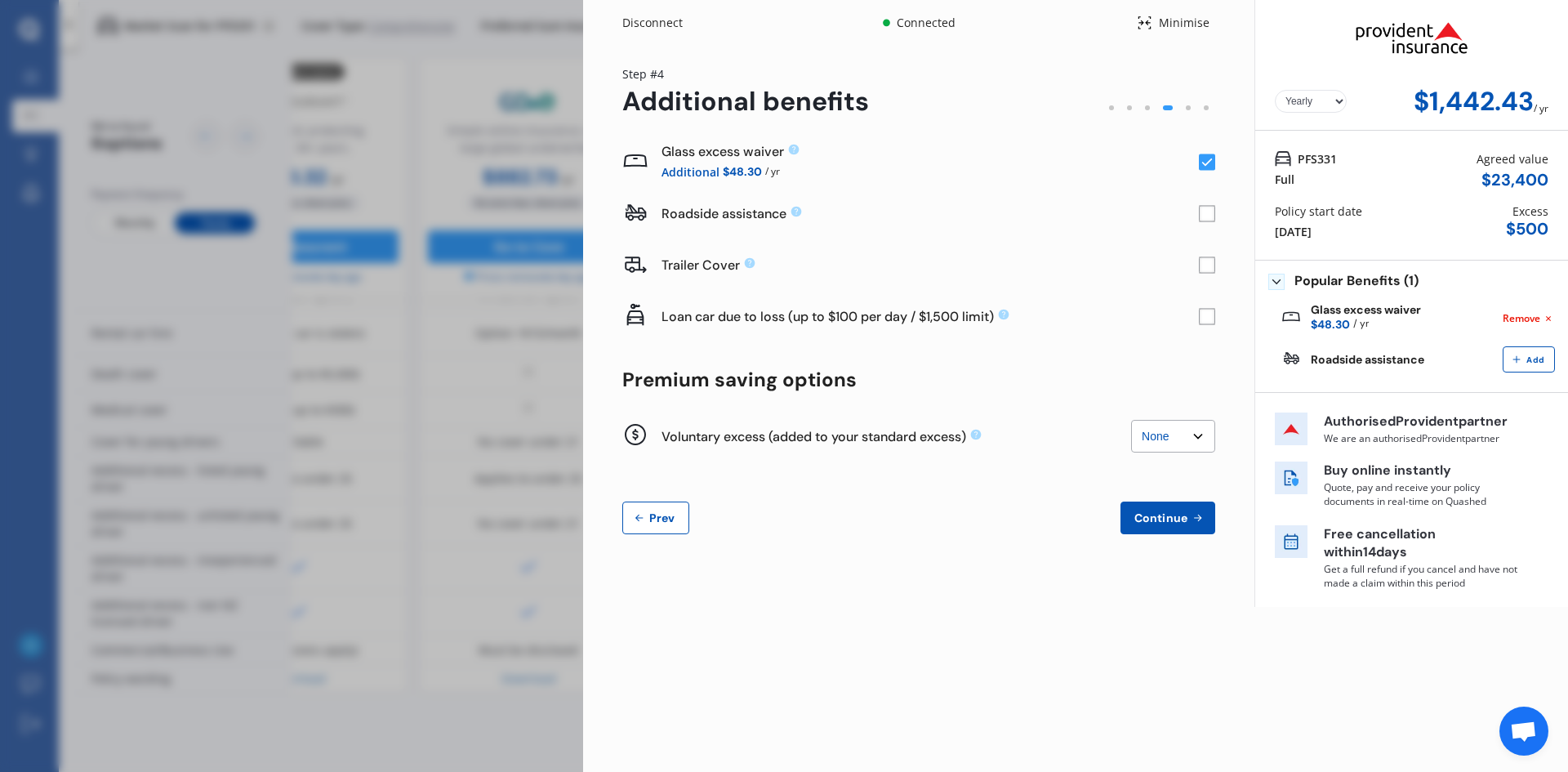
click at [1206, 216] on rect at bounding box center [1207, 214] width 17 height 17
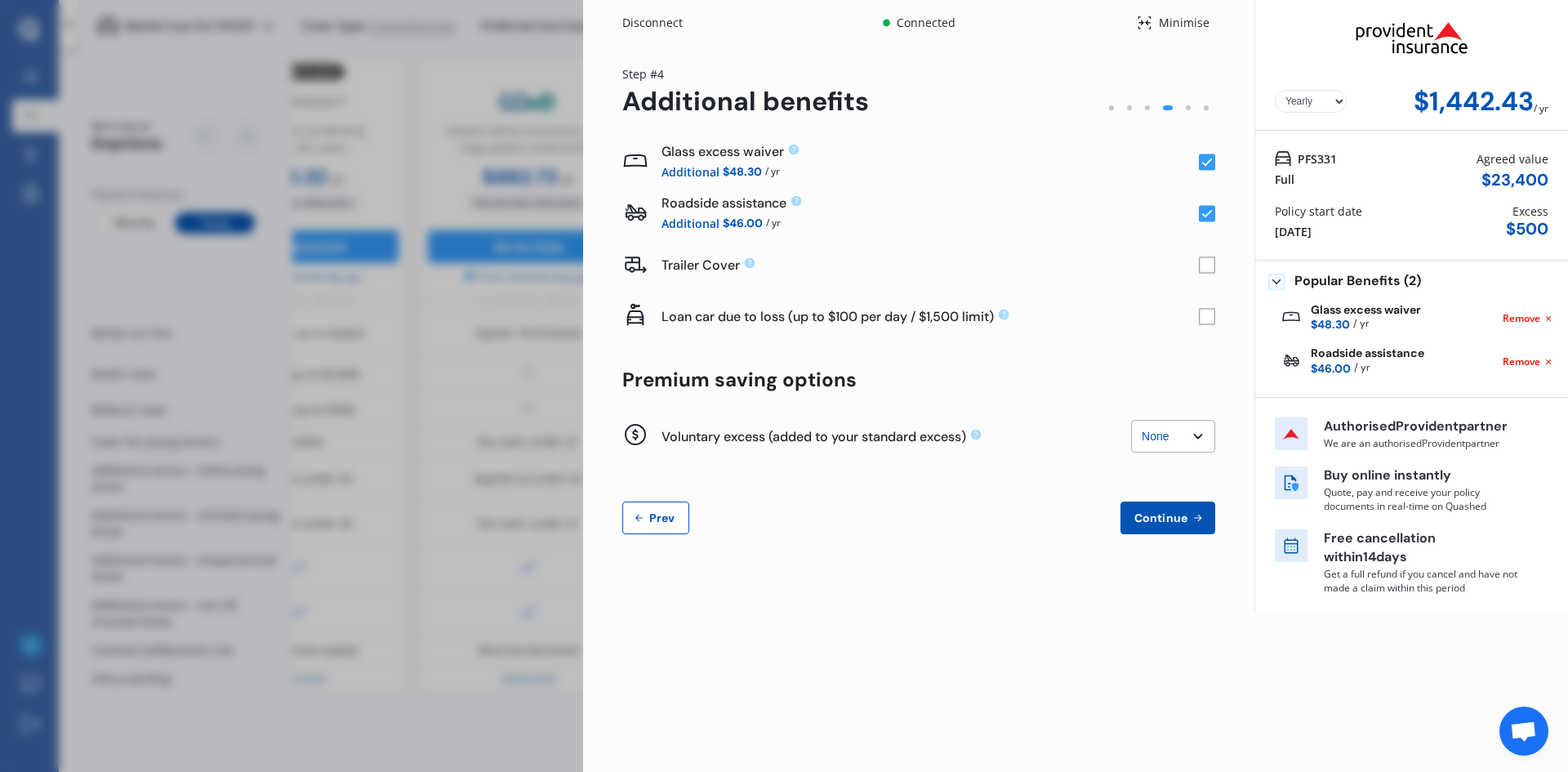
click at [1207, 318] on rect at bounding box center [1207, 317] width 17 height 17
click at [1193, 432] on select "None $200 $450 $700 $950 $1,200 $1,700" at bounding box center [1172, 436] width 84 height 32
click at [1171, 521] on span "Continue" at bounding box center [1160, 518] width 60 height 13
